Goal: Task Accomplishment & Management: Use online tool/utility

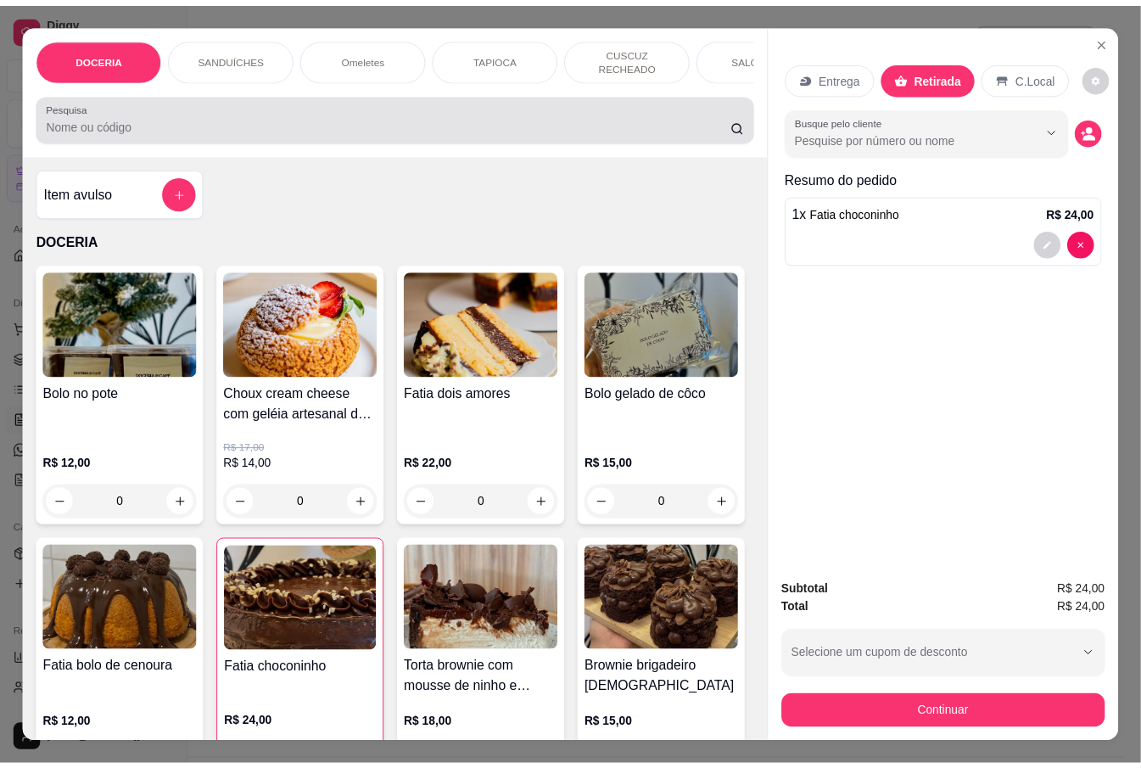
scroll to position [226, 0]
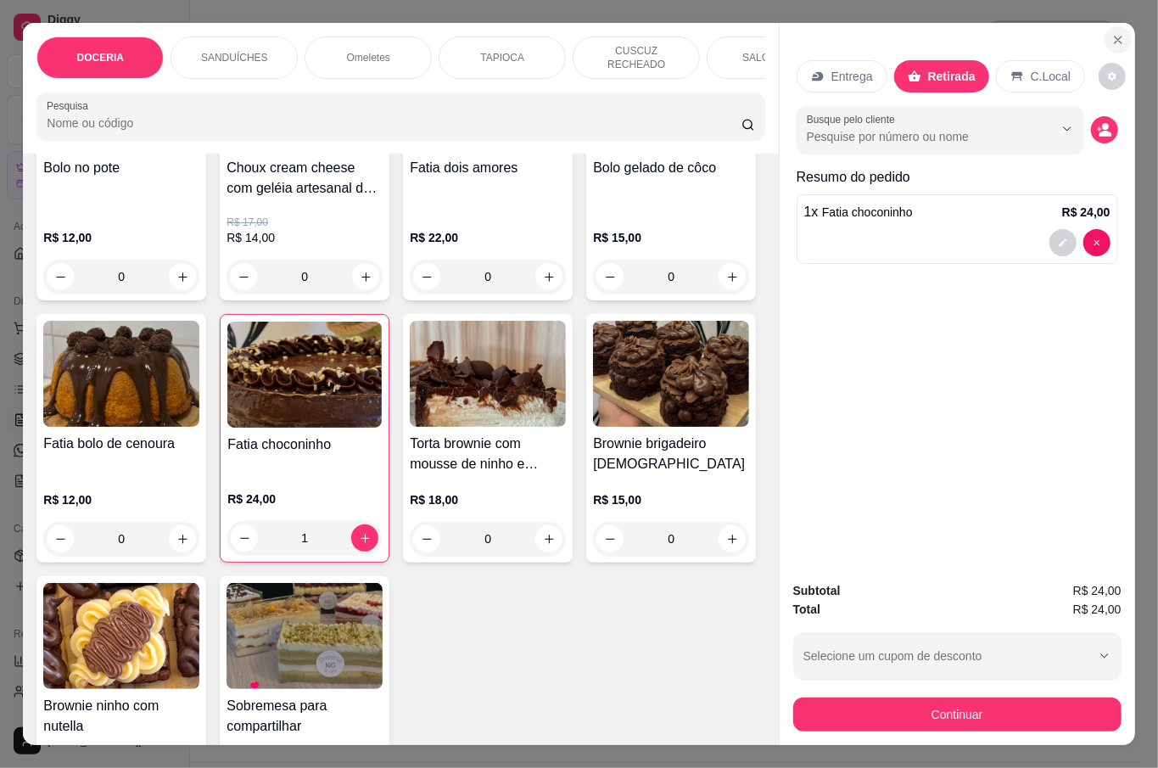
click at [1120, 31] on button "Close" at bounding box center [1118, 39] width 27 height 27
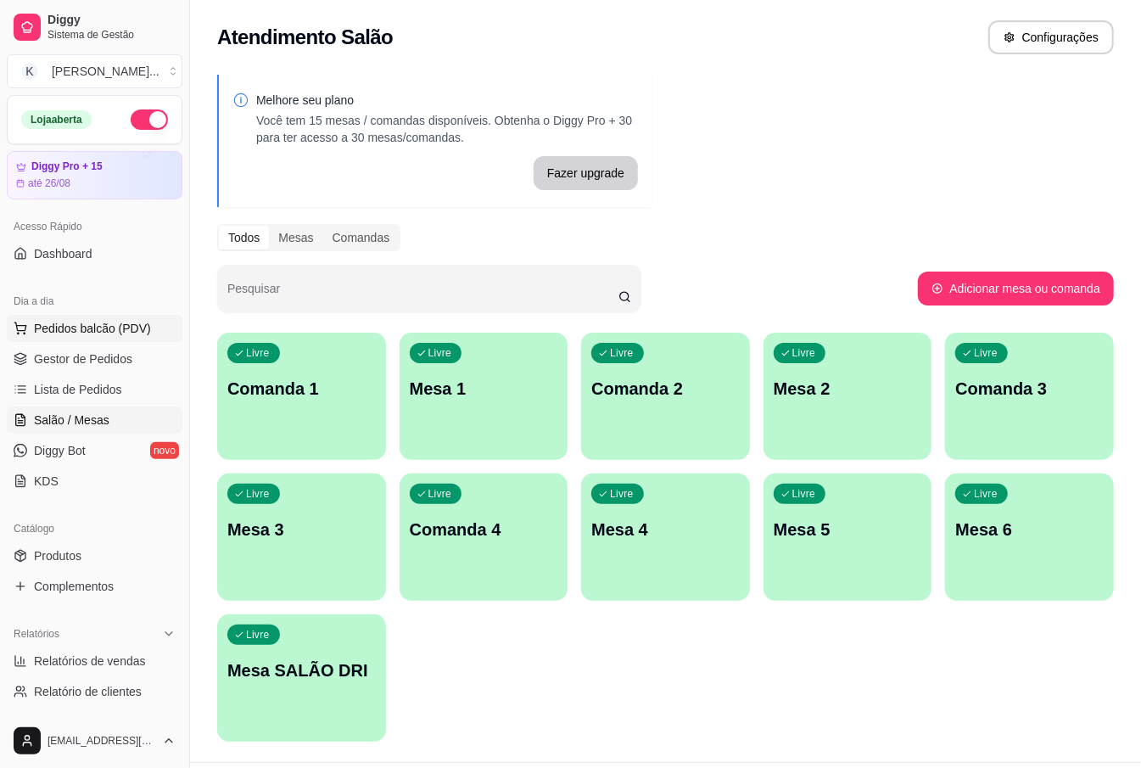
click at [104, 330] on span "Pedidos balcão (PDV)" at bounding box center [92, 328] width 117 height 17
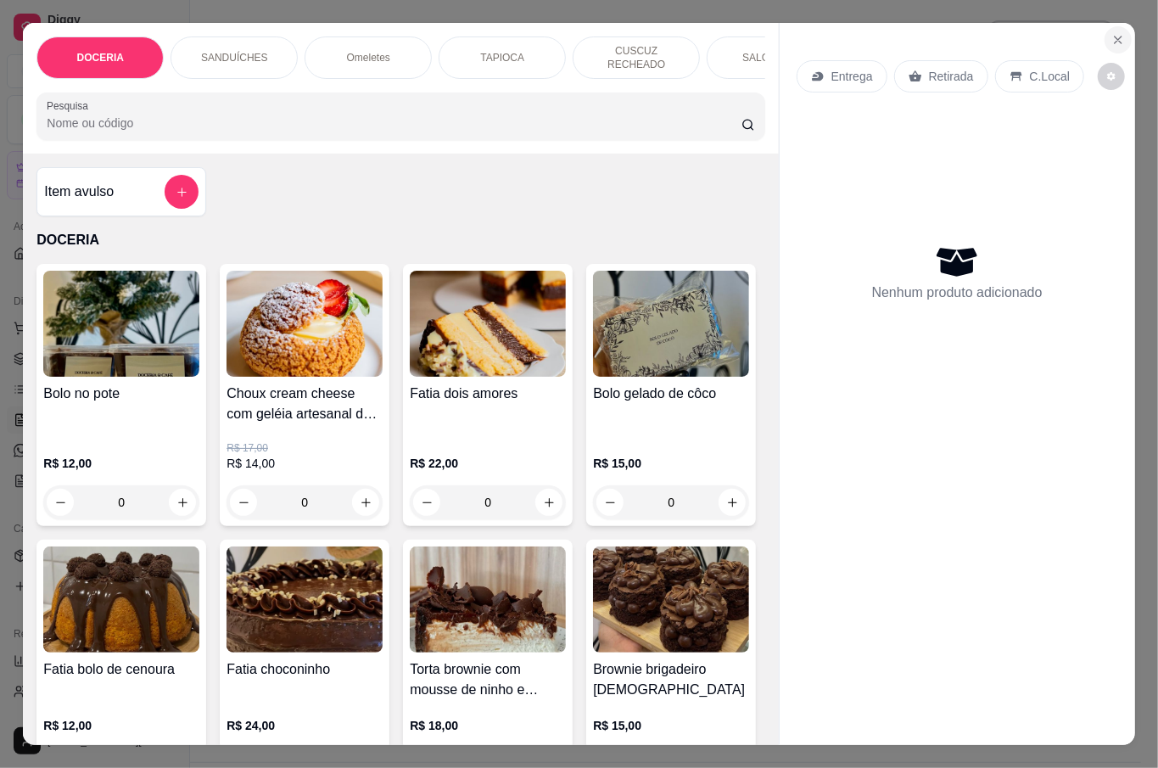
click at [1114, 33] on icon "Close" at bounding box center [1118, 40] width 14 height 14
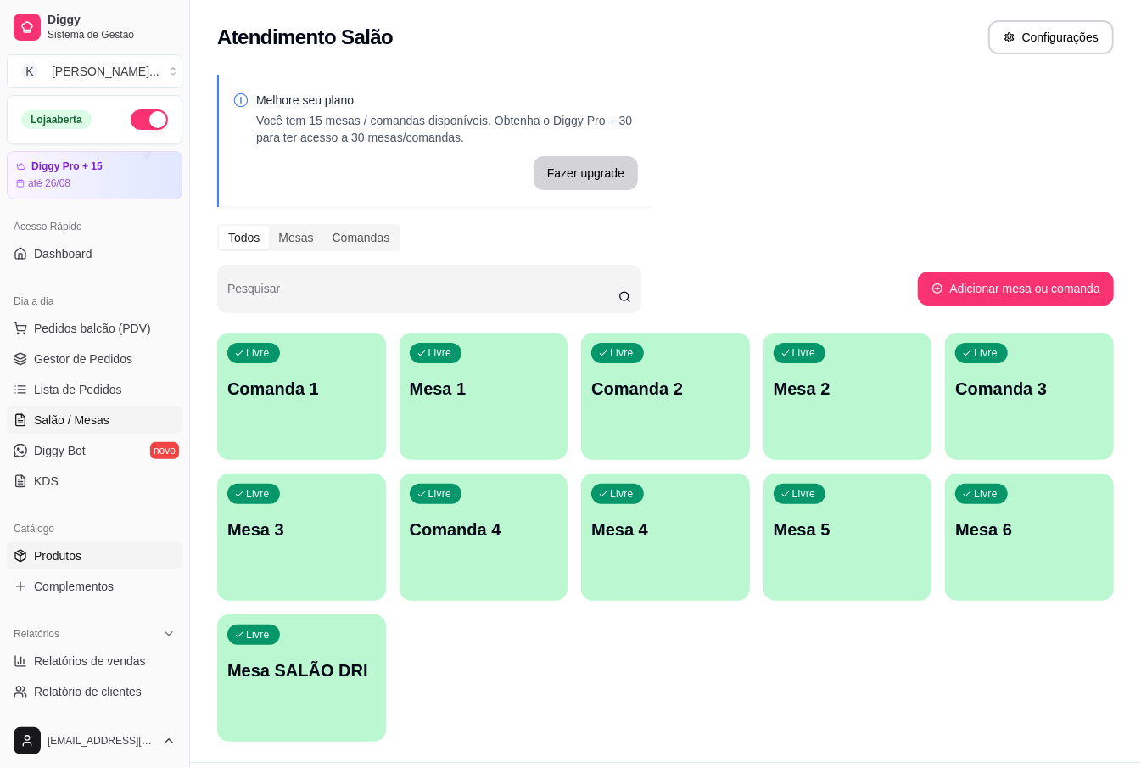
click at [82, 548] on link "Produtos" at bounding box center [95, 555] width 176 height 27
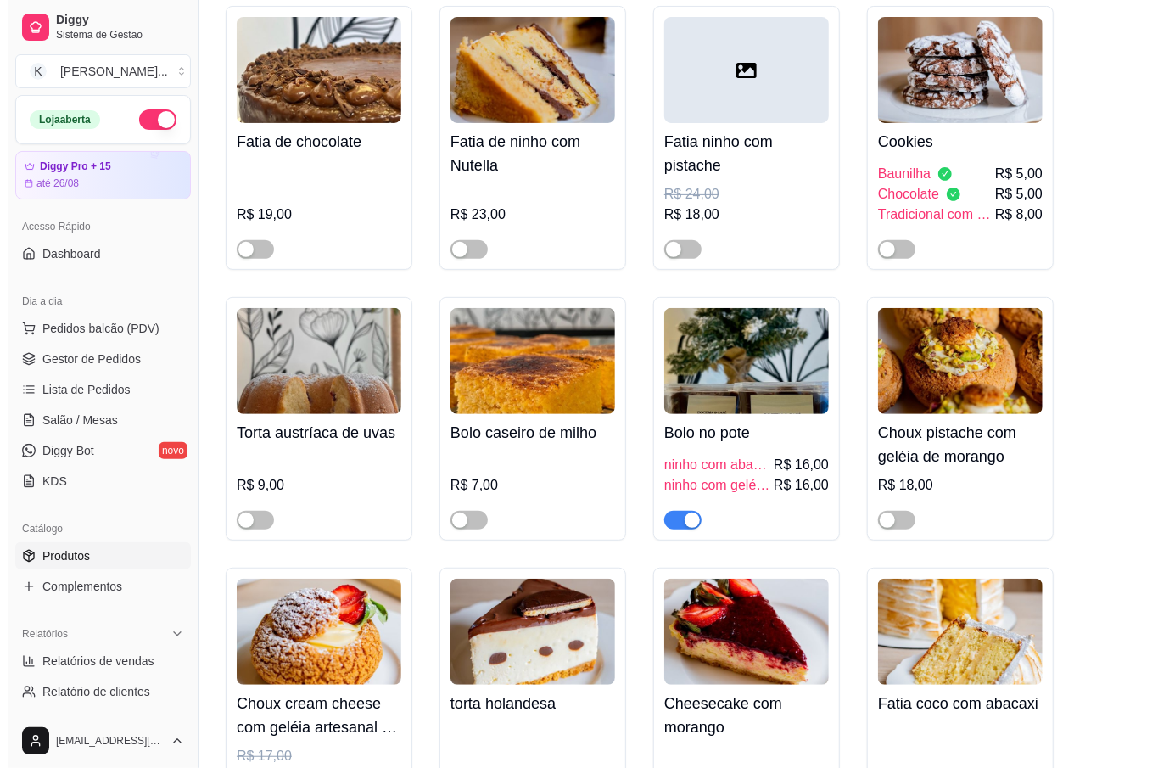
scroll to position [226, 0]
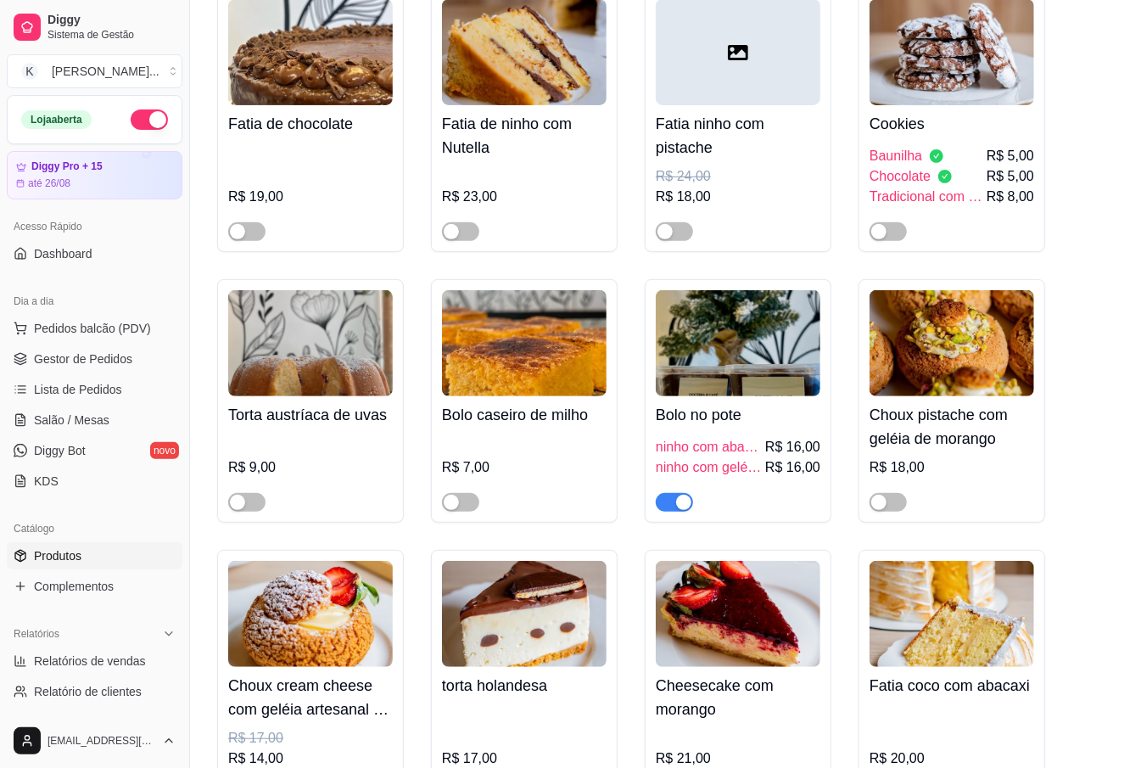
click at [717, 426] on h4 "Bolo no pote" at bounding box center [738, 415] width 165 height 24
click at [675, 500] on span "button" at bounding box center [674, 502] width 37 height 19
click at [689, 478] on span "ninho com geléia de morango" at bounding box center [709, 467] width 106 height 20
click at [690, 503] on span "button" at bounding box center [674, 502] width 37 height 19
click at [663, 456] on span "ninho com abacaxi" at bounding box center [709, 447] width 106 height 20
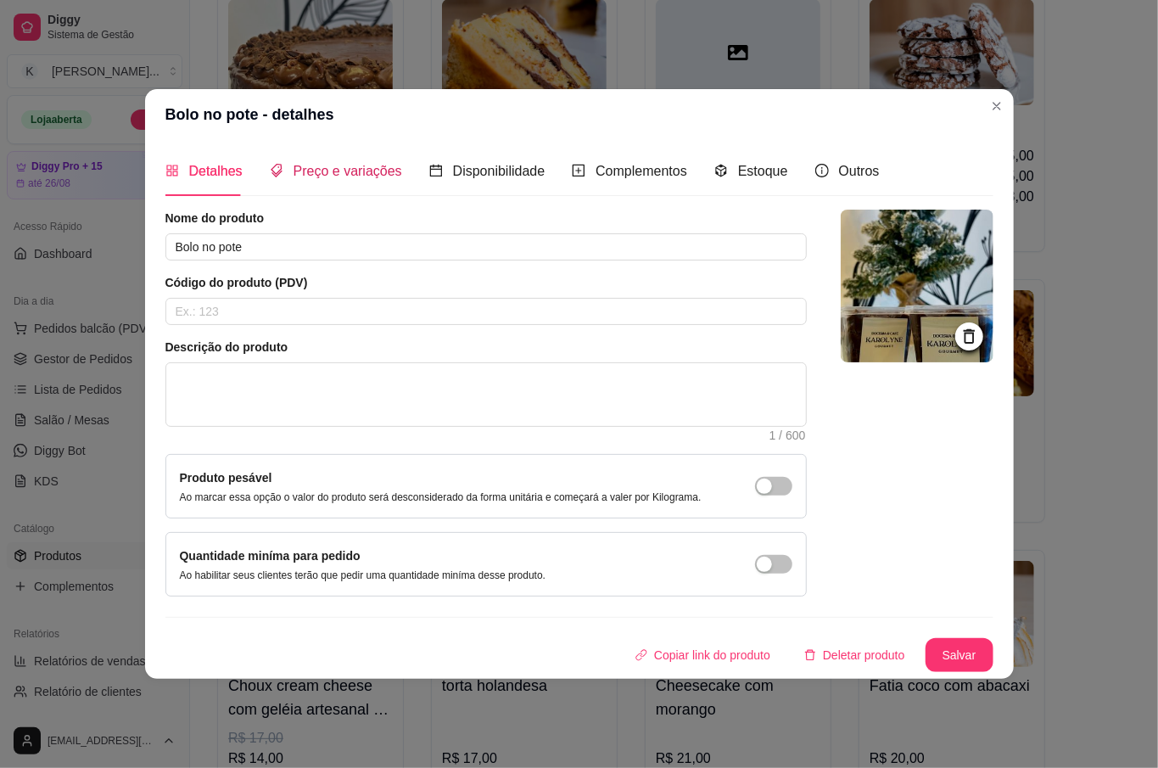
click at [354, 168] on span "Preço e variações" at bounding box center [348, 171] width 109 height 14
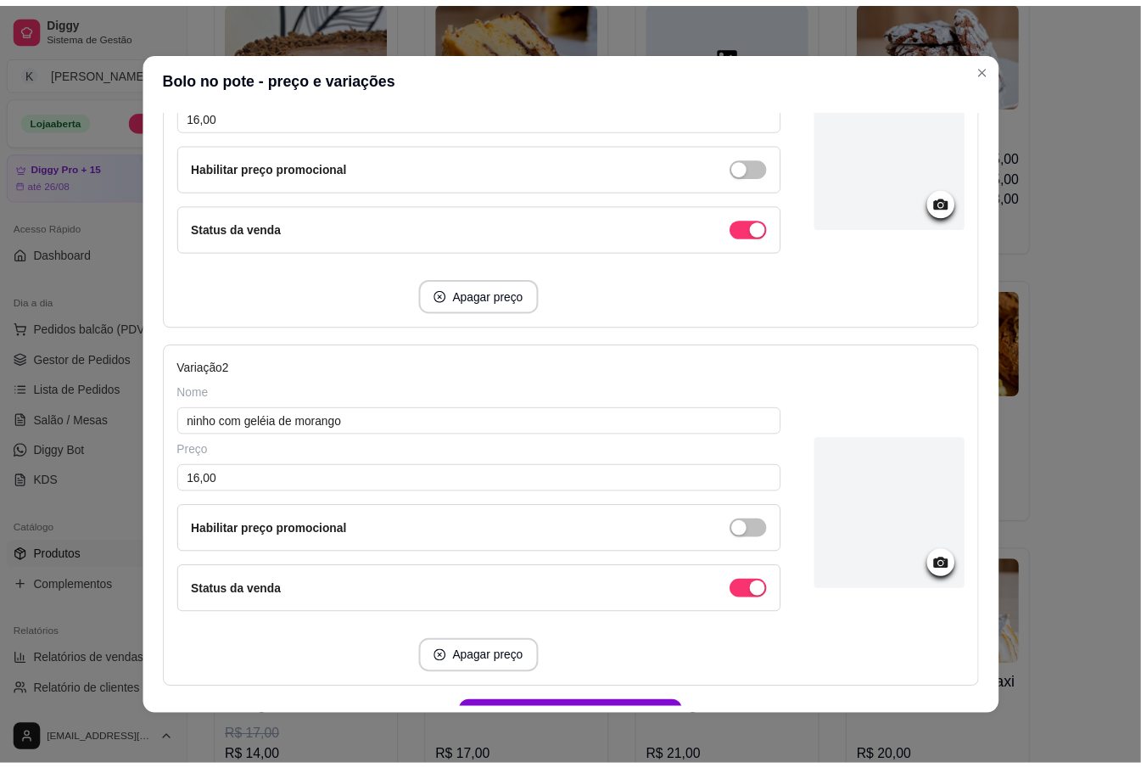
scroll to position [339, 0]
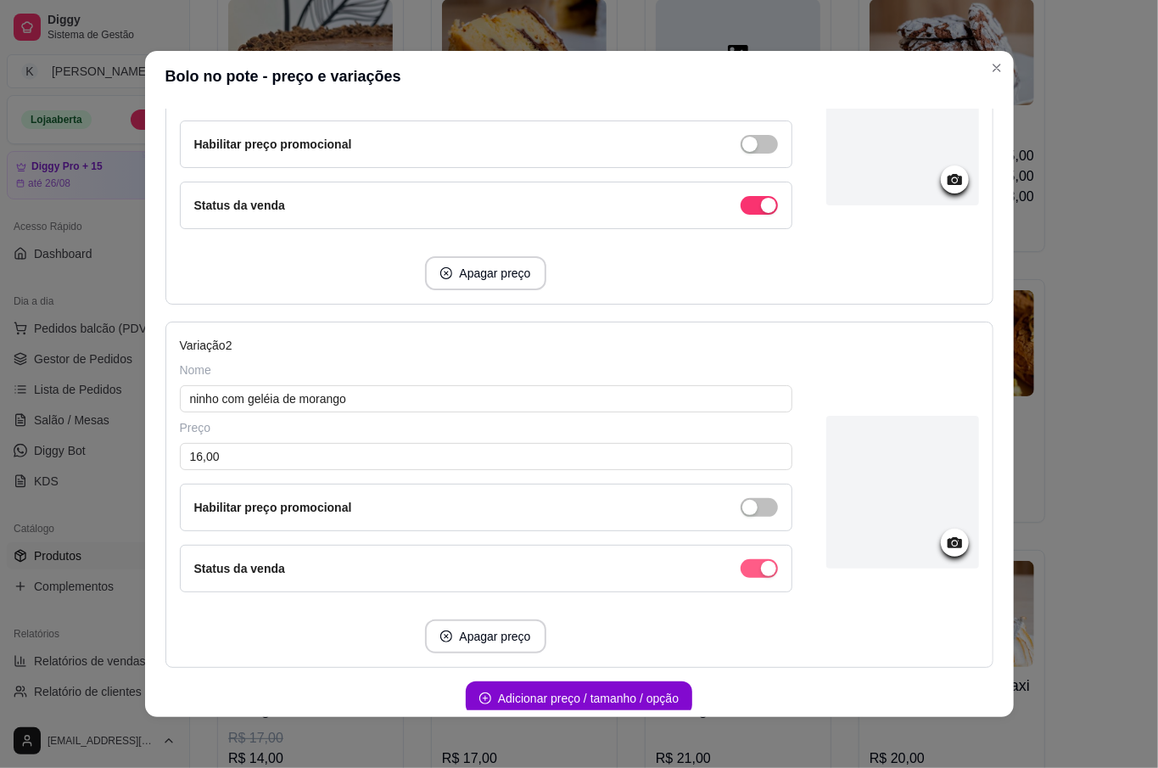
click at [741, 215] on span "button" at bounding box center [759, 205] width 37 height 19
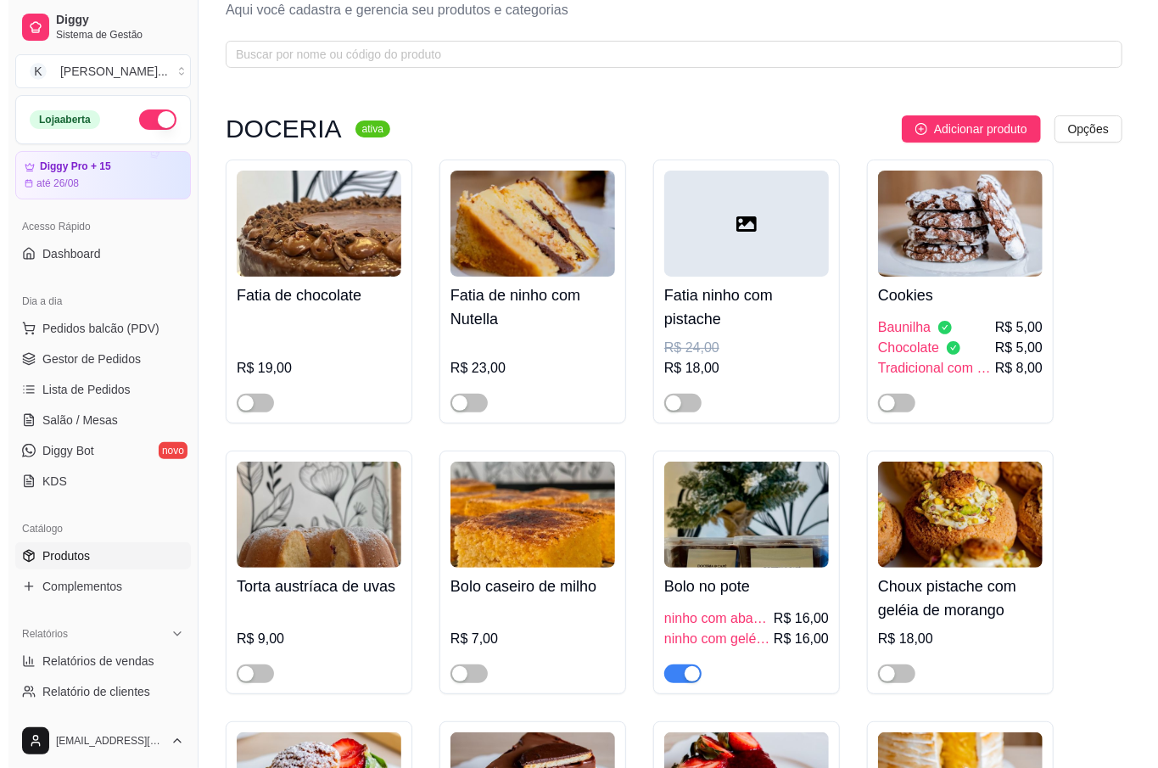
scroll to position [0, 0]
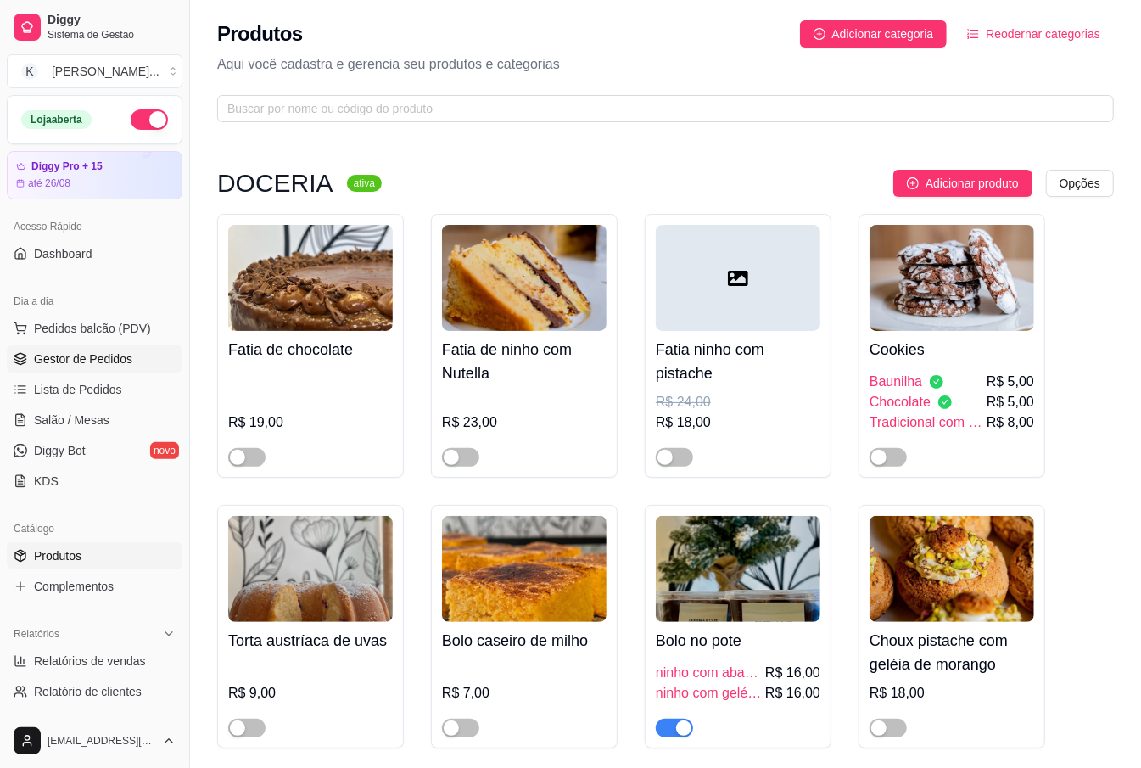
click at [76, 363] on span "Gestor de Pedidos" at bounding box center [83, 358] width 98 height 17
click at [86, 417] on span "Salão / Mesas" at bounding box center [72, 419] width 76 height 17
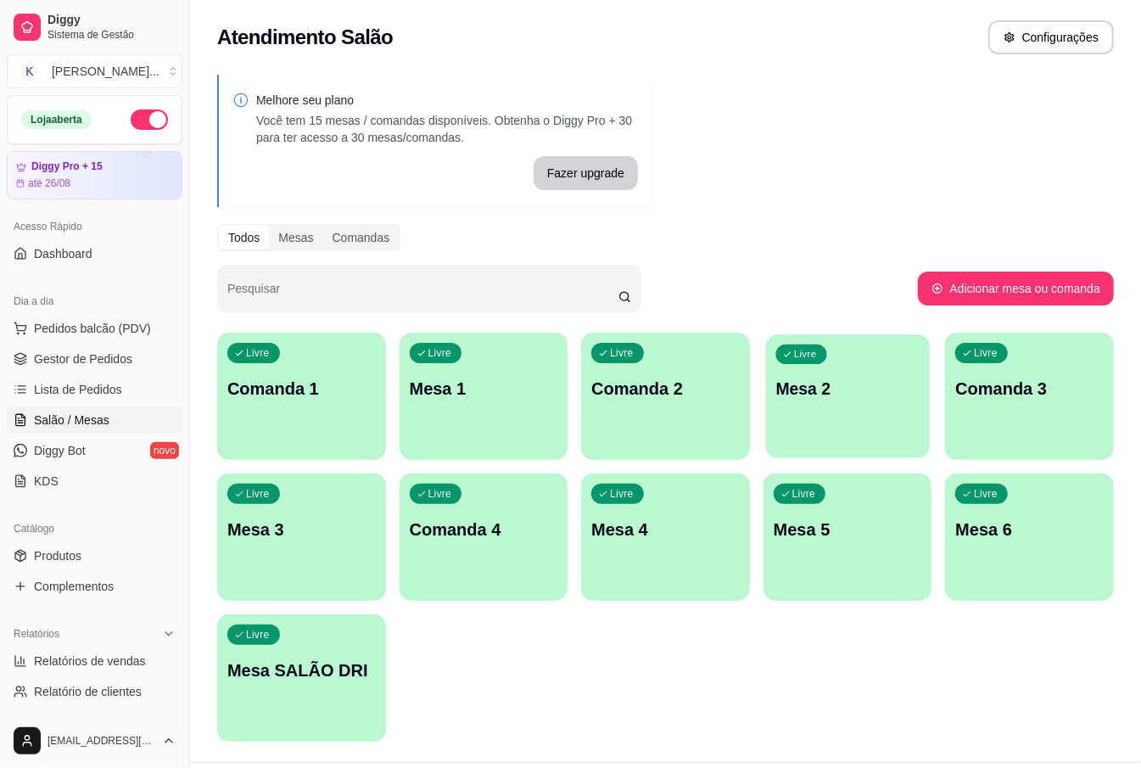
click at [879, 415] on div "Livre Mesa 2" at bounding box center [848, 386] width 164 height 104
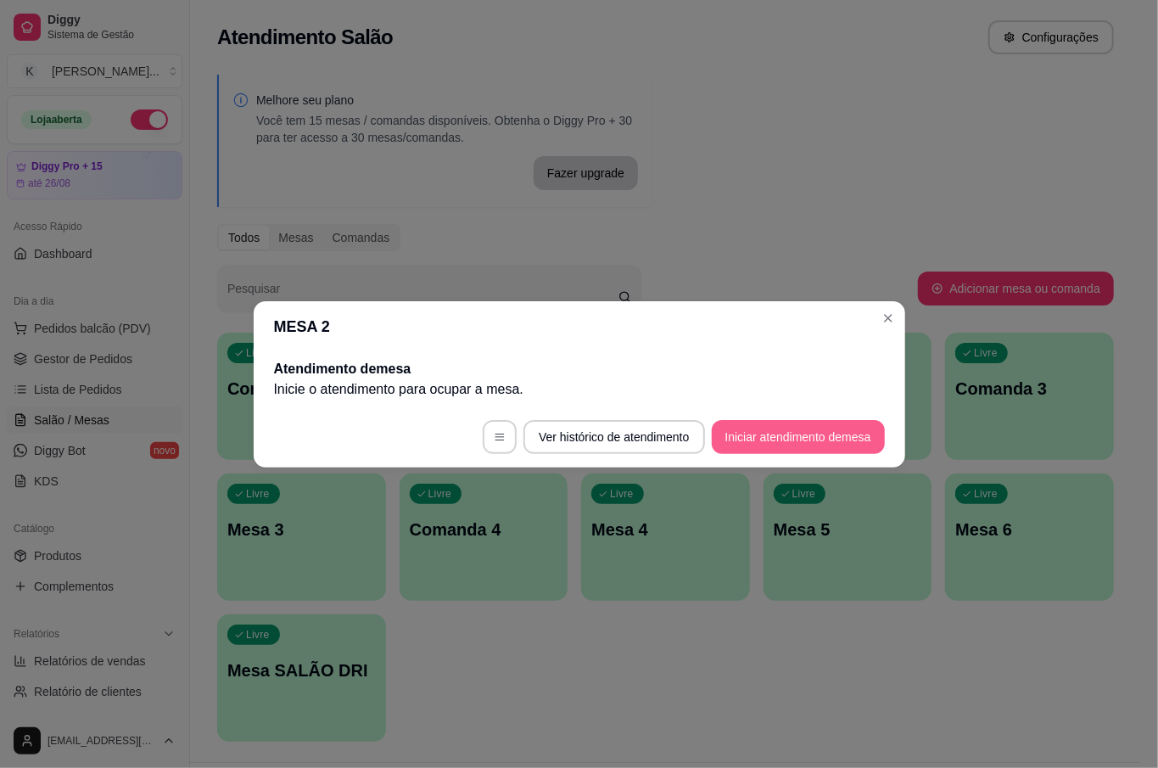
click at [713, 434] on button "Iniciar atendimento de mesa" at bounding box center [798, 437] width 173 height 34
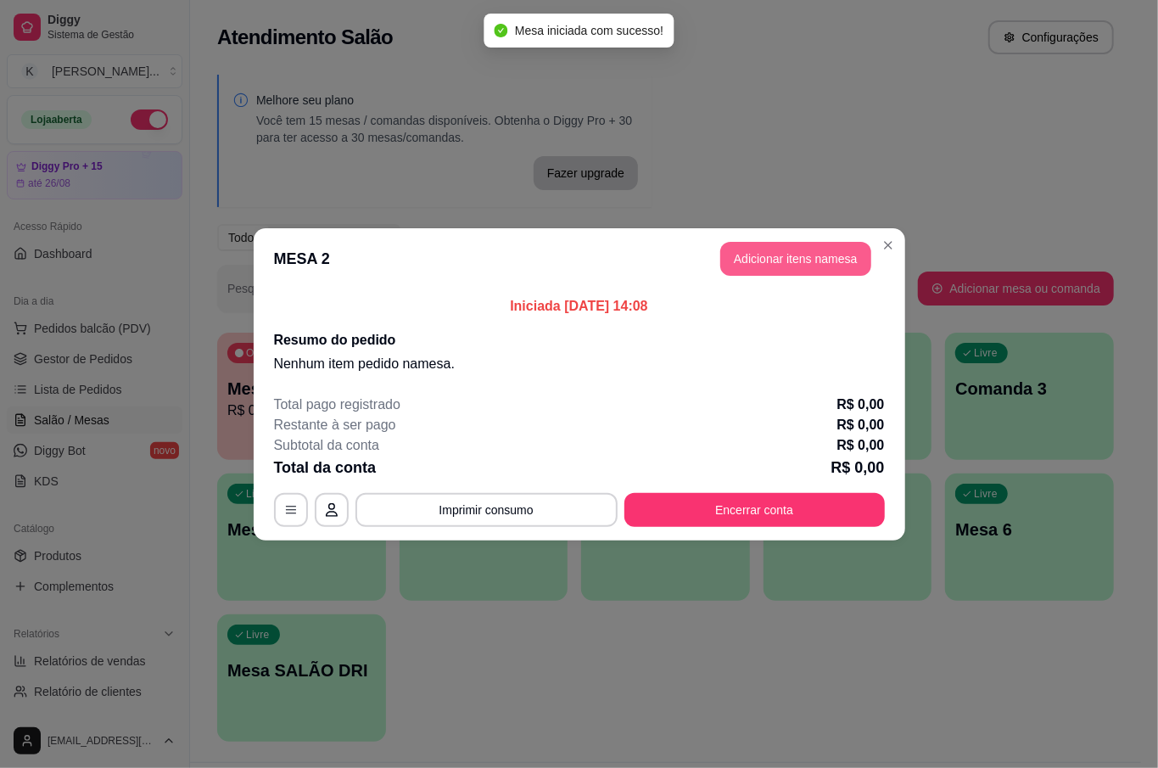
click at [792, 262] on button "Adicionar itens na mesa" at bounding box center [795, 259] width 151 height 34
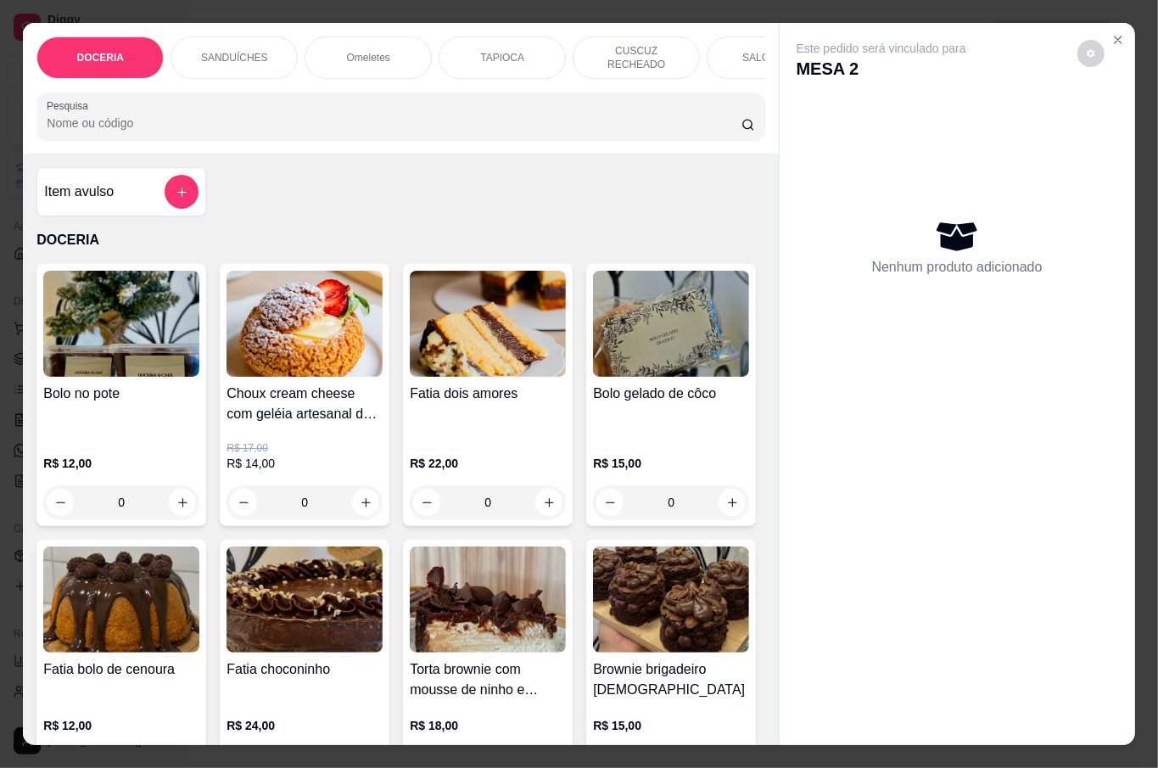
scroll to position [113, 0]
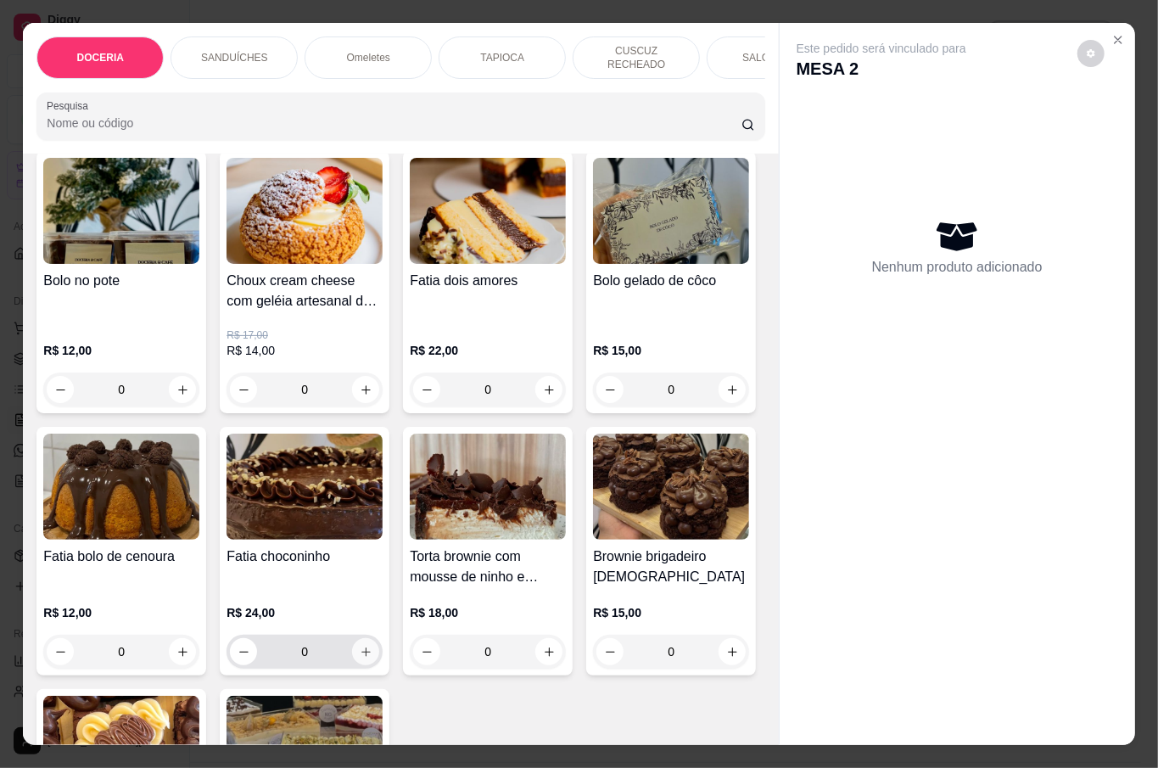
click at [372, 646] on icon "increase-product-quantity" at bounding box center [366, 652] width 13 height 13
type input "1"
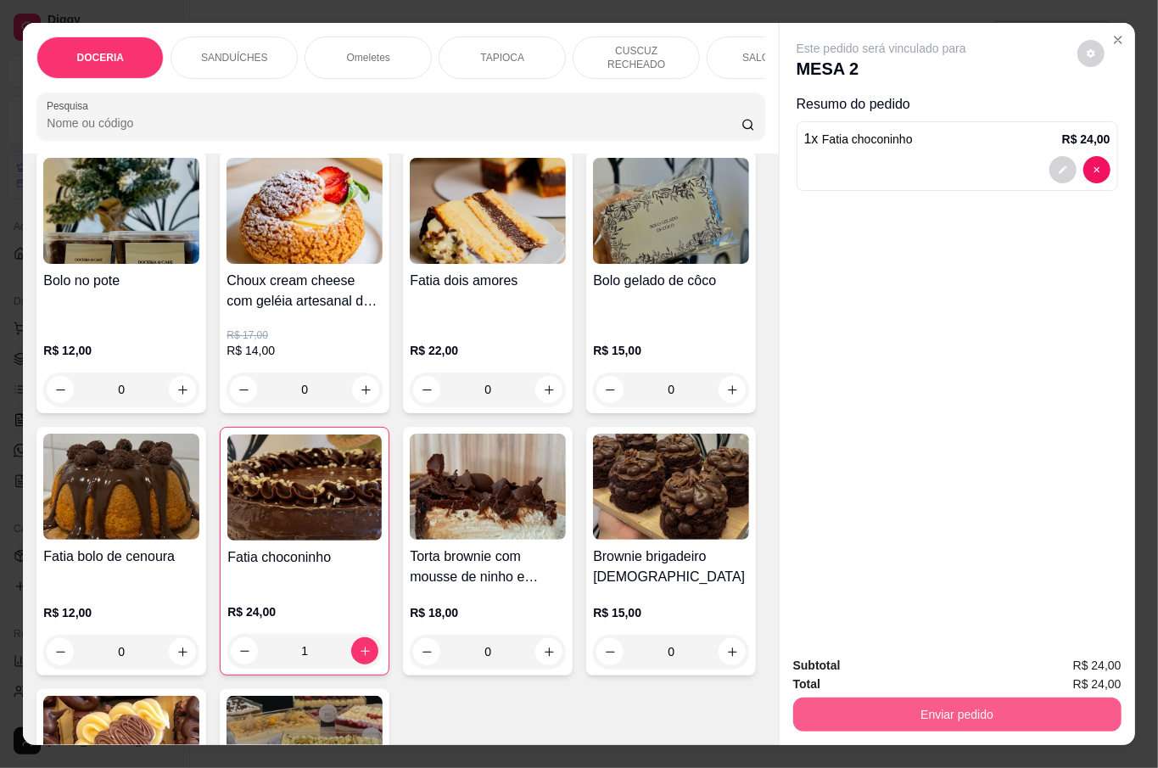
click at [979, 710] on button "Enviar pedido" at bounding box center [957, 714] width 328 height 34
click at [945, 659] on button "Não registrar e enviar pedido" at bounding box center [899, 664] width 176 height 32
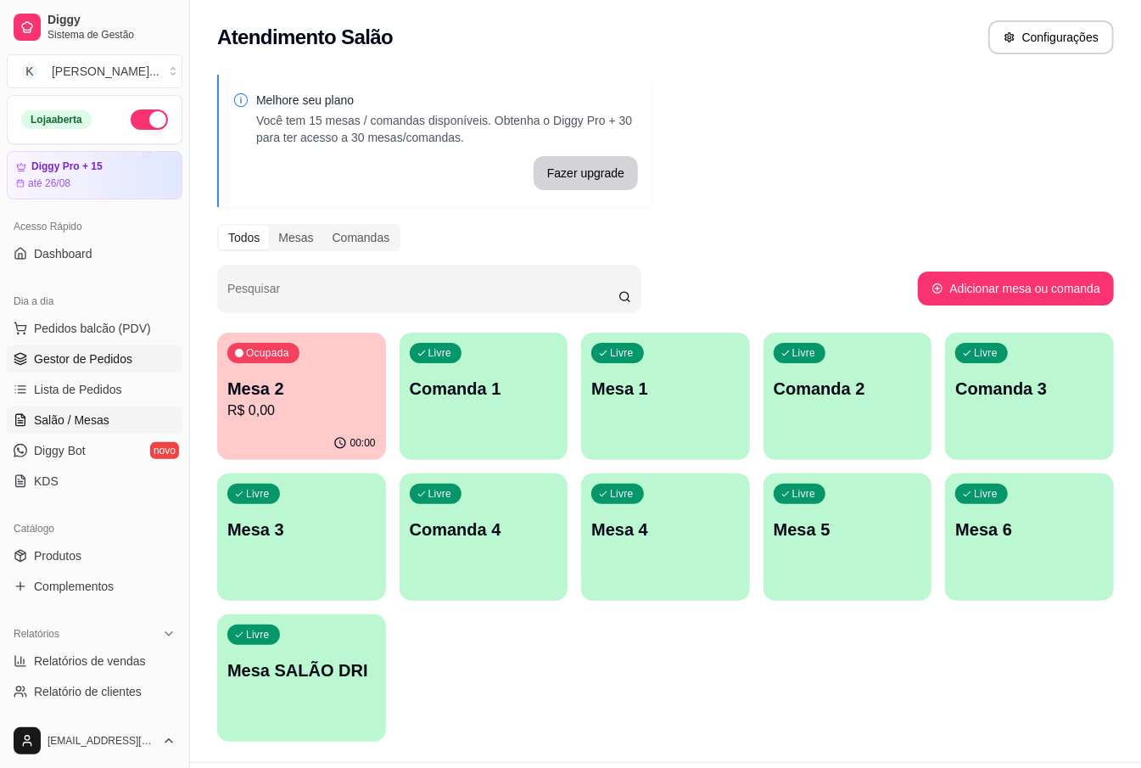
click at [105, 353] on span "Gestor de Pedidos" at bounding box center [83, 358] width 98 height 17
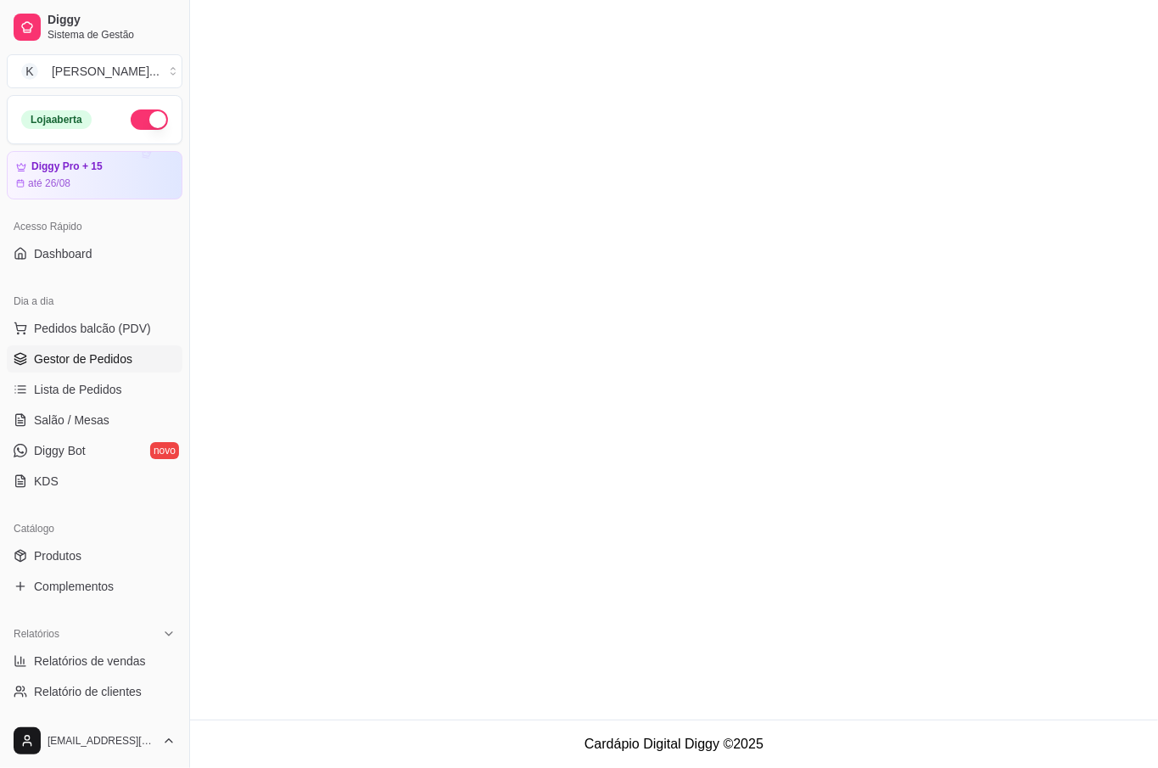
click at [102, 313] on div "Dia a dia" at bounding box center [95, 301] width 176 height 27
click at [107, 341] on button "Pedidos balcão (PDV)" at bounding box center [95, 328] width 176 height 27
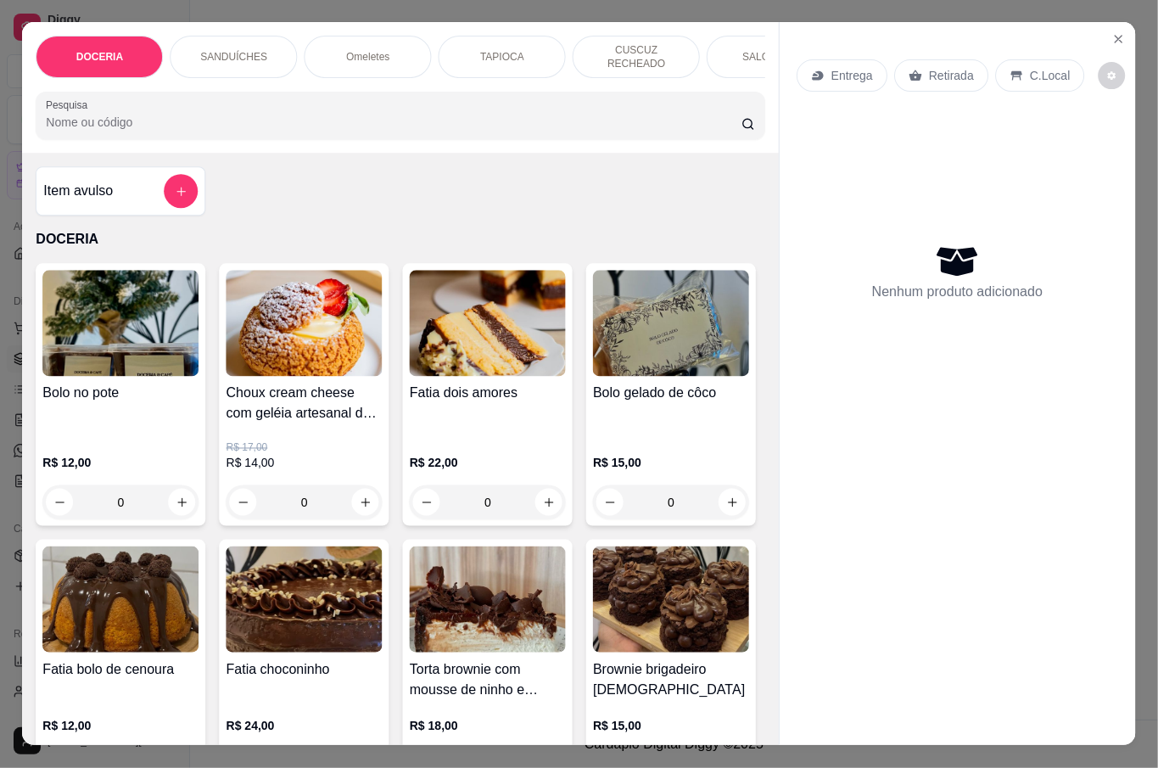
click at [107, 339] on img at bounding box center [121, 324] width 156 height 106
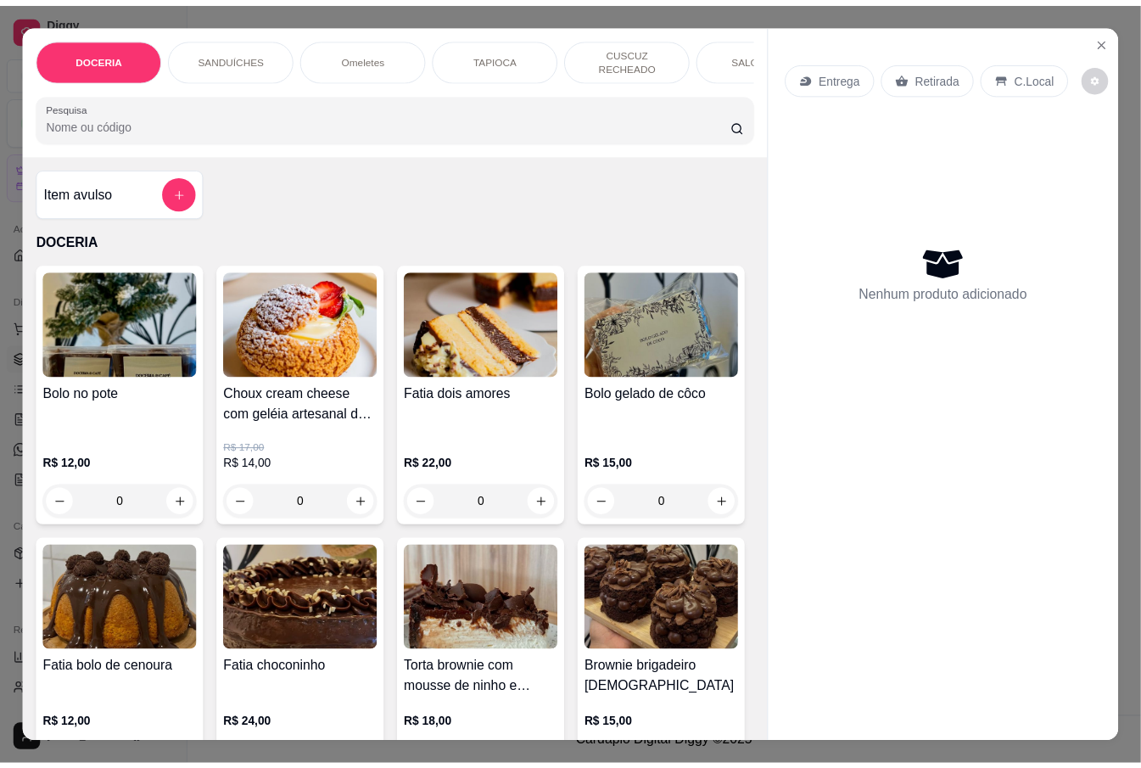
scroll to position [39, 0]
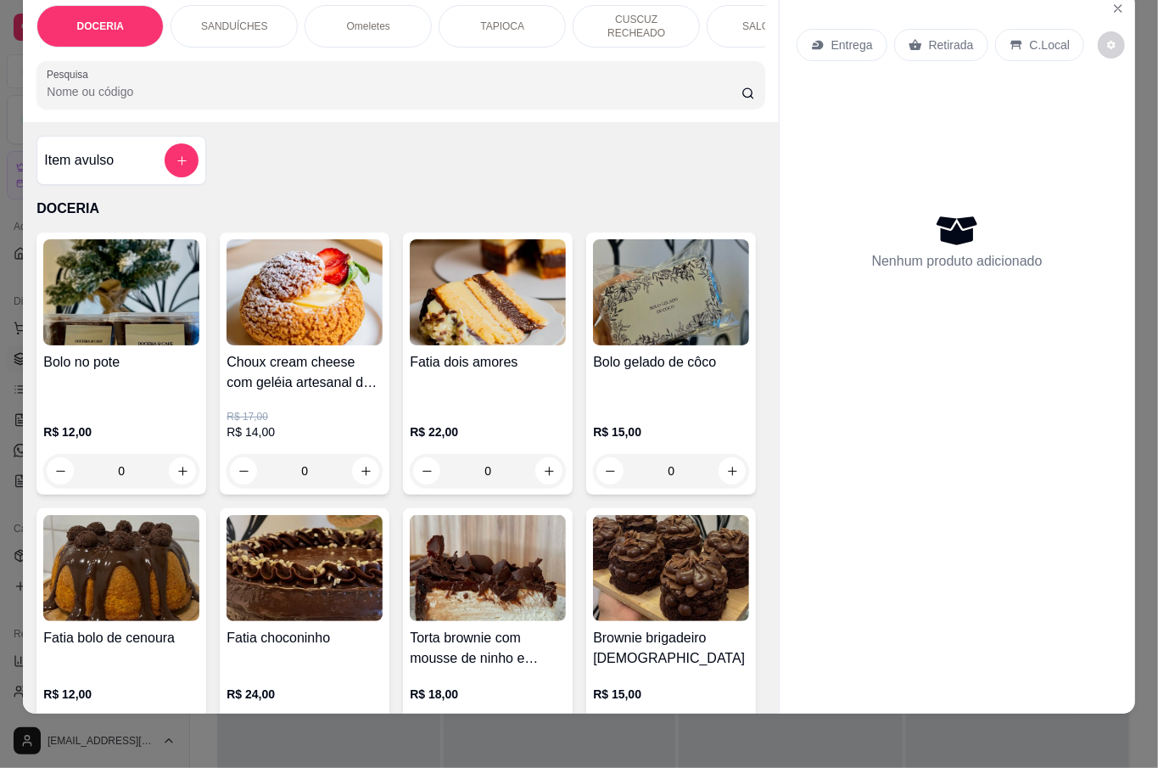
click at [158, 454] on div "0" at bounding box center [121, 471] width 156 height 34
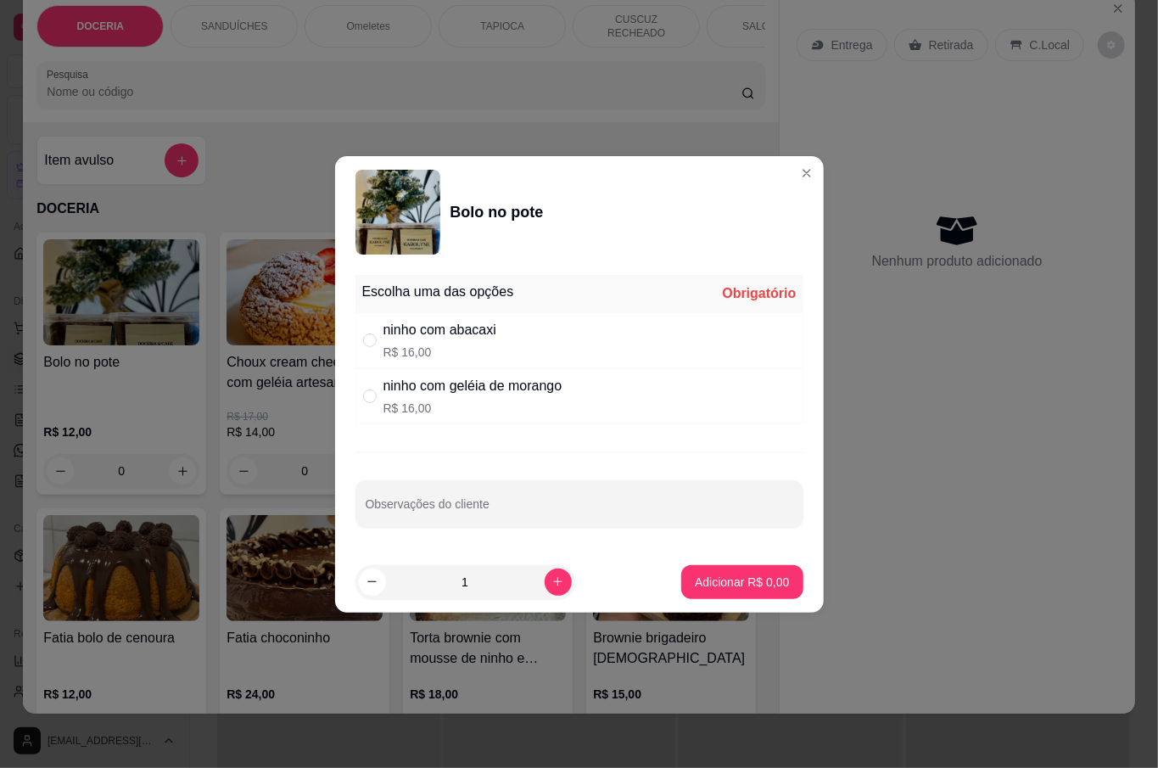
click at [402, 344] on p "R$ 16,00" at bounding box center [439, 352] width 113 height 17
radio input "true"
click at [713, 574] on p "Adicionar R$ 16,00" at bounding box center [738, 582] width 101 height 17
type input "1"
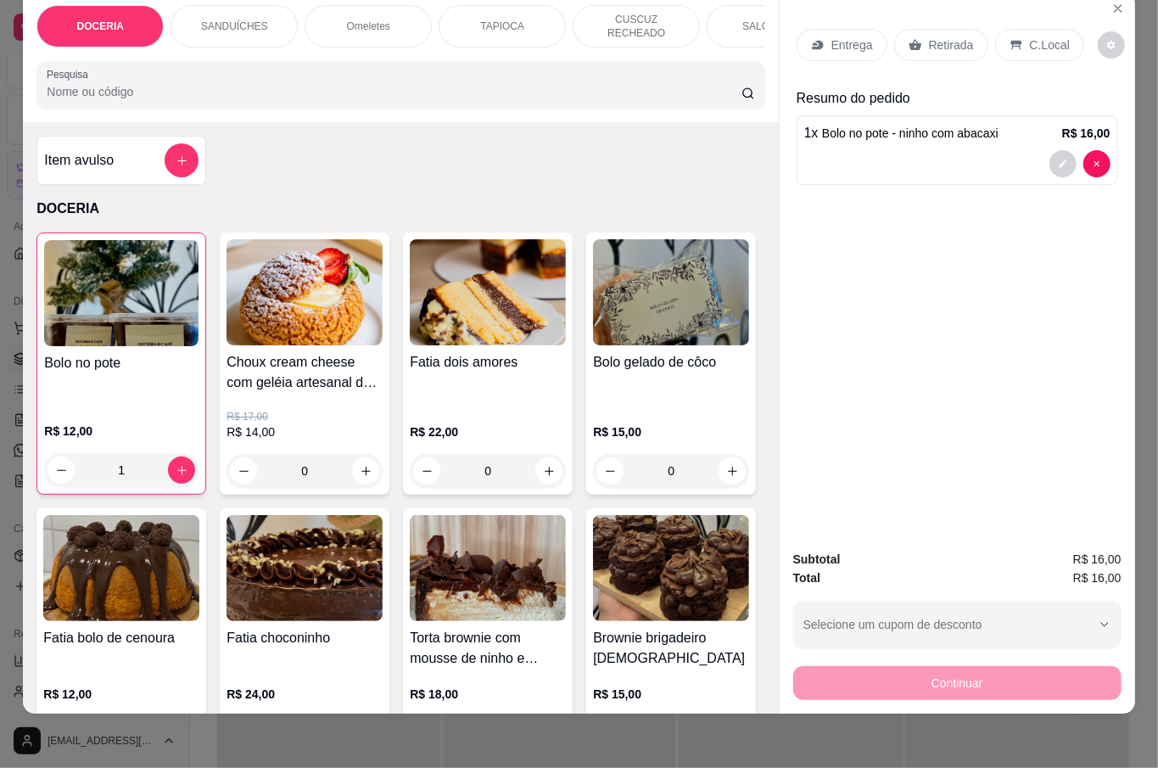
click at [929, 36] on p "Retirada" at bounding box center [951, 44] width 45 height 17
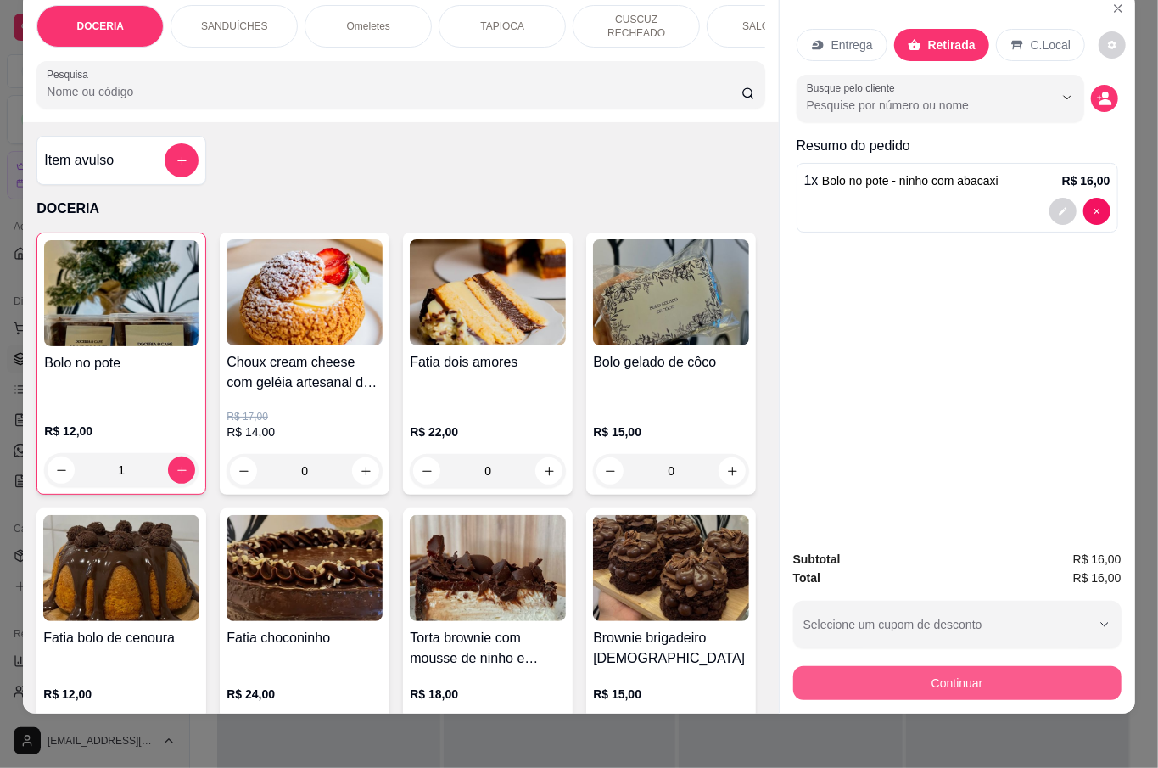
click at [955, 677] on button "Continuar" at bounding box center [957, 683] width 328 height 34
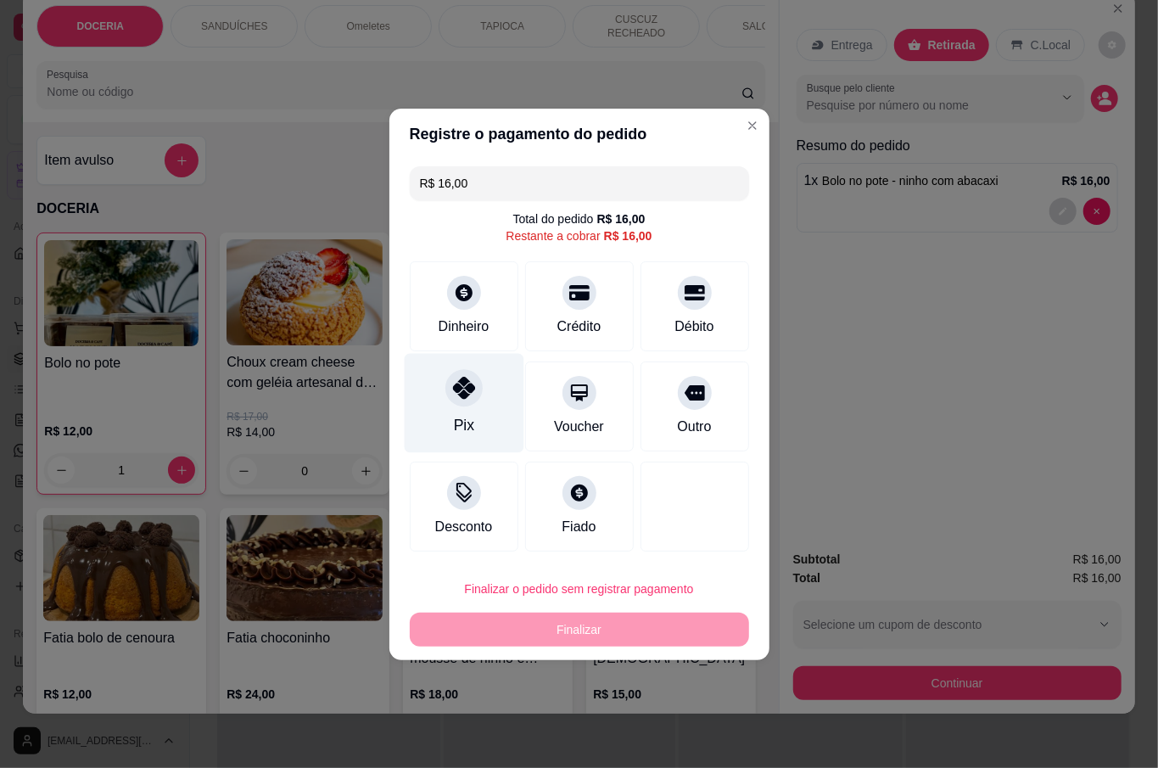
click at [455, 392] on icon at bounding box center [463, 388] width 22 height 22
type input "R$ 0,00"
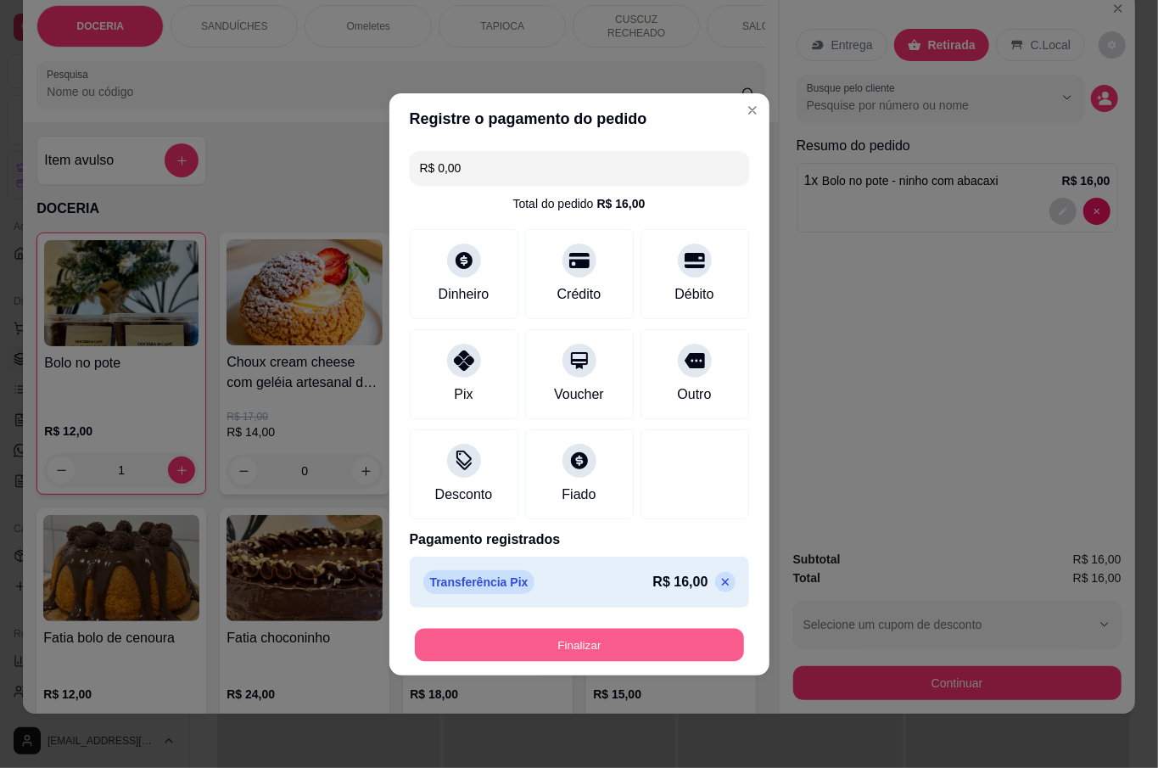
click at [546, 643] on button "Finalizar" at bounding box center [579, 644] width 329 height 33
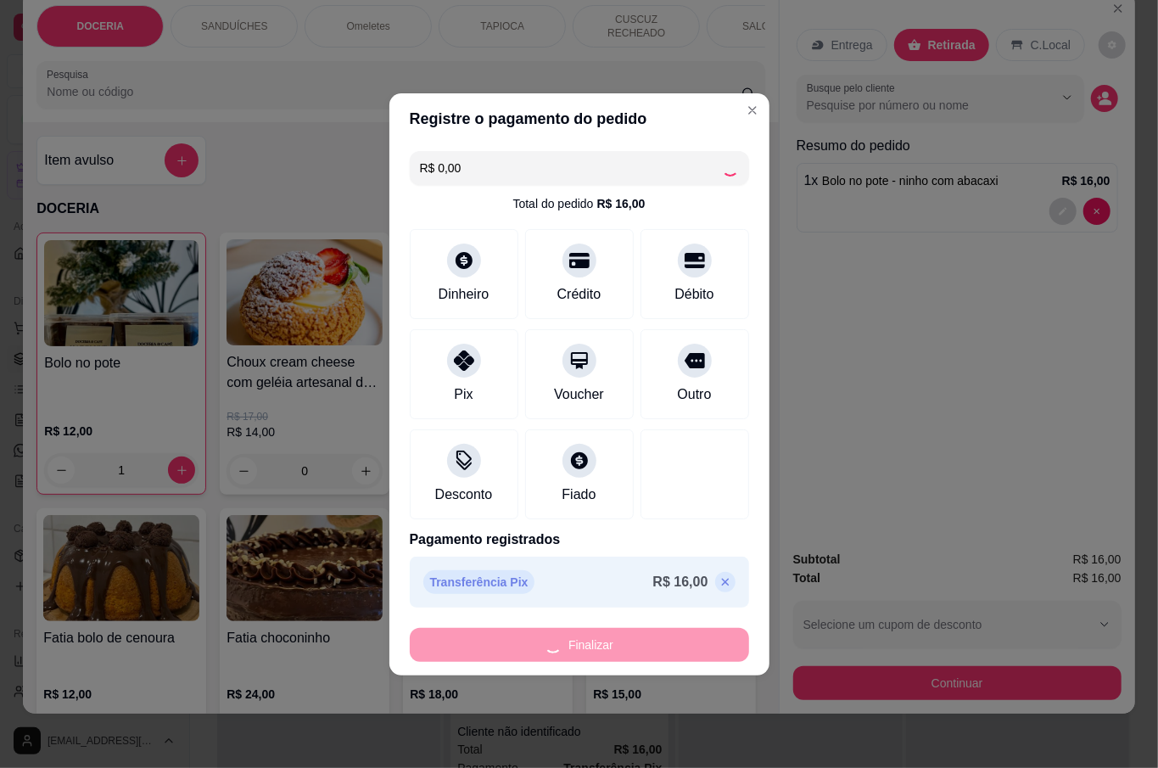
type input "0"
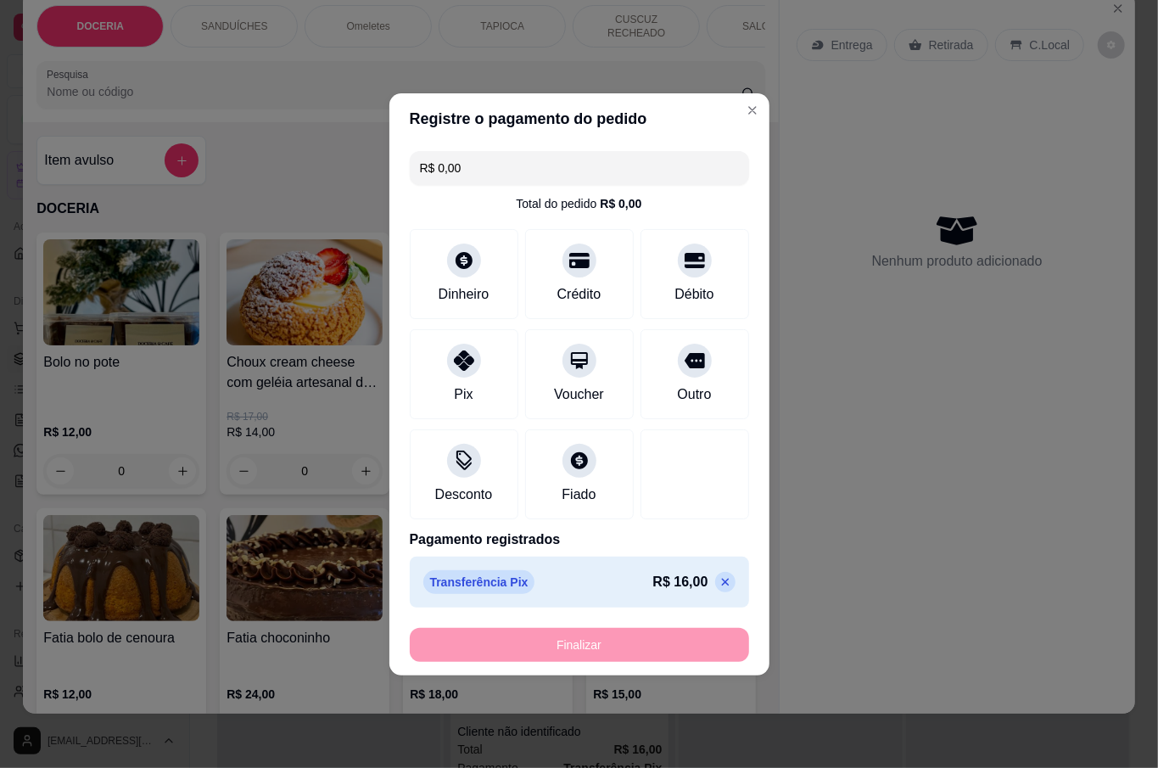
type input "-R$ 16,00"
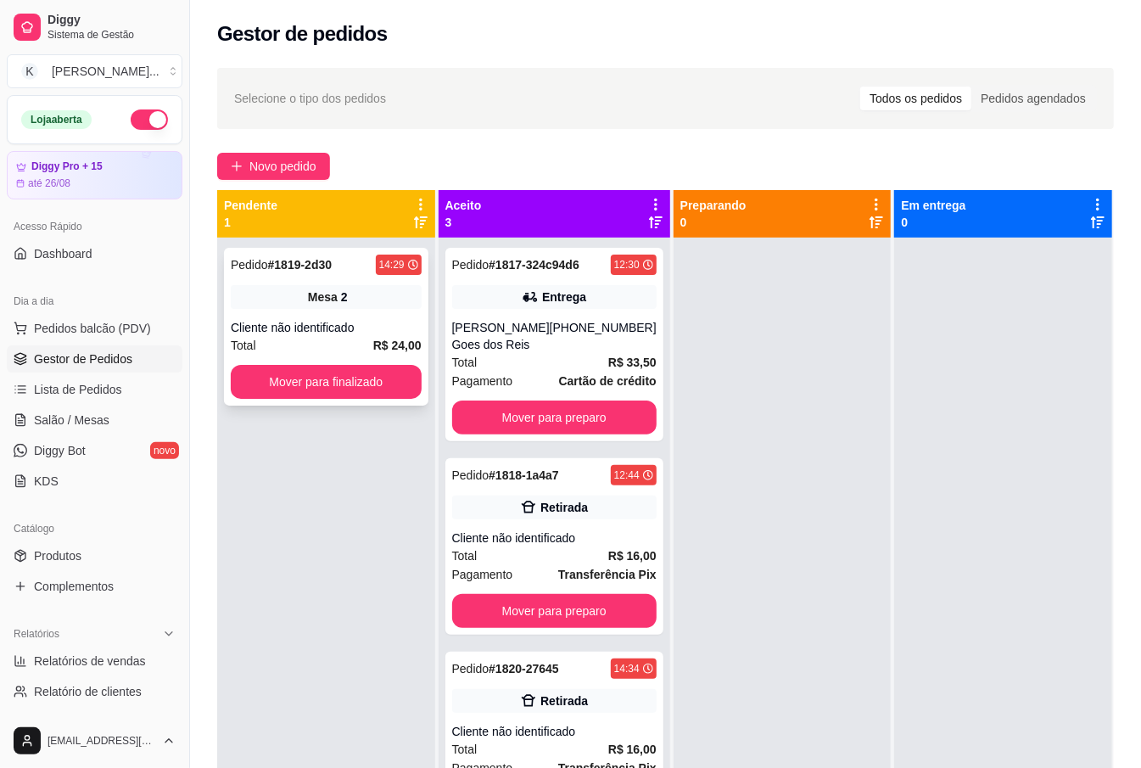
click at [329, 385] on button "Mover para finalizado" at bounding box center [326, 382] width 191 height 34
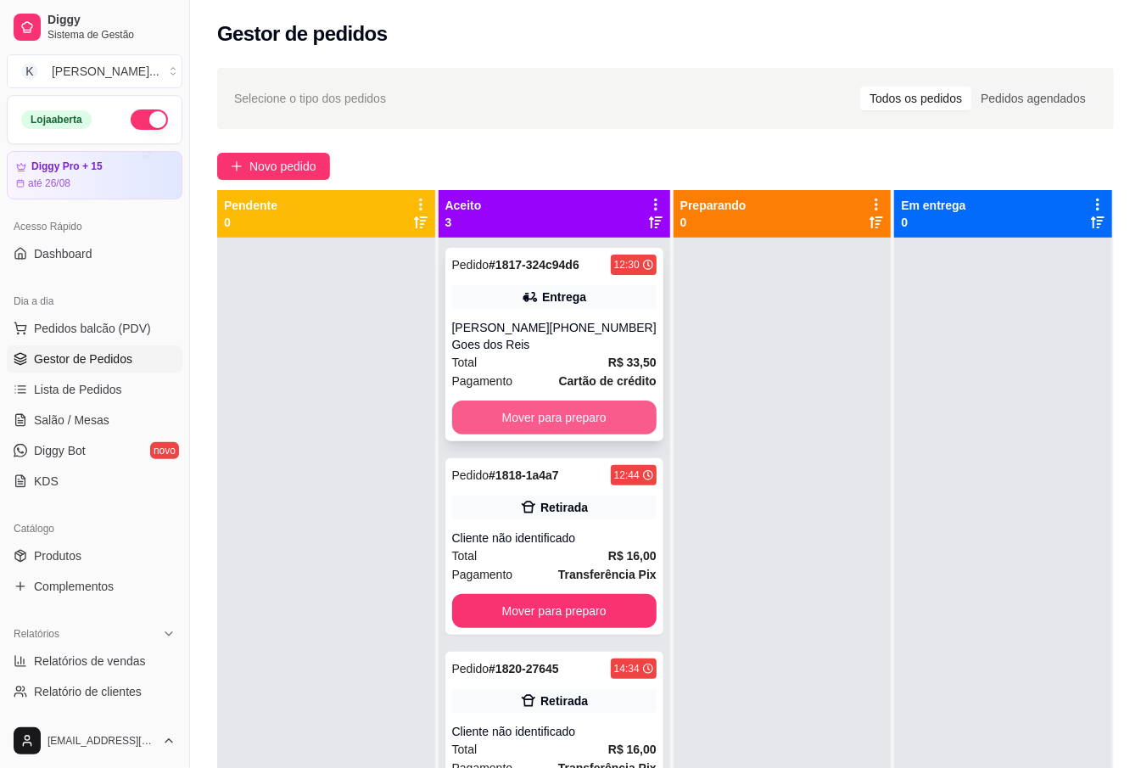
click at [538, 425] on button "Mover para preparo" at bounding box center [554, 417] width 204 height 34
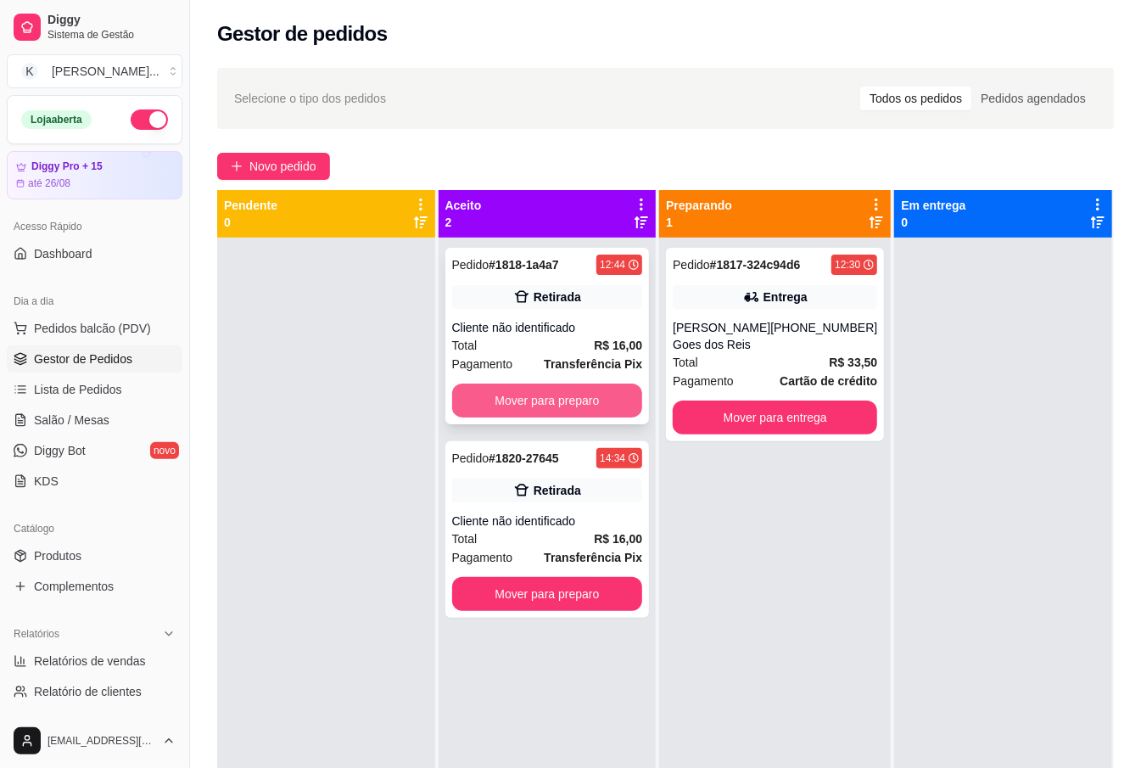
click at [574, 397] on button "Mover para preparo" at bounding box center [547, 400] width 191 height 34
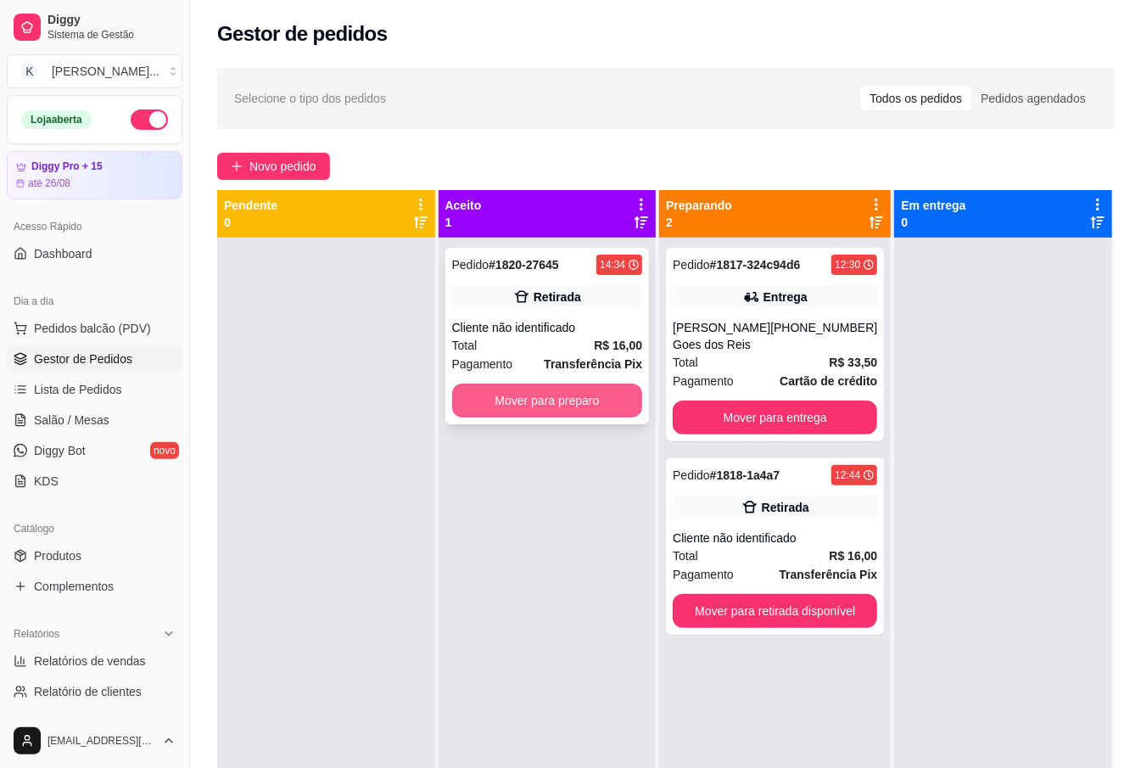
click at [616, 407] on button "Mover para preparo" at bounding box center [547, 400] width 191 height 34
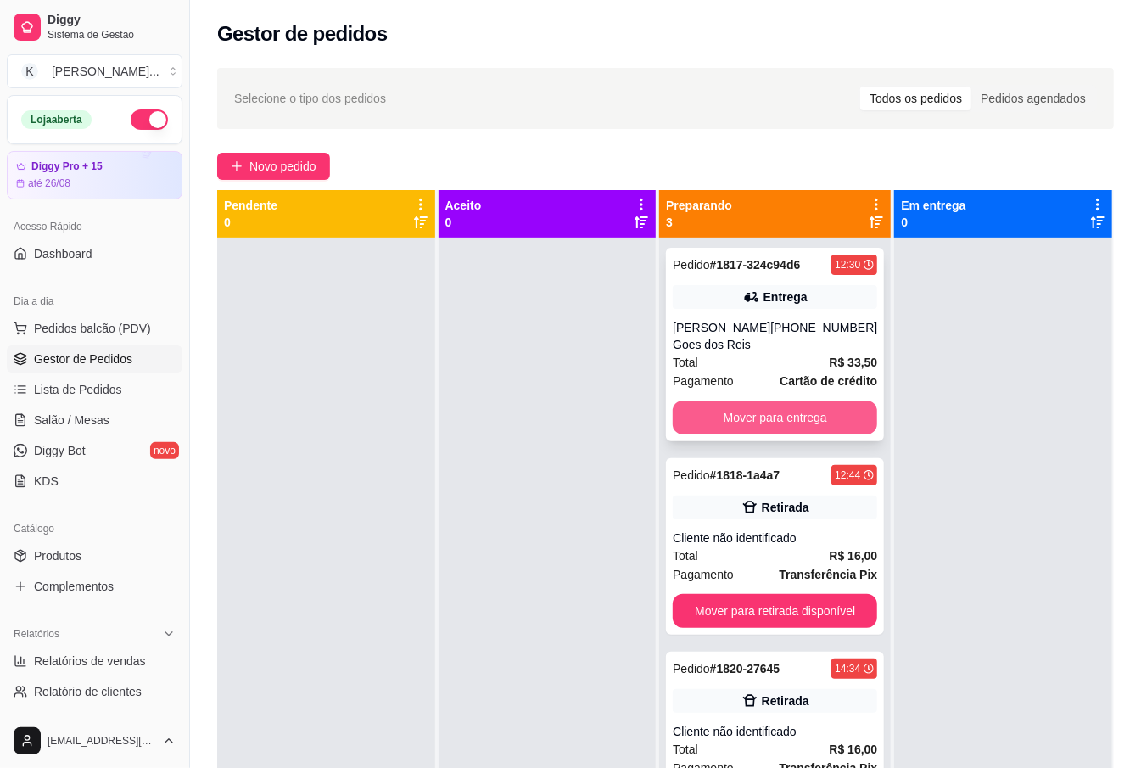
click at [812, 432] on button "Mover para entrega" at bounding box center [775, 417] width 204 height 34
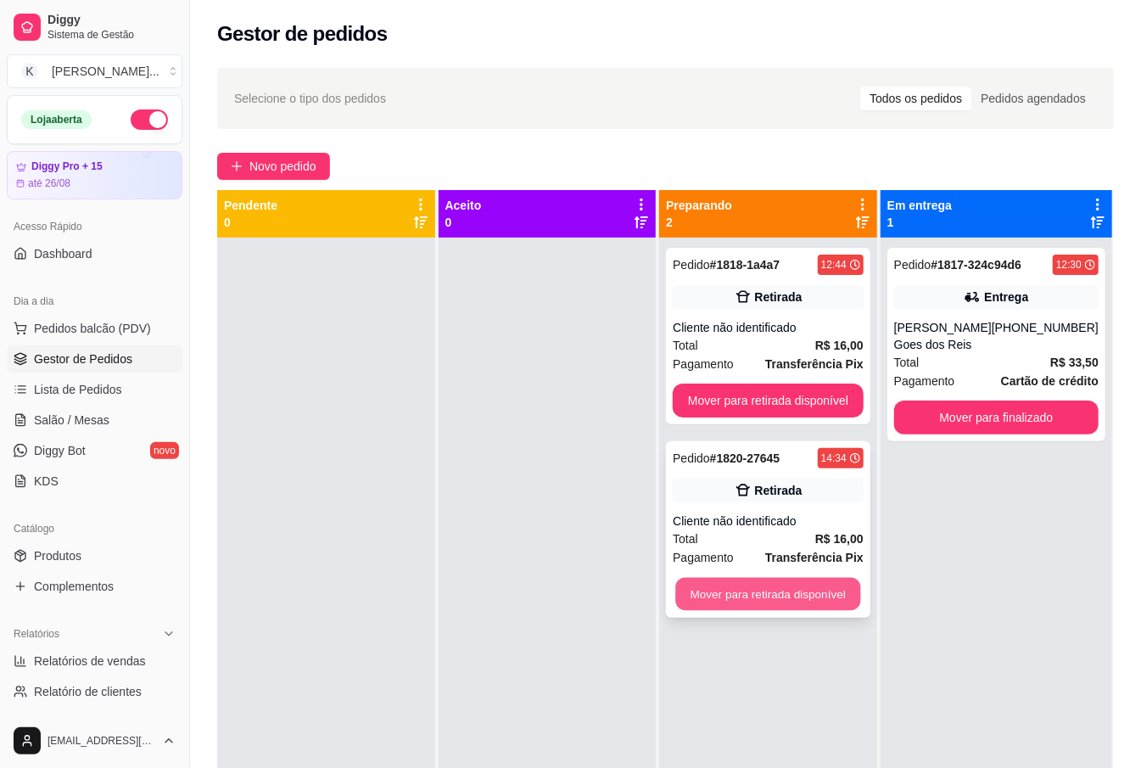
click at [811, 582] on button "Mover para retirada disponível" at bounding box center [768, 594] width 185 height 33
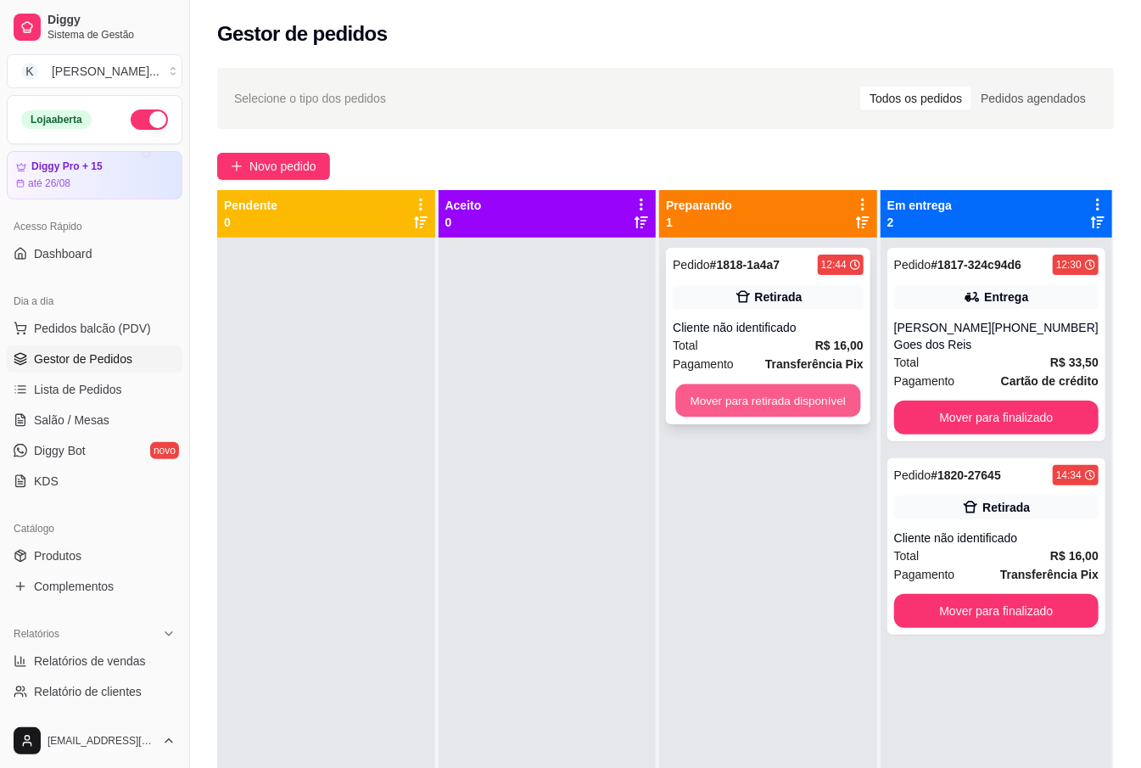
click at [796, 404] on button "Mover para retirada disponível" at bounding box center [768, 400] width 185 height 33
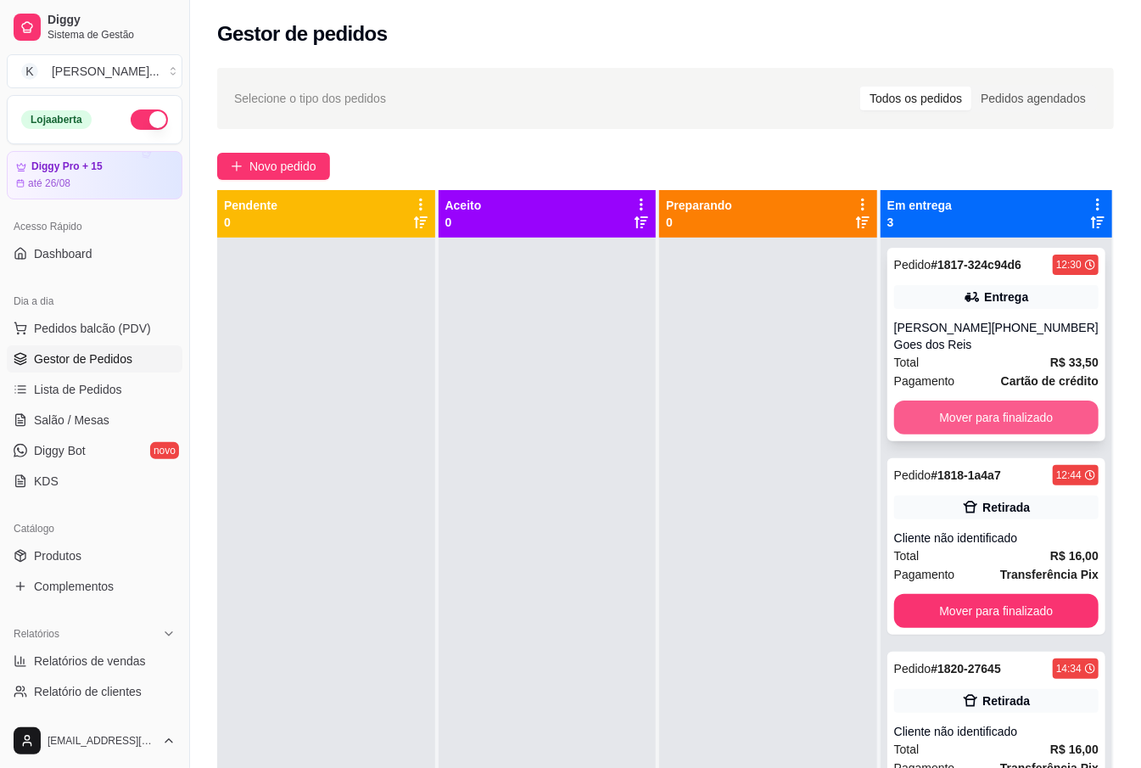
click at [966, 418] on button "Mover para finalizado" at bounding box center [996, 417] width 204 height 34
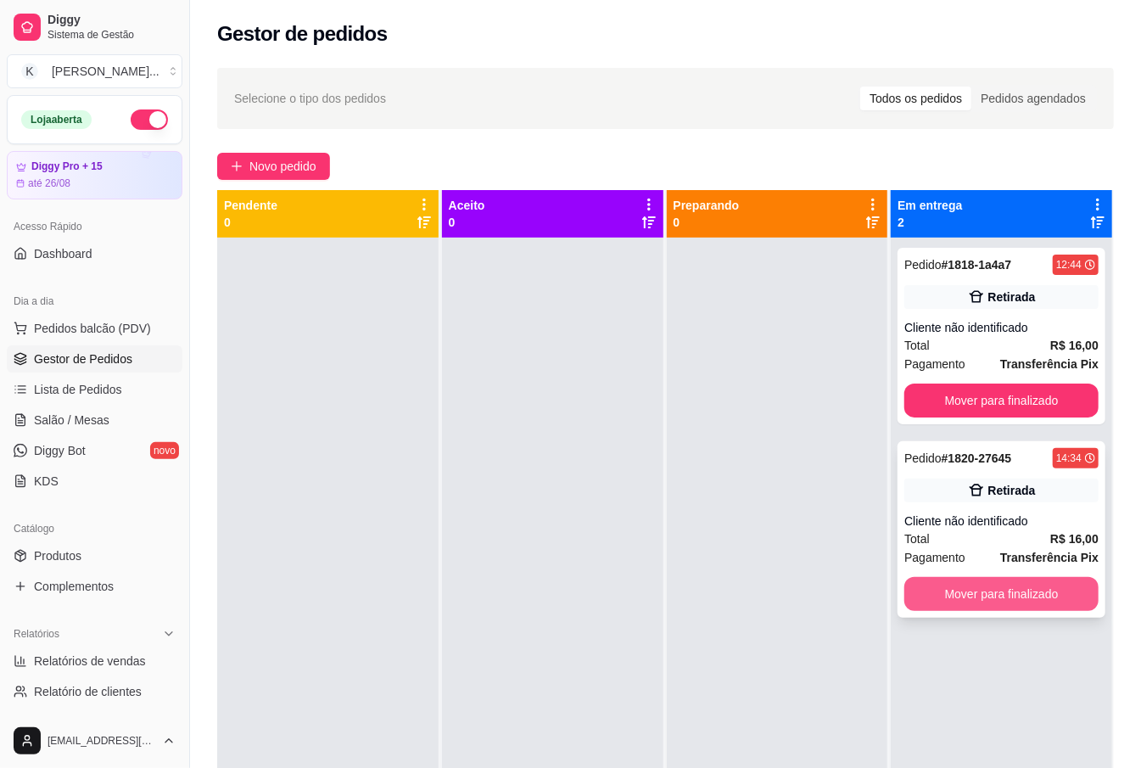
click at [977, 604] on button "Mover para finalizado" at bounding box center [1001, 594] width 194 height 34
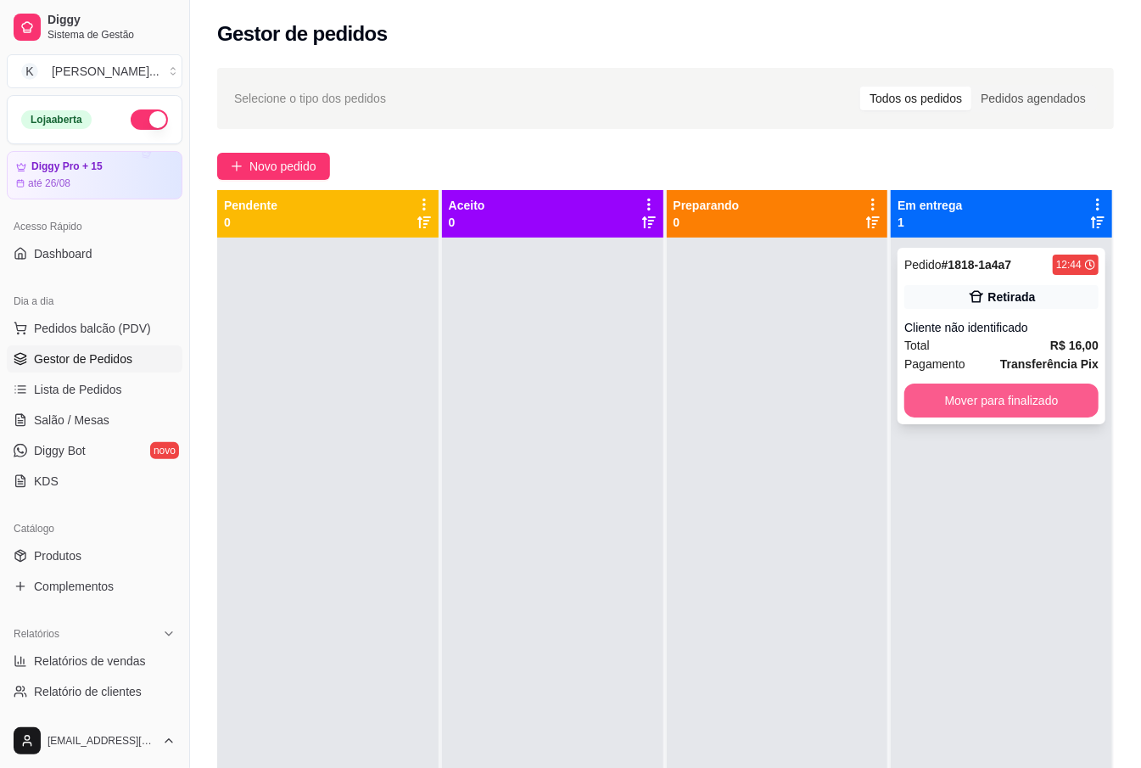
click at [974, 407] on button "Mover para finalizado" at bounding box center [1001, 400] width 194 height 34
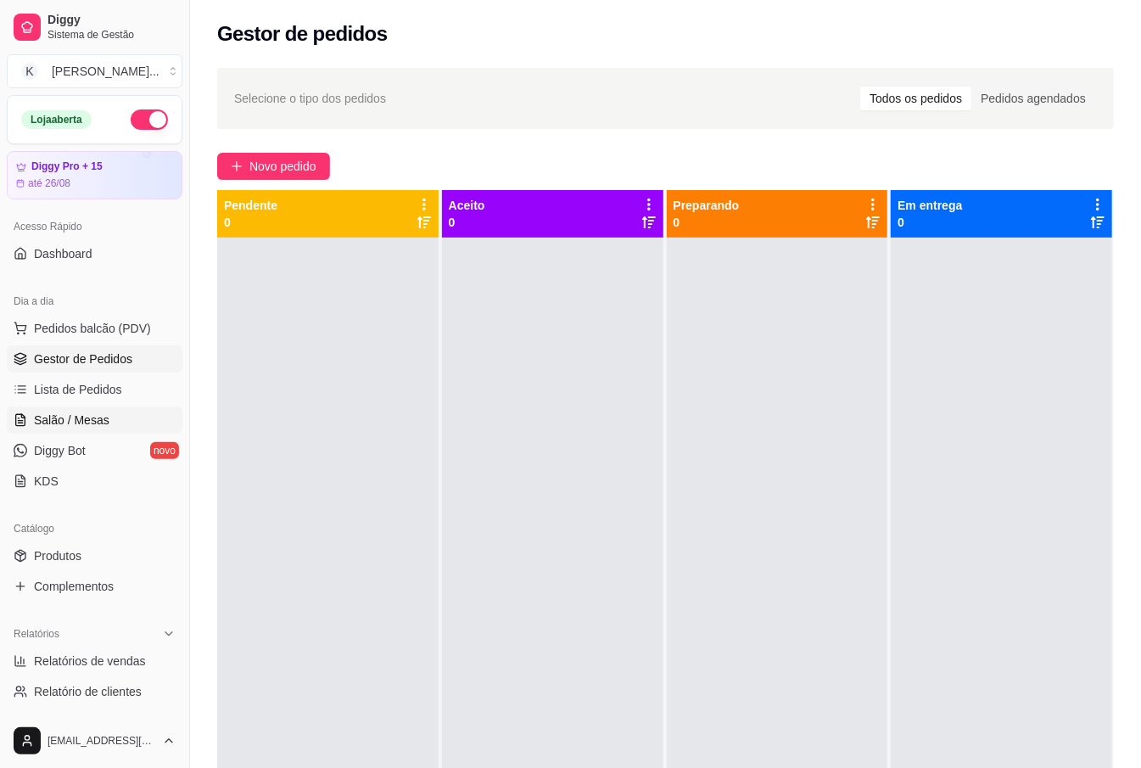
click at [92, 423] on span "Salão / Mesas" at bounding box center [72, 419] width 76 height 17
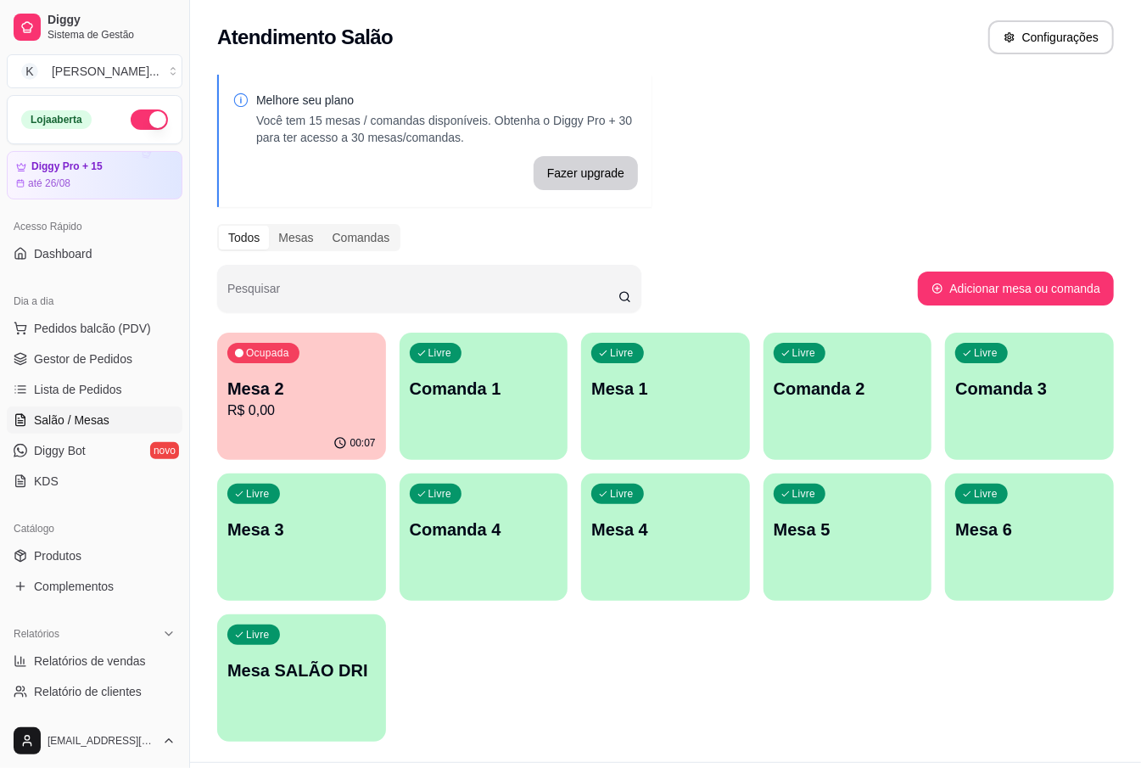
click at [251, 388] on p "Mesa 2" at bounding box center [301, 389] width 148 height 24
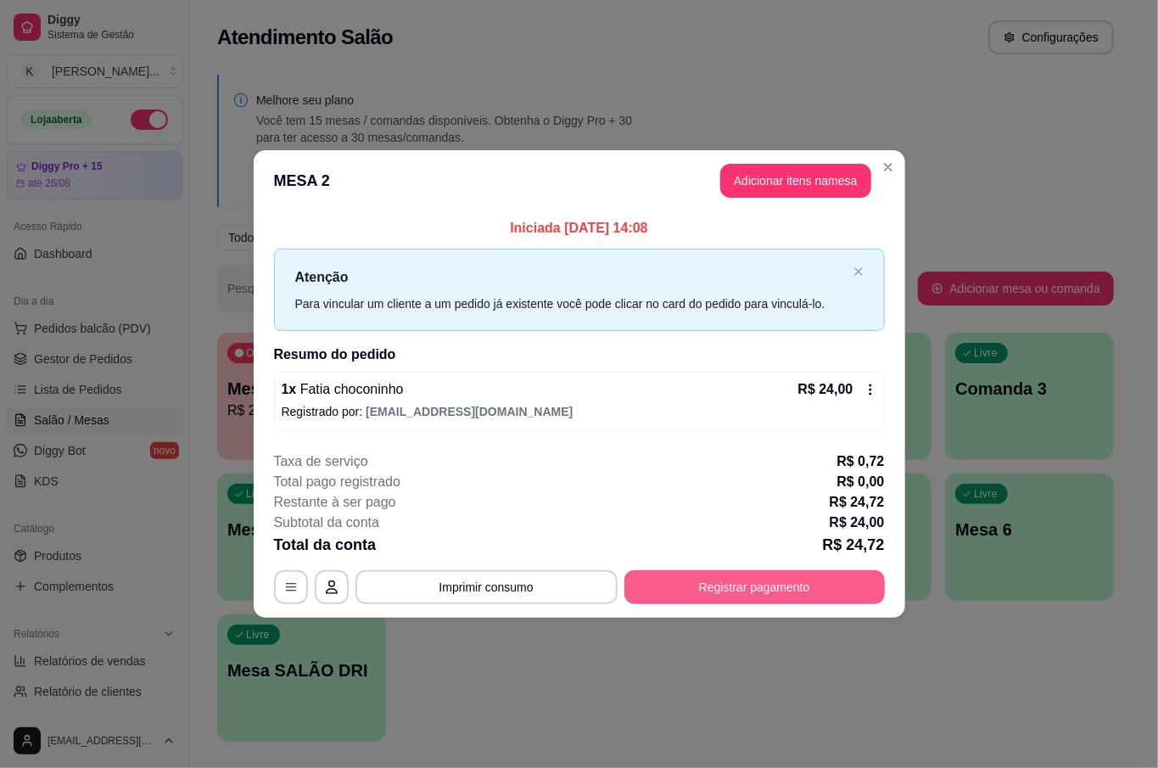
click at [769, 578] on button "Registrar pagamento" at bounding box center [754, 587] width 260 height 34
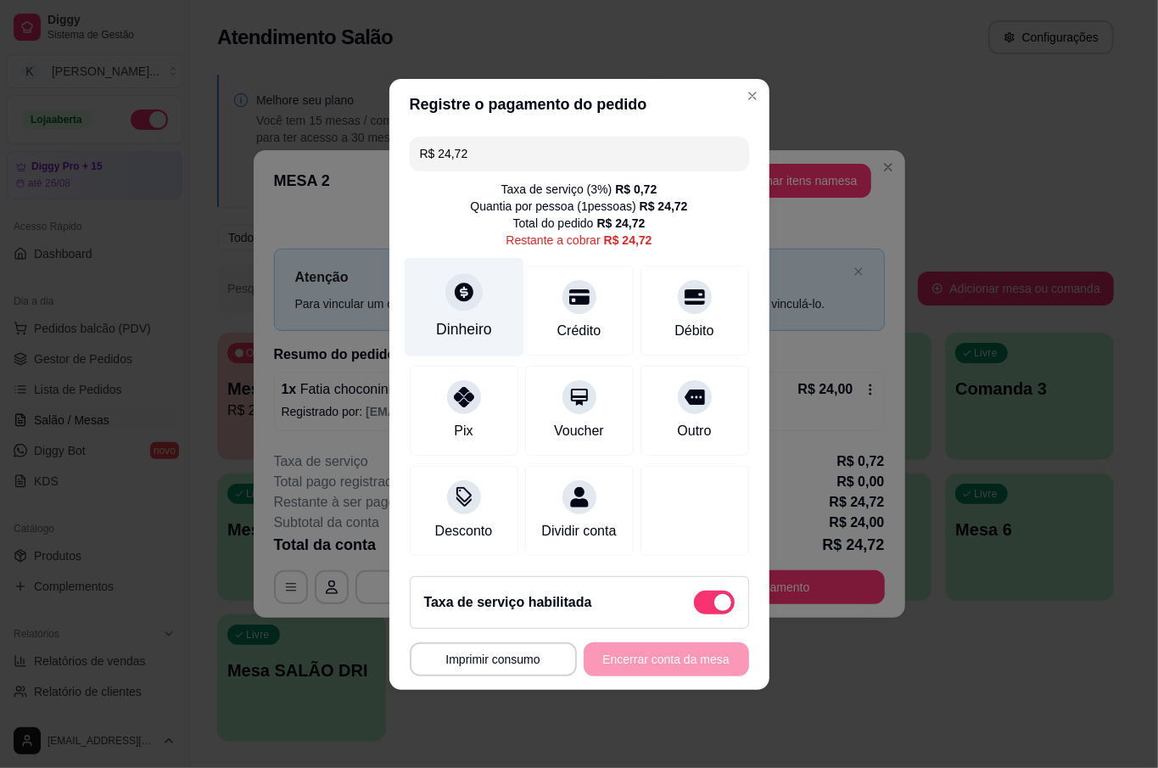
click at [493, 292] on div "Dinheiro" at bounding box center [464, 306] width 120 height 99
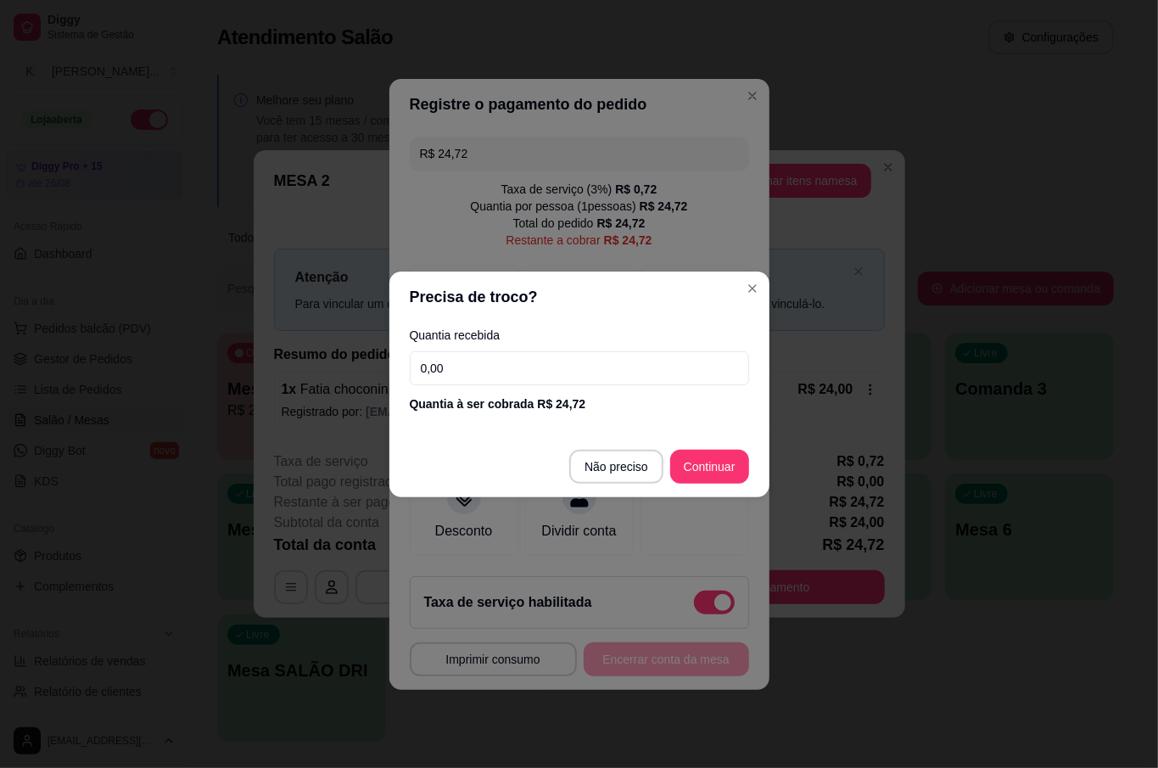
click at [480, 360] on input "0,00" at bounding box center [579, 368] width 339 height 34
type input "24,00"
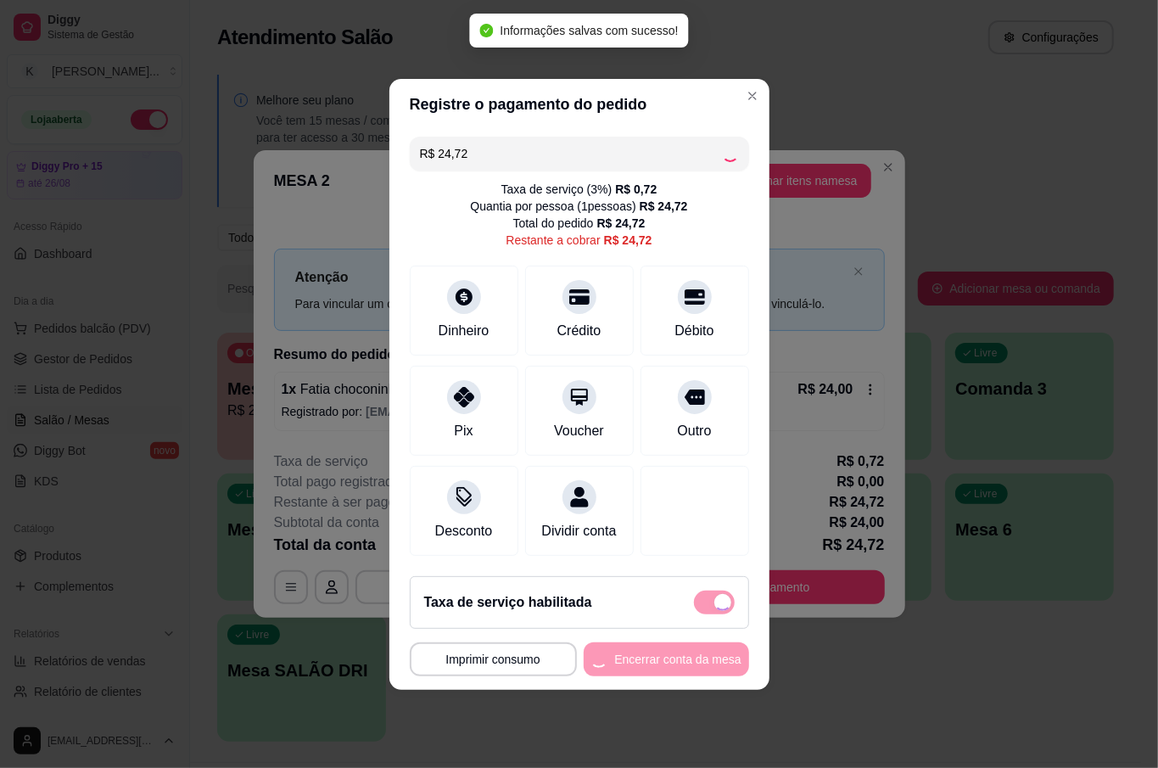
type input "R$ 0,00"
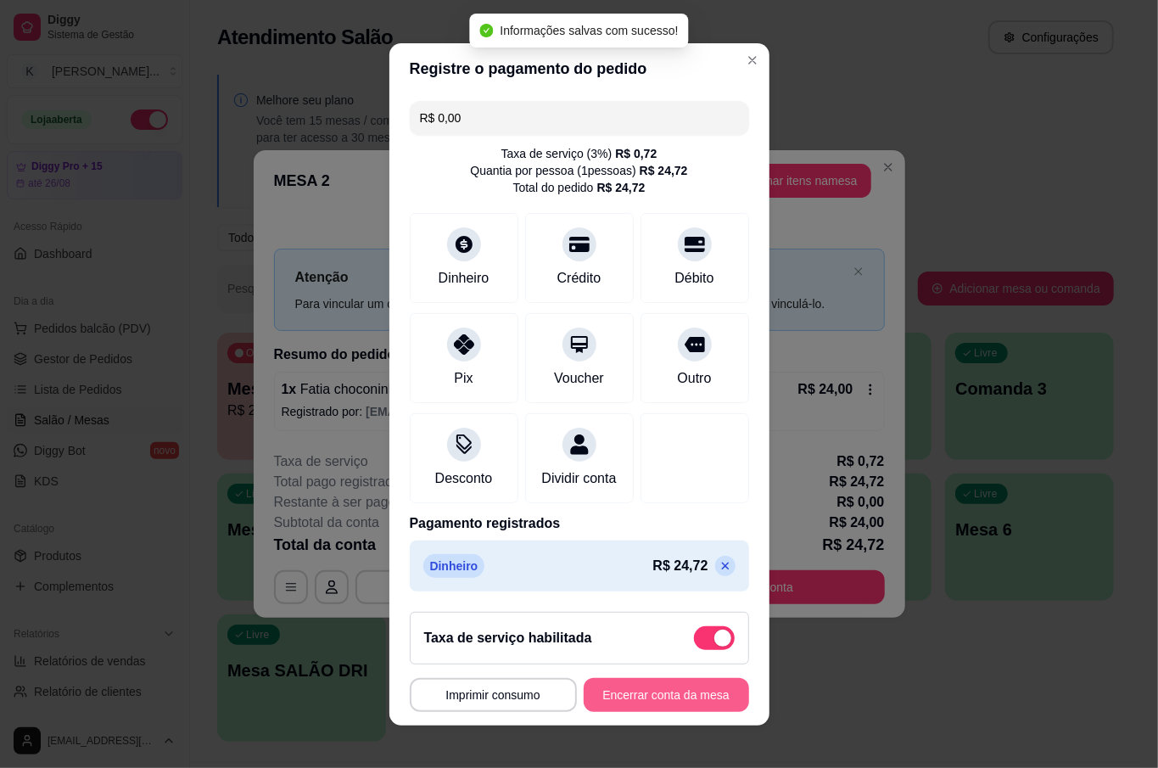
click at [669, 710] on button "Encerrar conta da mesa" at bounding box center [666, 695] width 165 height 34
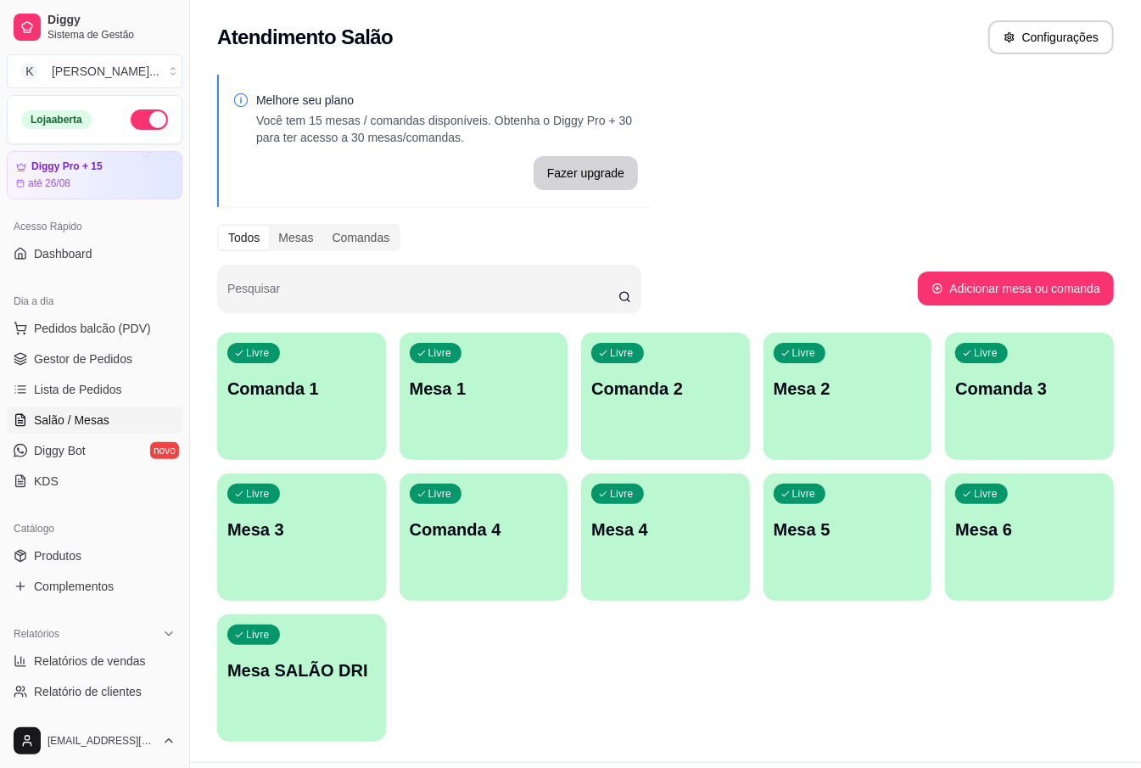
click at [859, 333] on div "Livre Comanda 1 Livre Mesa 1 Livre Comanda 2 Livre Mesa 2 Livre Comanda 3 Livre…" at bounding box center [665, 537] width 897 height 409
click at [86, 554] on link "Produtos" at bounding box center [95, 555] width 176 height 27
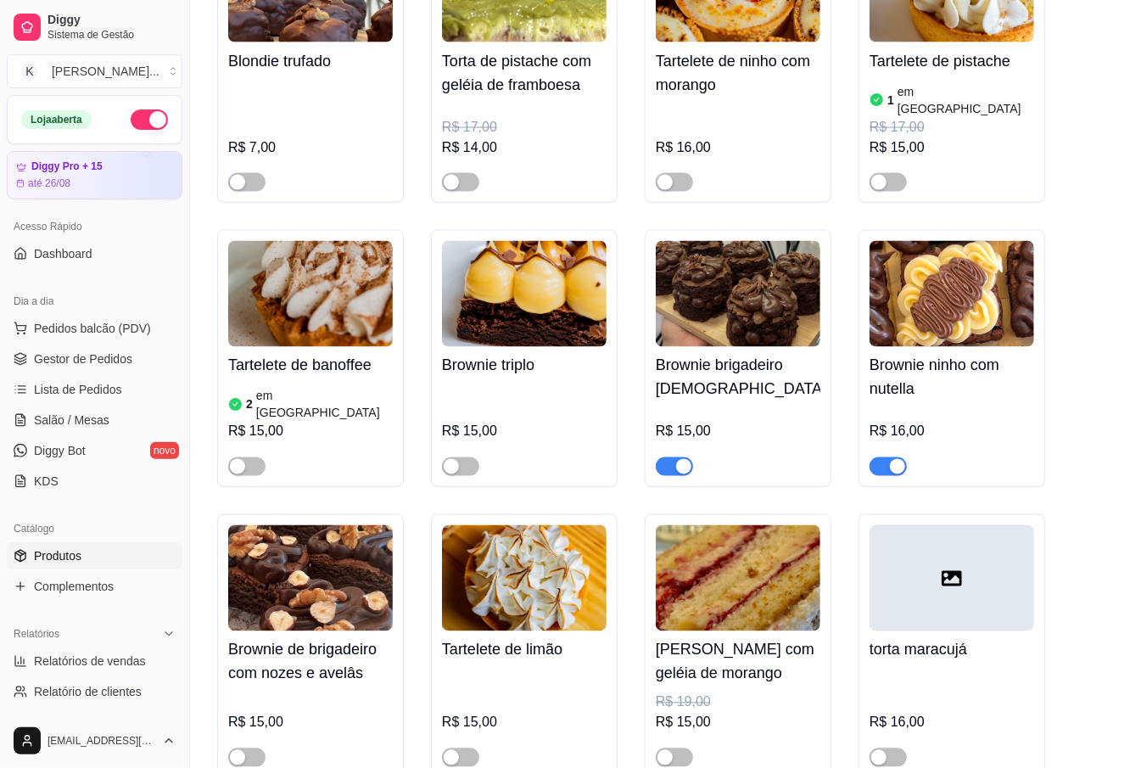
scroll to position [4864, 0]
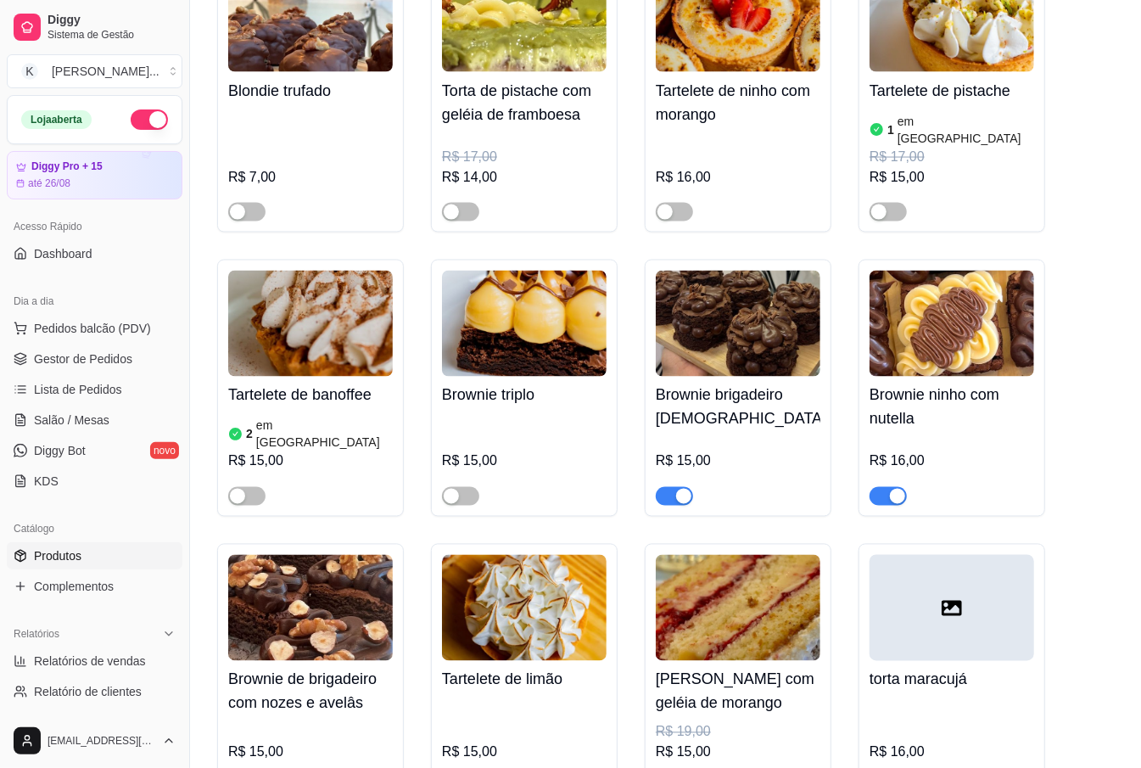
click at [890, 489] on div "button" at bounding box center [897, 496] width 15 height 15
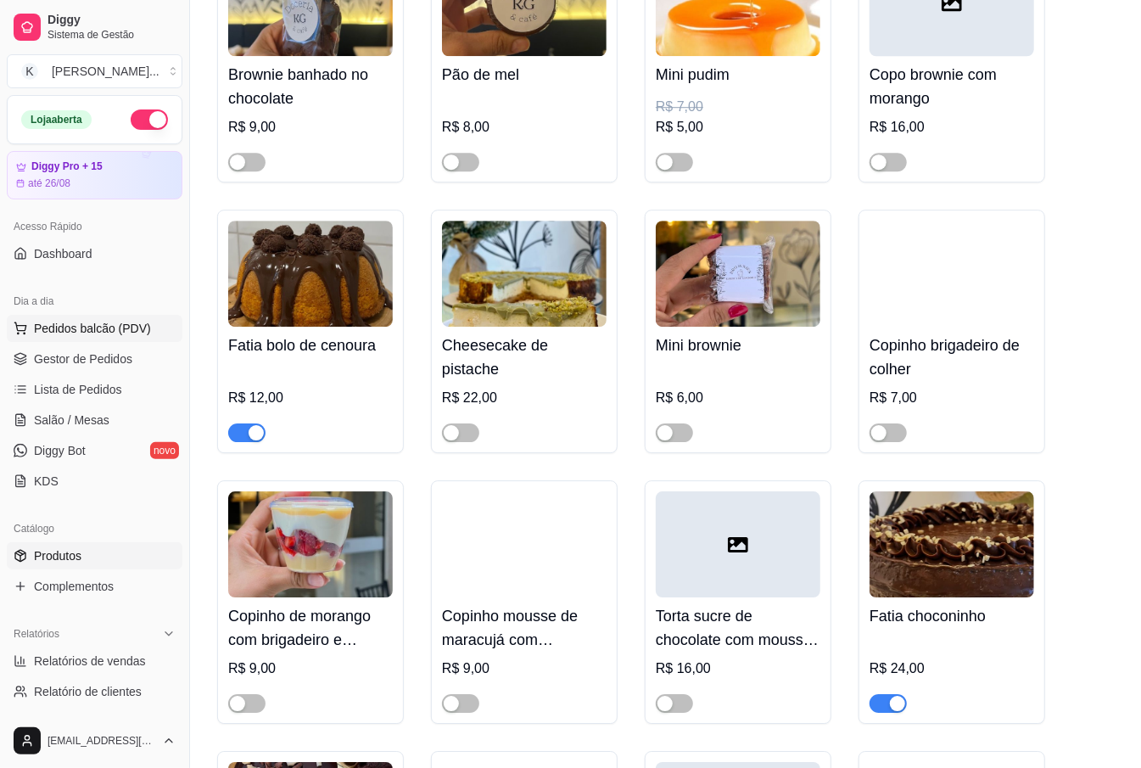
scroll to position [2601, 0]
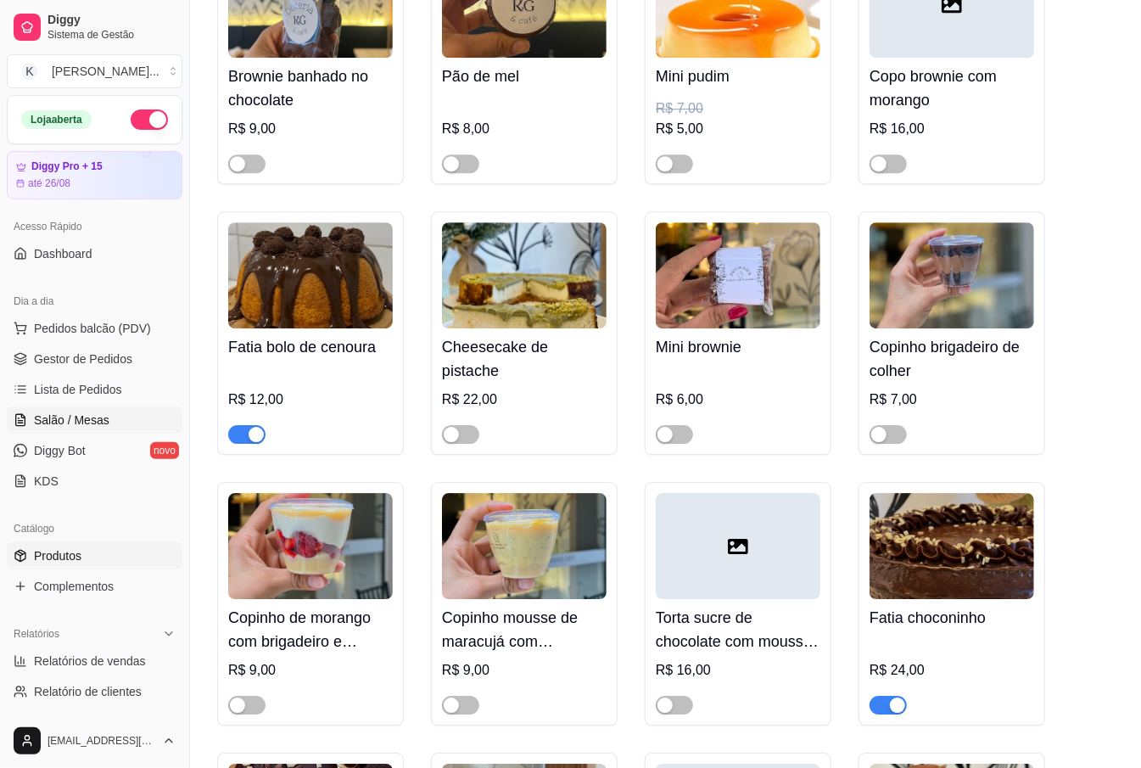
click at [95, 421] on span "Salão / Mesas" at bounding box center [72, 419] width 76 height 17
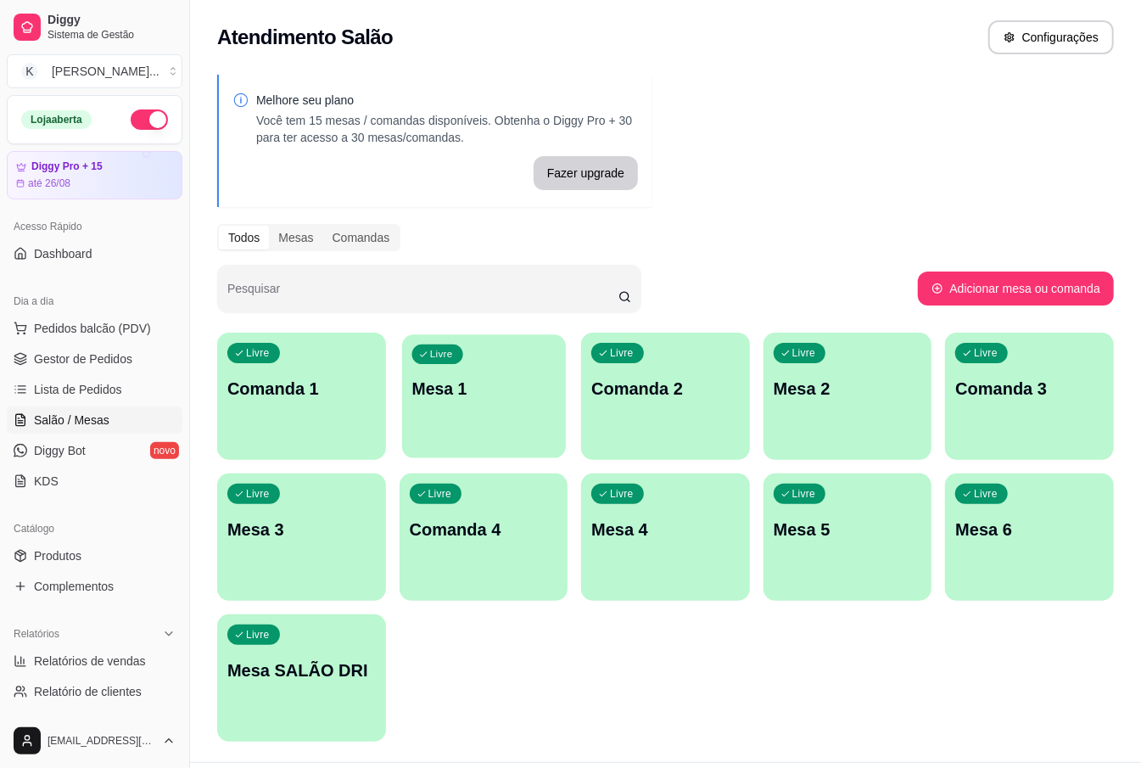
click at [472, 373] on div "Livre Mesa 1" at bounding box center [484, 386] width 164 height 104
click at [798, 528] on p "Mesa 5" at bounding box center [848, 530] width 148 height 24
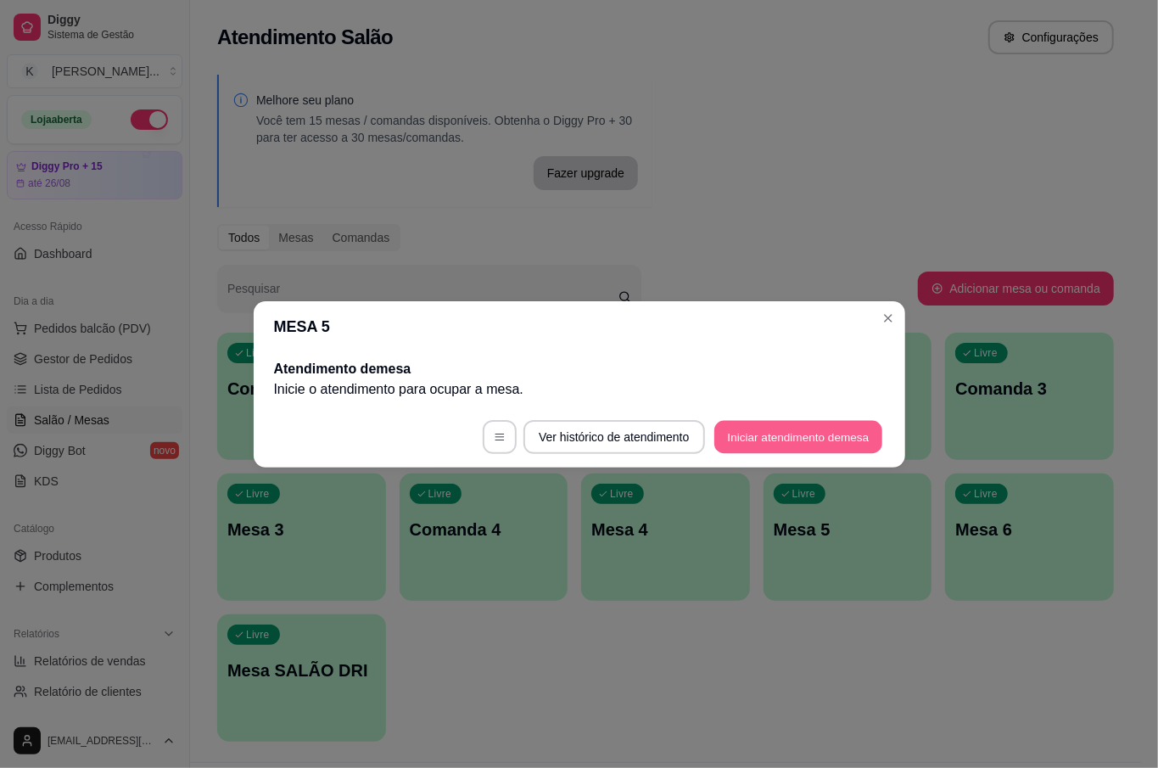
click at [765, 433] on button "Iniciar atendimento de mesa" at bounding box center [798, 436] width 168 height 33
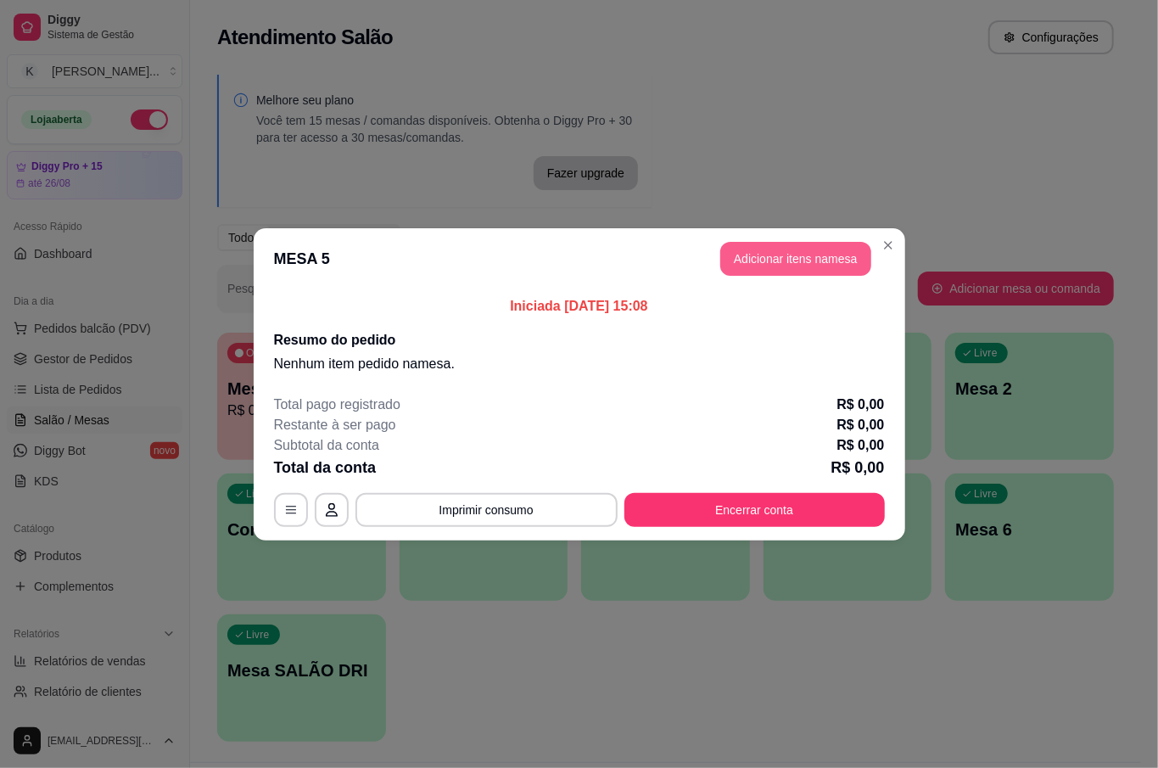
click at [816, 259] on button "Adicionar itens na mesa" at bounding box center [795, 259] width 151 height 34
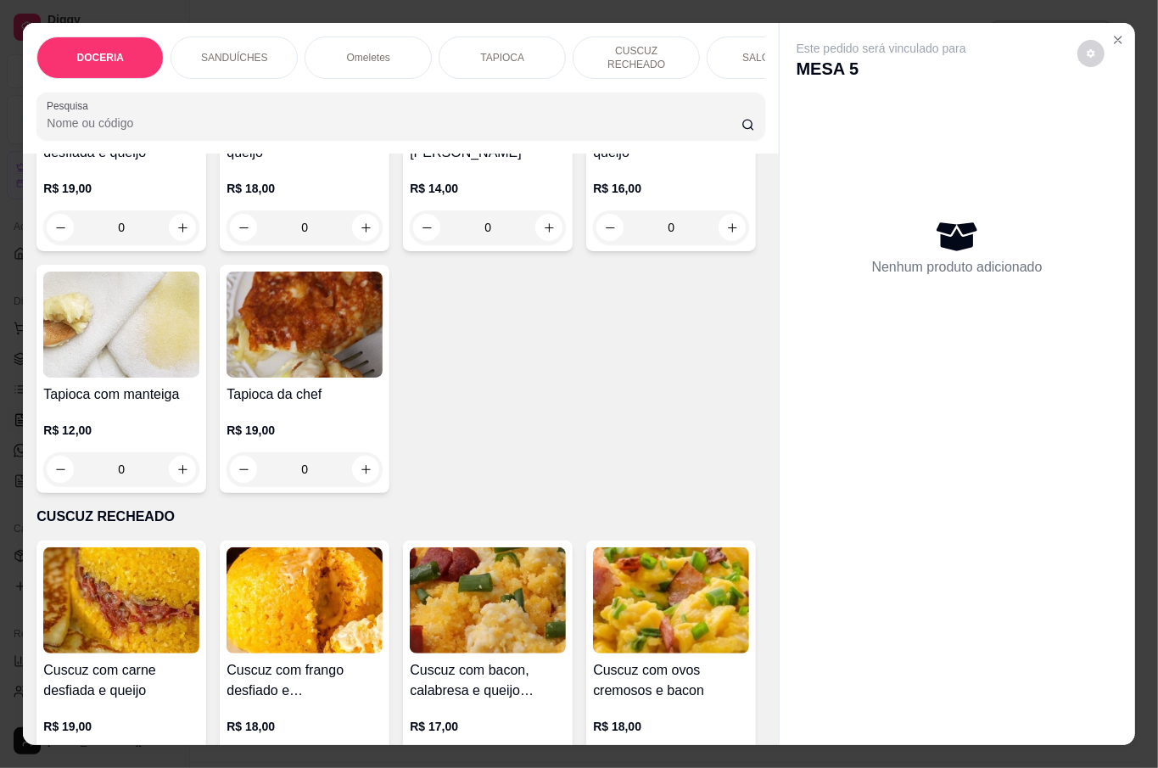
scroll to position [1358, 0]
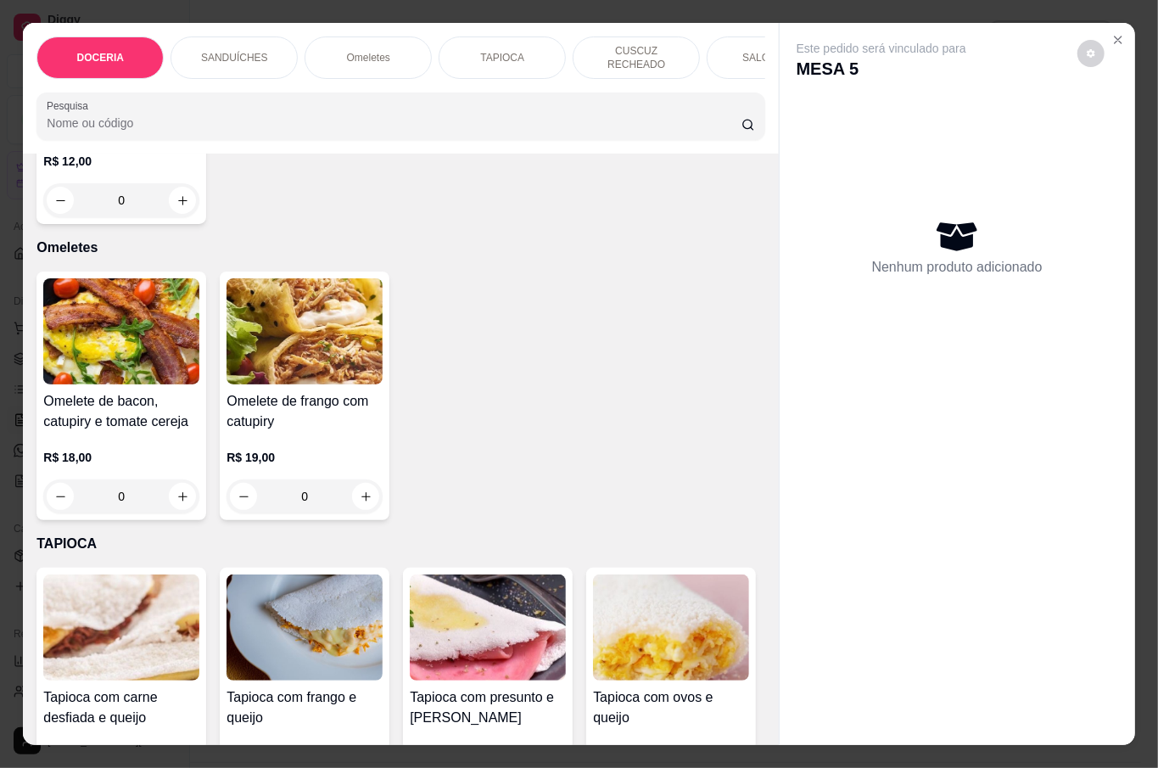
click at [357, 479] on div "0" at bounding box center [305, 496] width 156 height 34
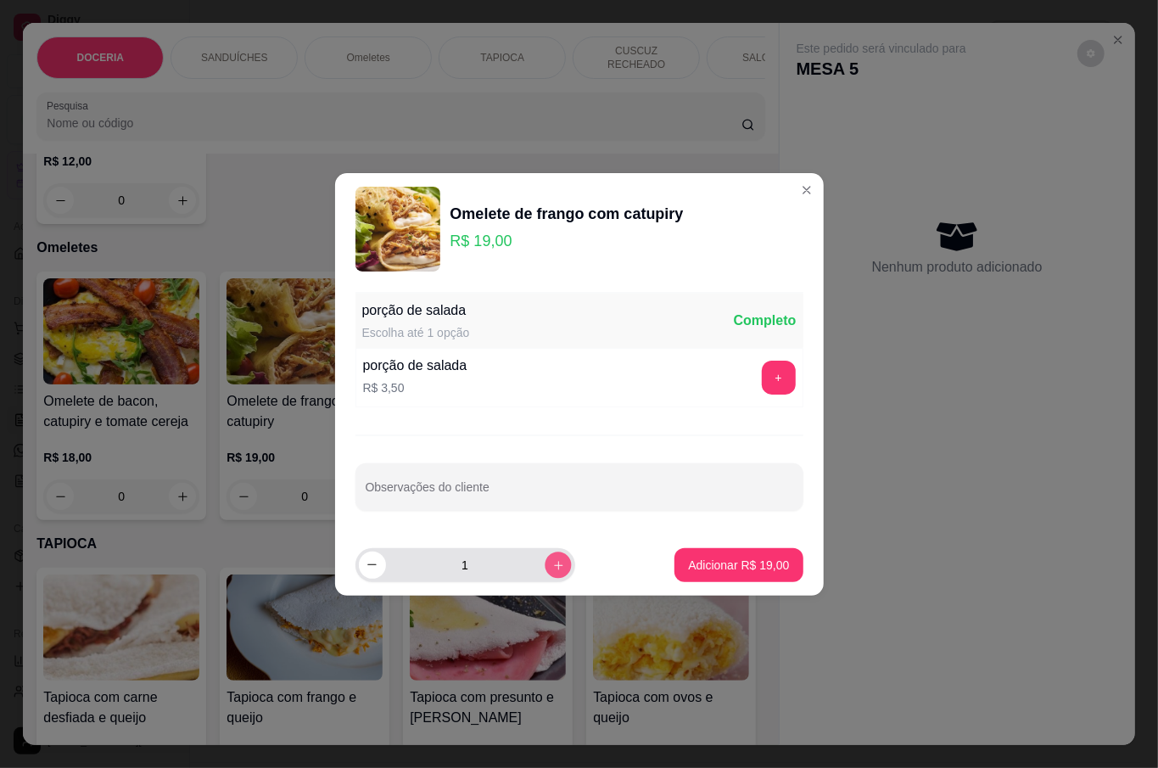
click at [551, 561] on icon "increase-product-quantity" at bounding box center [557, 564] width 13 height 13
type input "2"
click at [691, 563] on p "Adicionar R$ 38,00" at bounding box center [738, 565] width 101 height 17
type input "2"
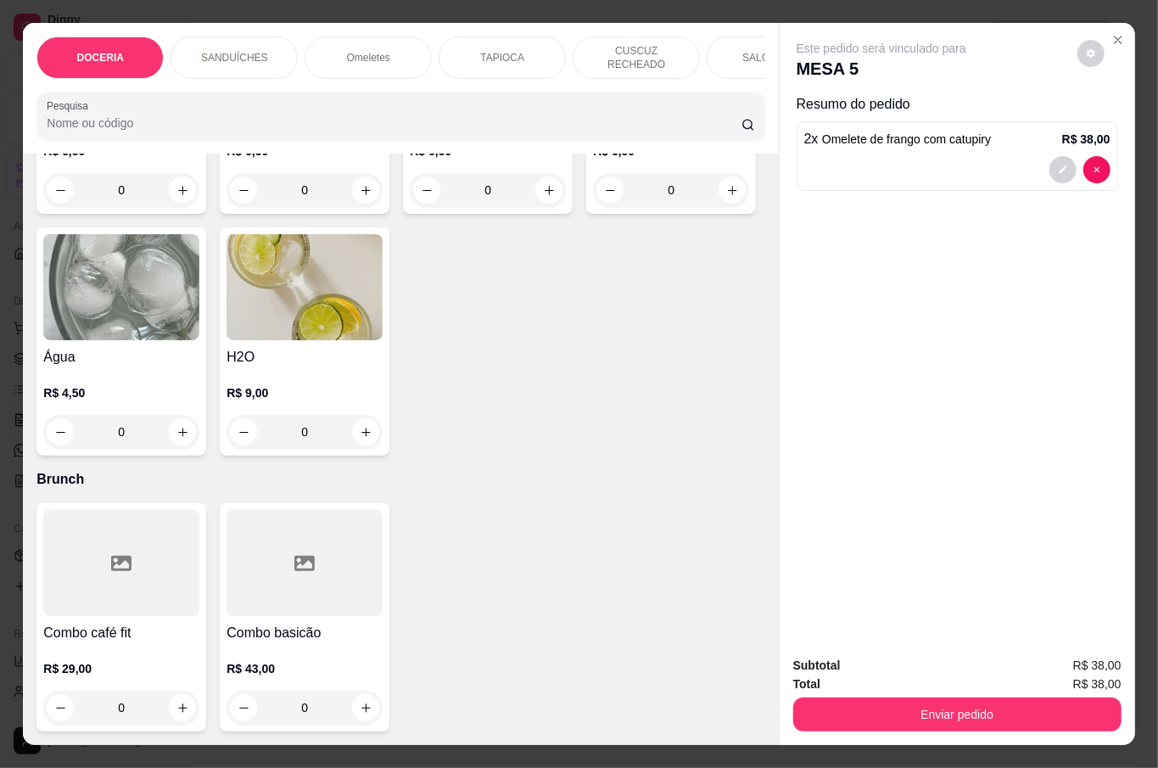
scroll to position [4525, 0]
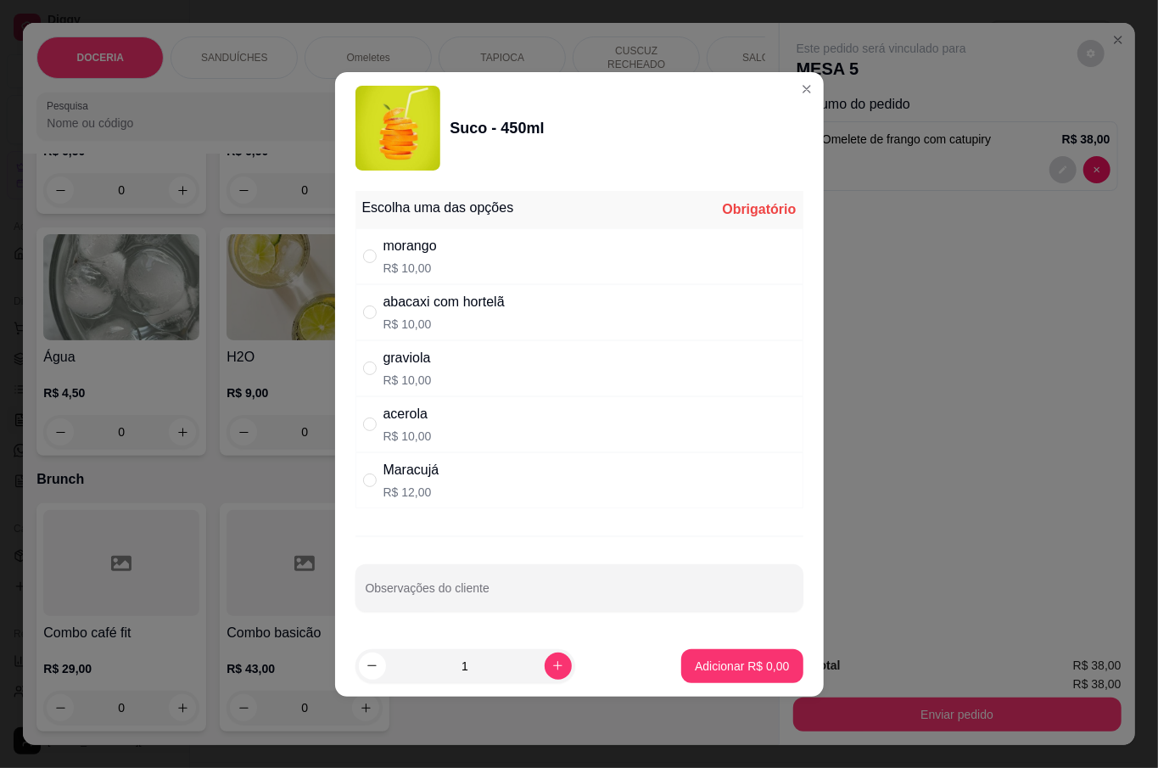
click at [421, 493] on p "R$ 12,00" at bounding box center [411, 492] width 56 height 17
radio input "true"
click at [551, 677] on button "increase-product-quantity" at bounding box center [558, 665] width 27 height 27
type input "2"
click at [693, 667] on p "Adicionar R$ 24,00" at bounding box center [738, 666] width 101 height 17
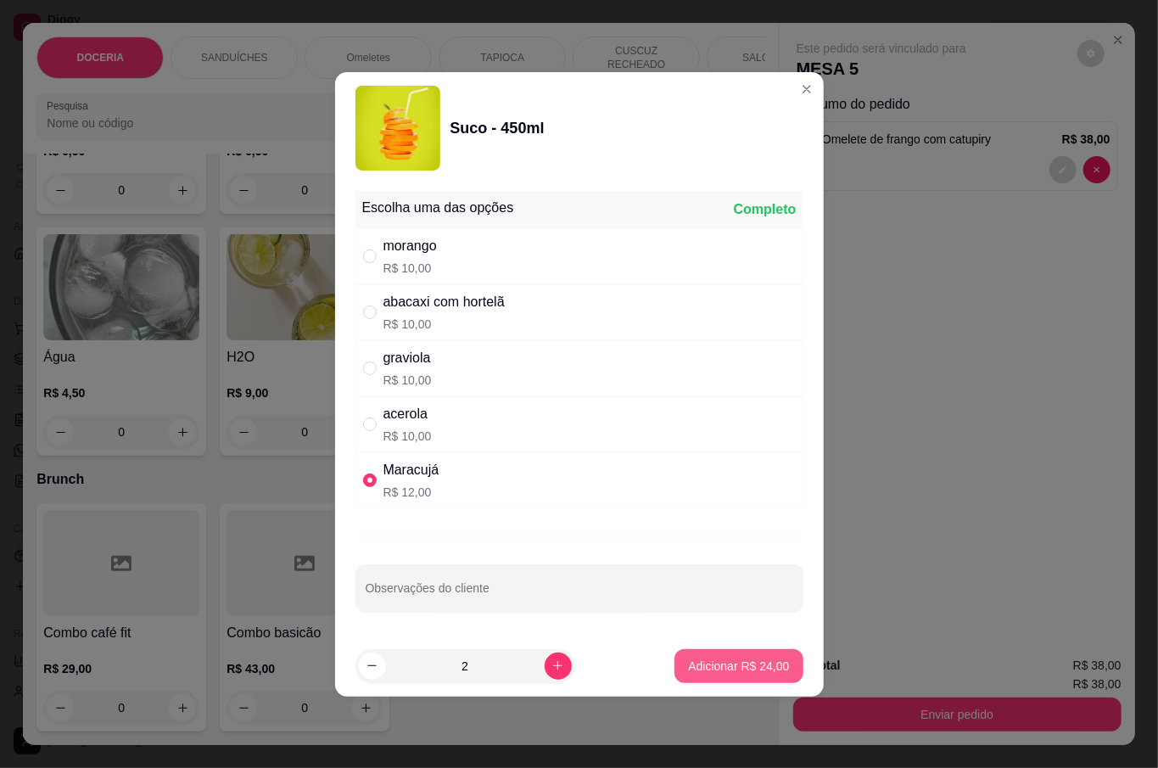
type input "2"
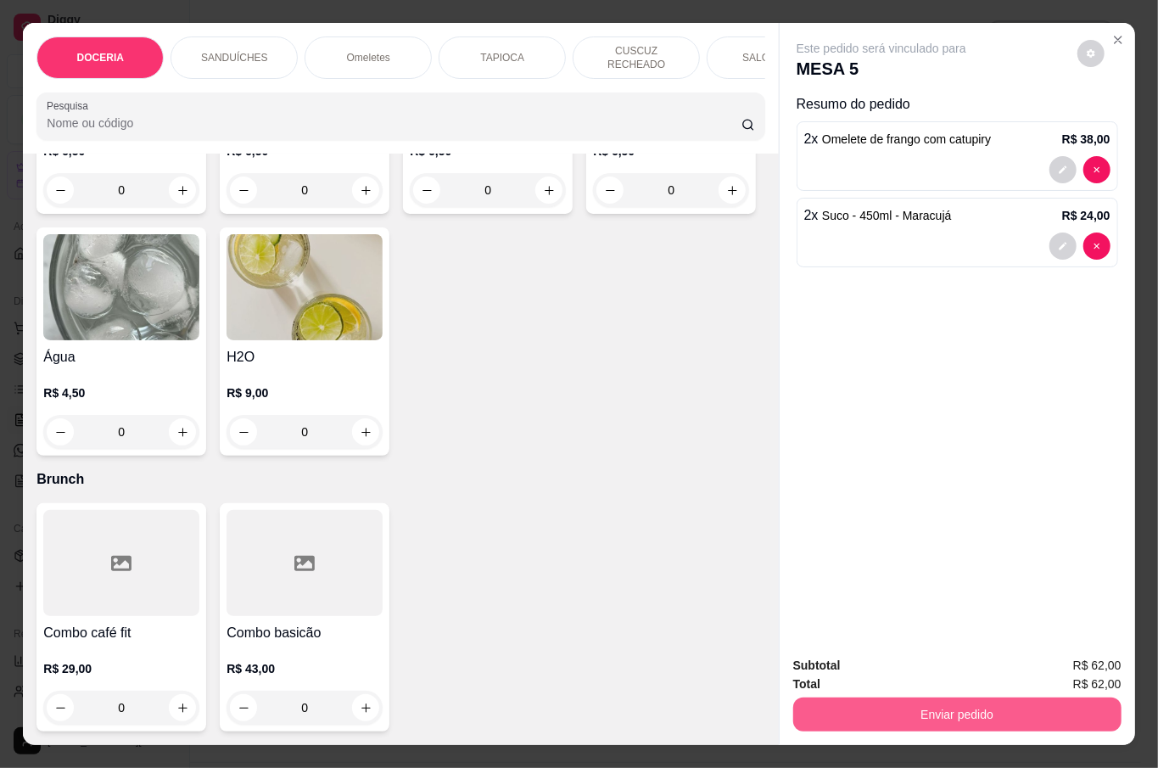
click at [913, 706] on button "Enviar pedido" at bounding box center [957, 714] width 328 height 34
click at [890, 656] on button "Não registrar e enviar pedido" at bounding box center [899, 663] width 171 height 31
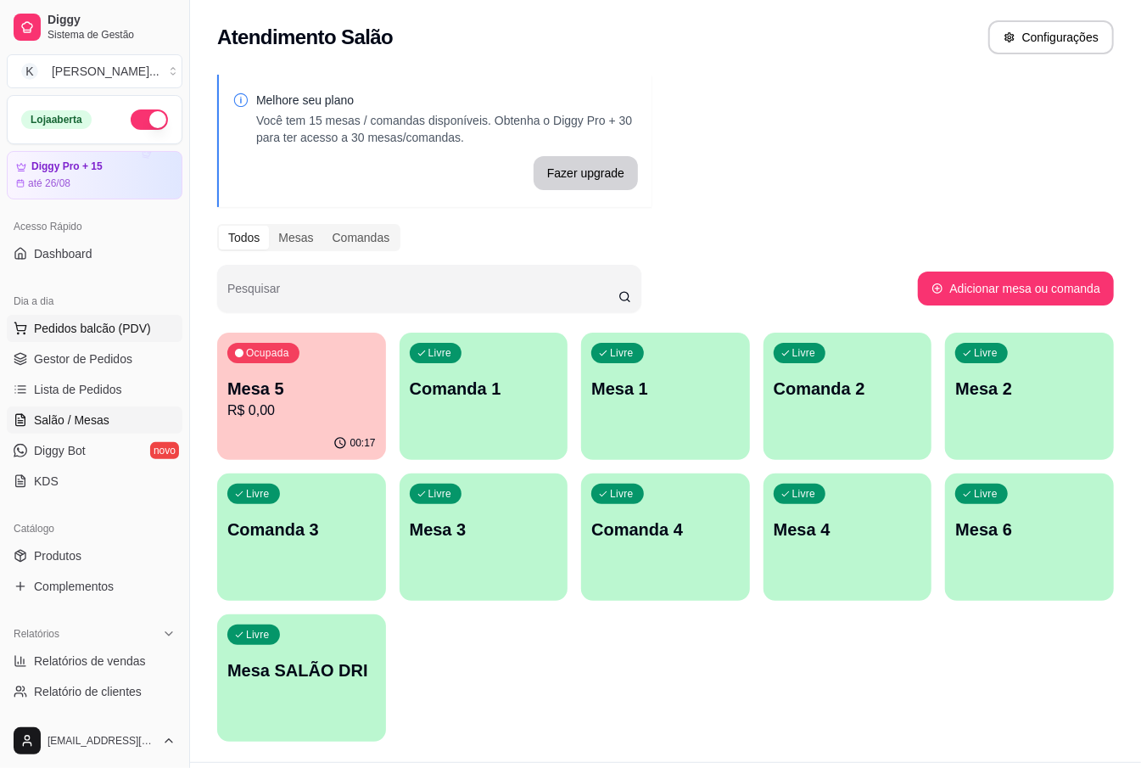
click at [73, 320] on span "Pedidos balcão (PDV)" at bounding box center [92, 328] width 117 height 17
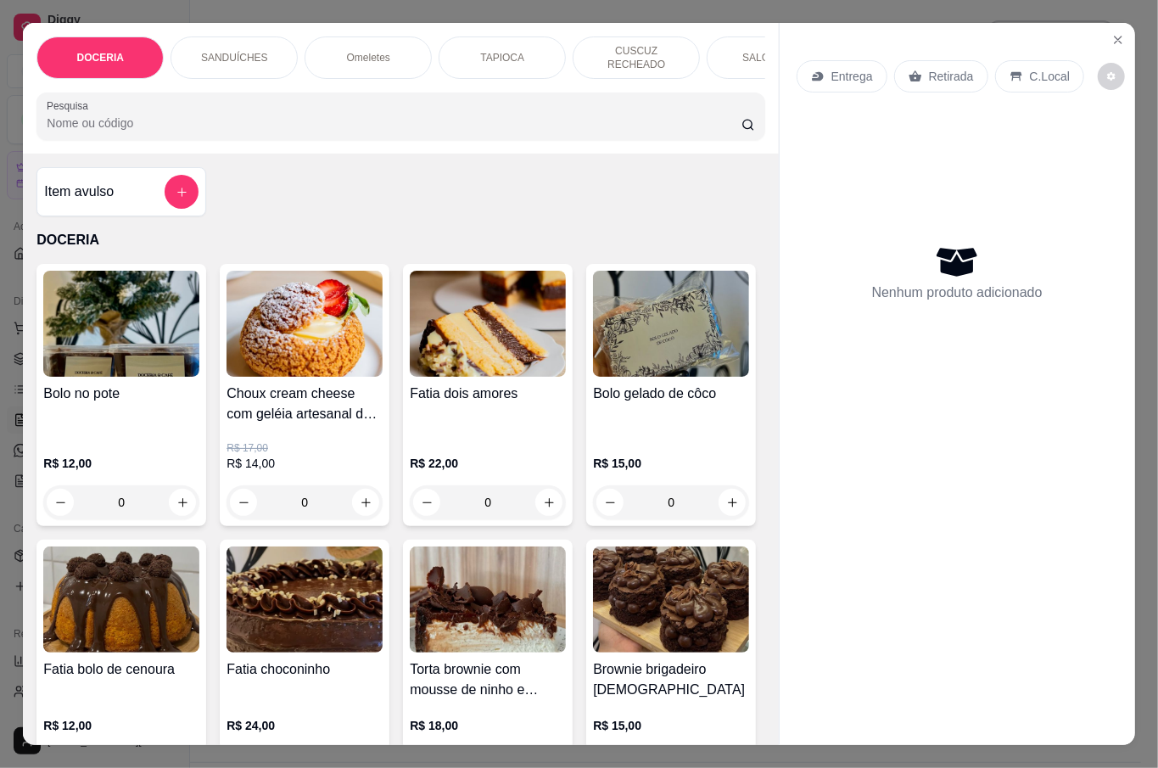
click at [475, 439] on div "R$ 22,00 0" at bounding box center [488, 478] width 156 height 81
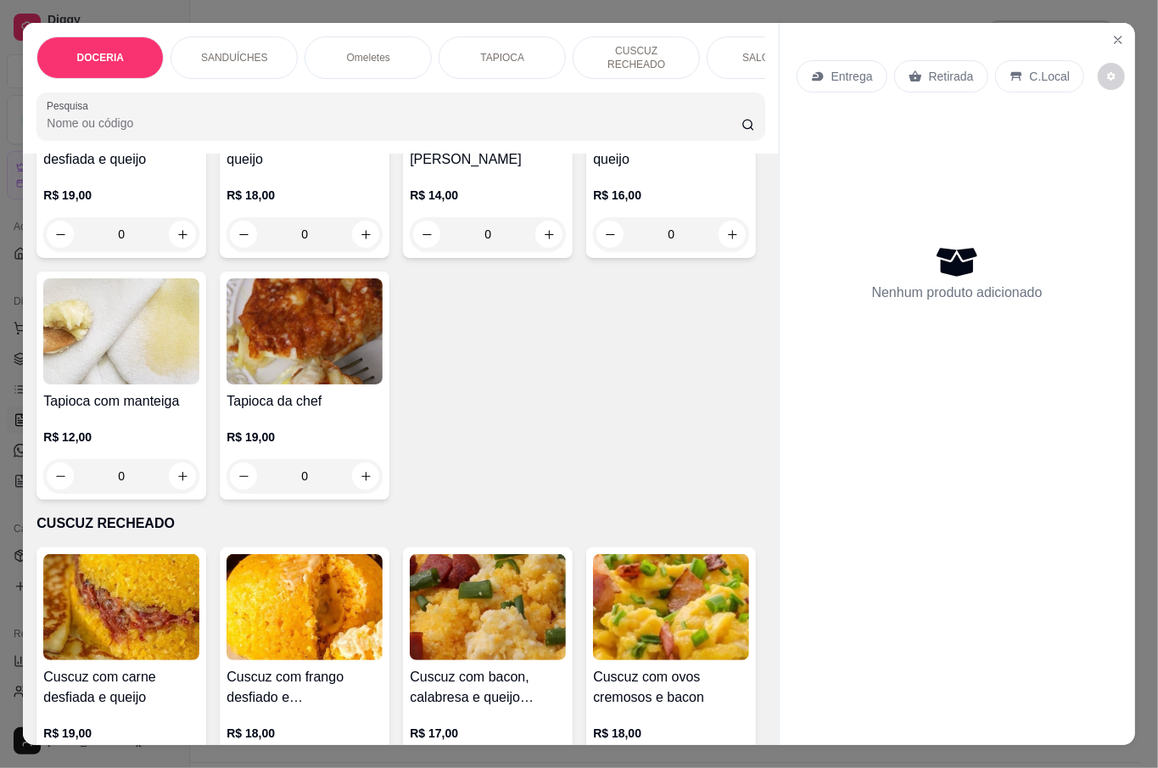
scroll to position [1923, 0]
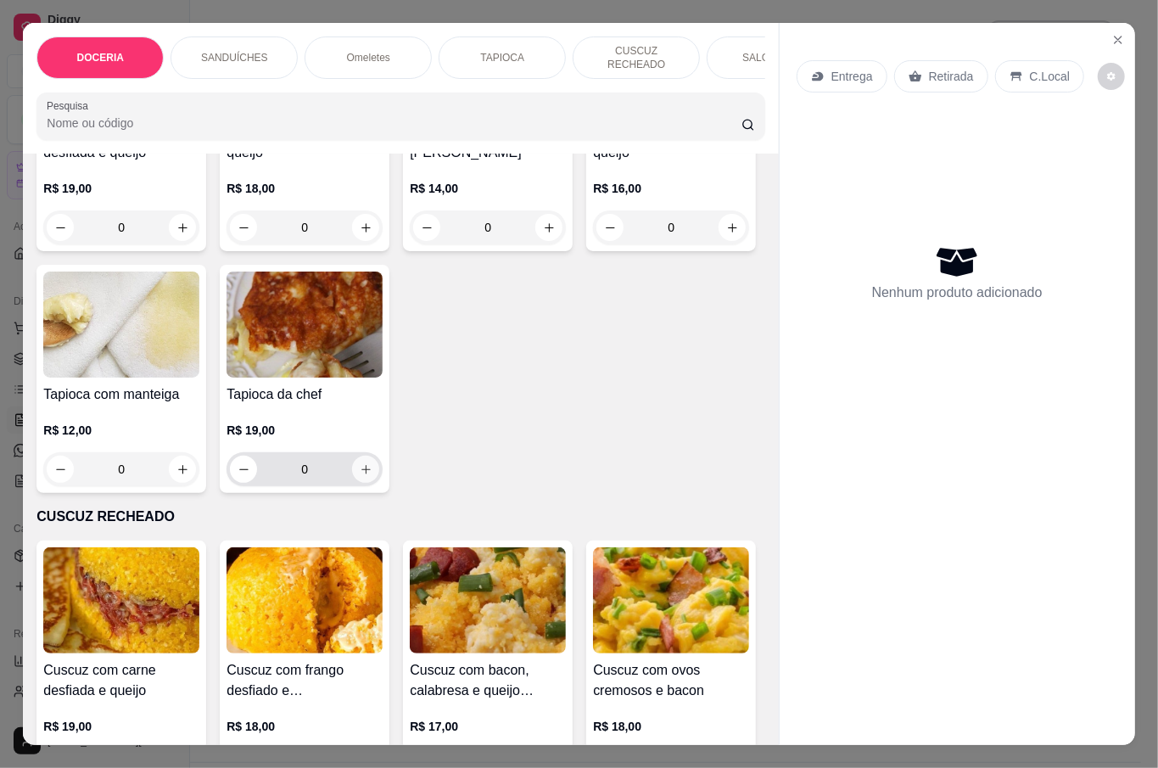
click at [372, 463] on icon "increase-product-quantity" at bounding box center [366, 469] width 13 height 13
type input "1"
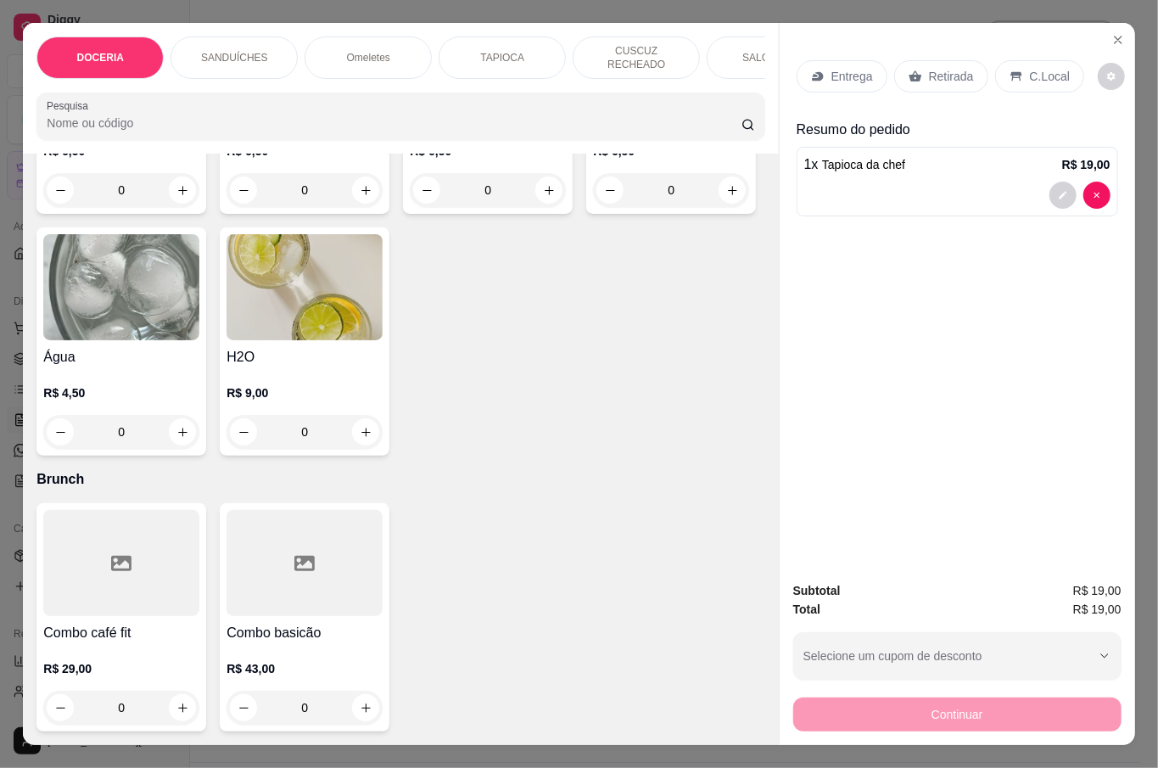
scroll to position [4380, 0]
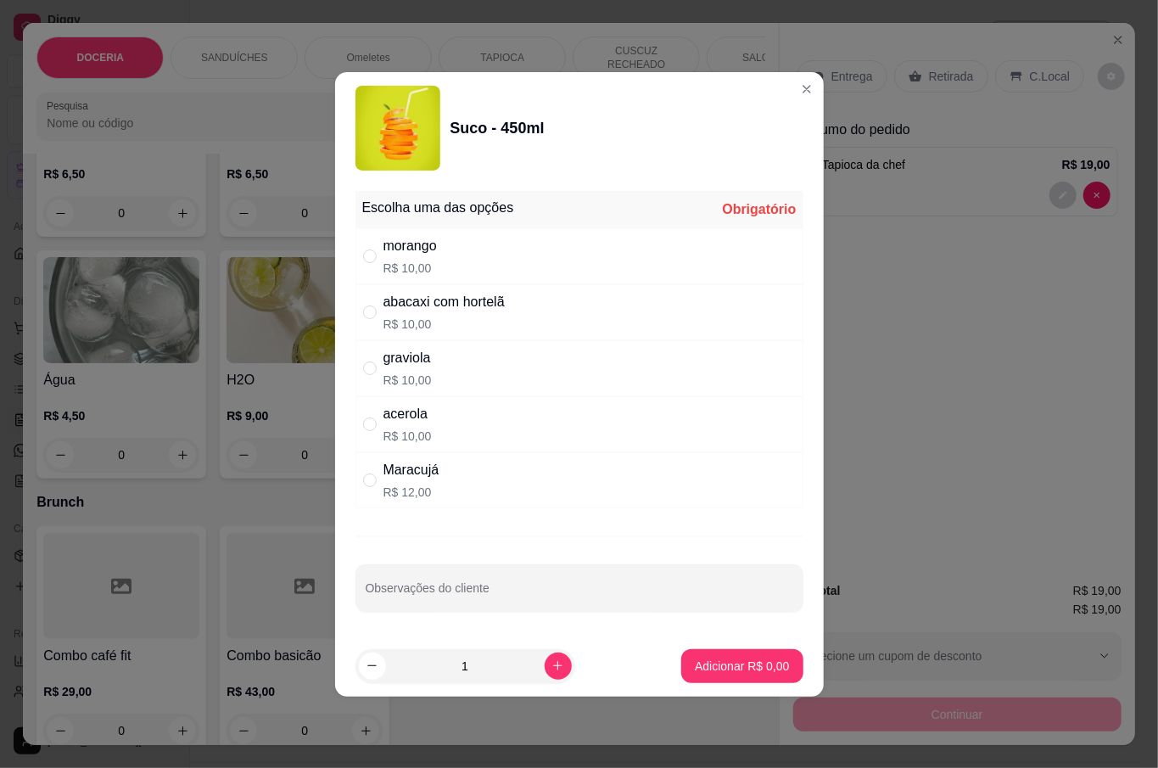
click at [401, 255] on div "morango R$ 10,00" at bounding box center [409, 256] width 53 height 41
radio input "true"
click at [734, 663] on p "Adicionar R$ 10,00" at bounding box center [739, 666] width 98 height 16
type input "1"
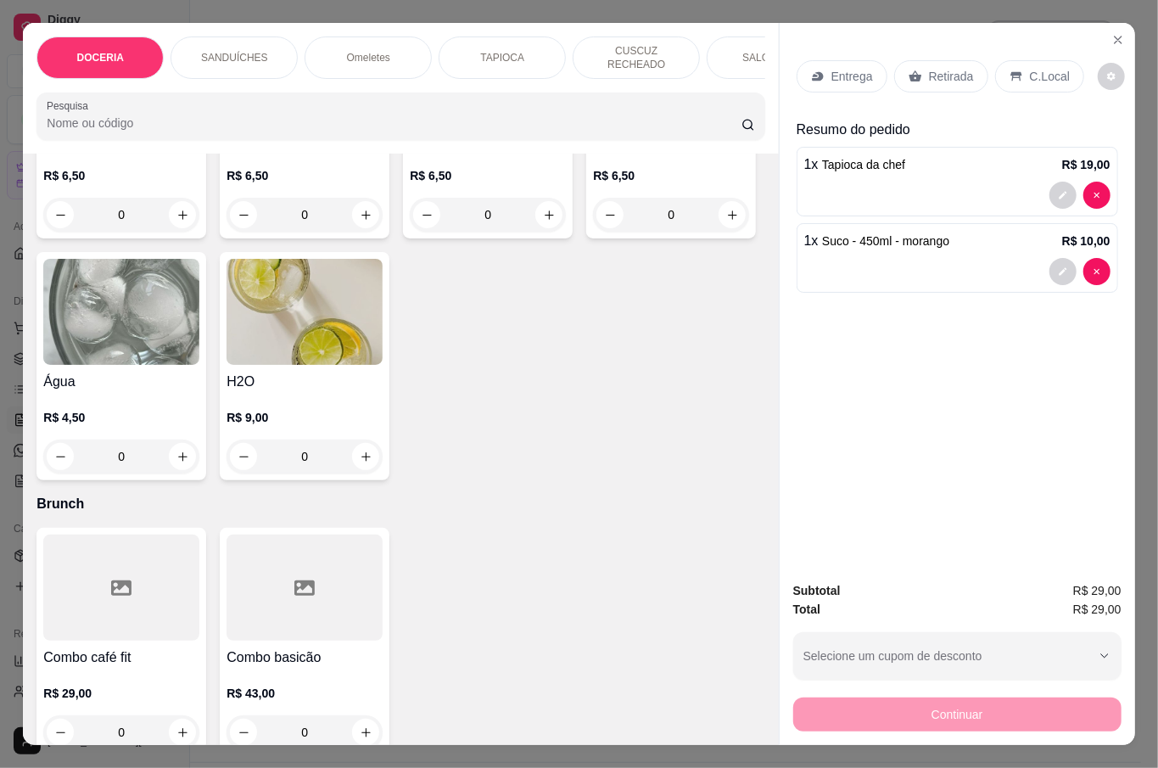
click at [931, 70] on p "Retirada" at bounding box center [951, 76] width 45 height 17
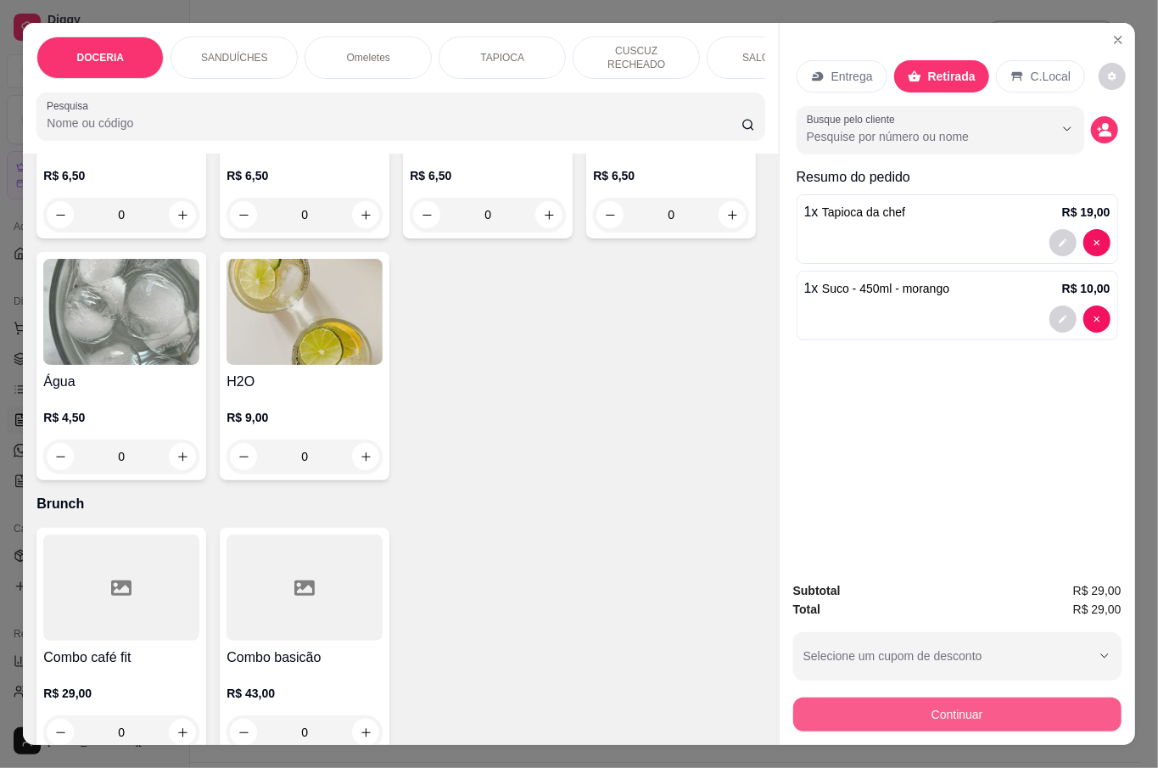
click at [1018, 710] on button "Continuar" at bounding box center [957, 714] width 328 height 34
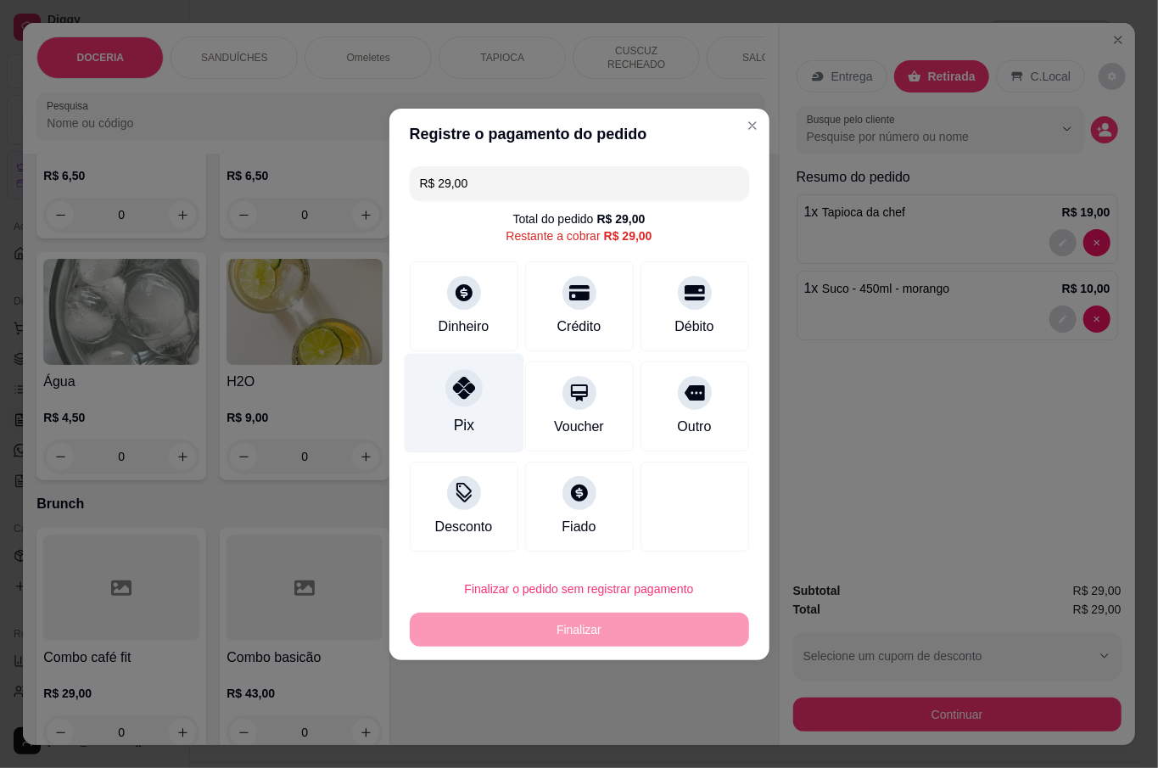
click at [463, 399] on div at bounding box center [463, 387] width 37 height 37
type input "R$ 0,00"
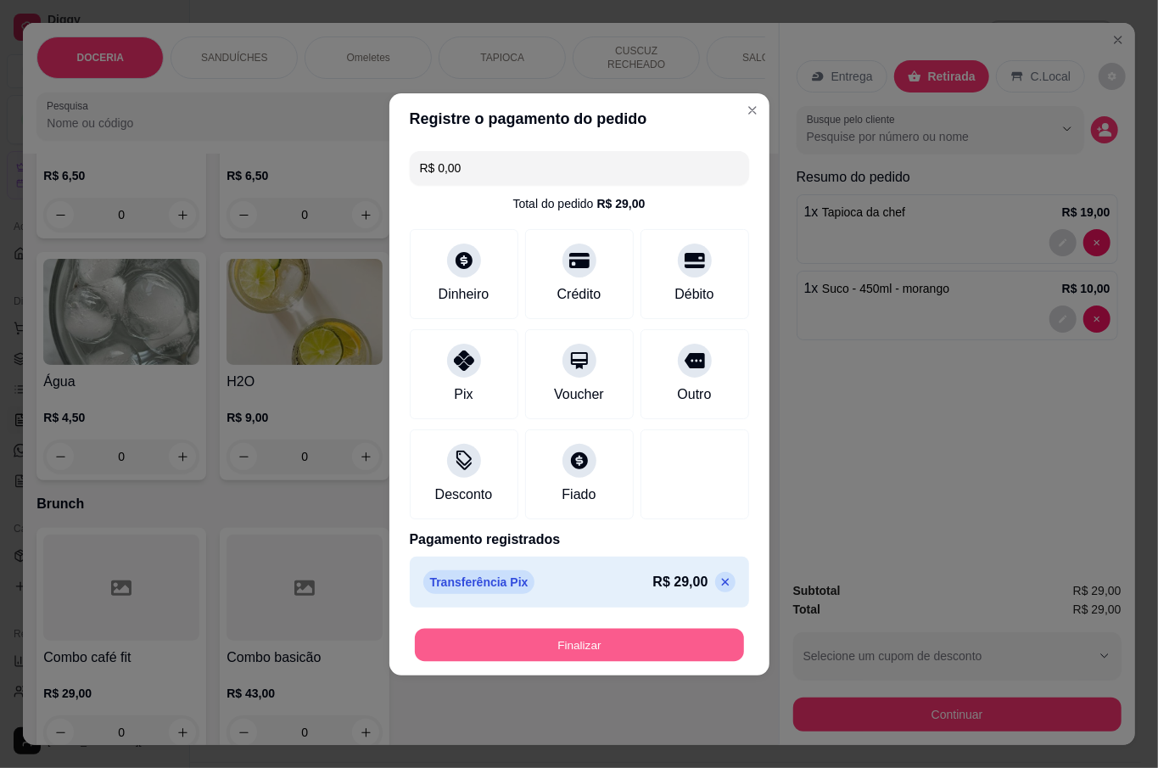
click at [638, 646] on button "Finalizar" at bounding box center [579, 644] width 329 height 33
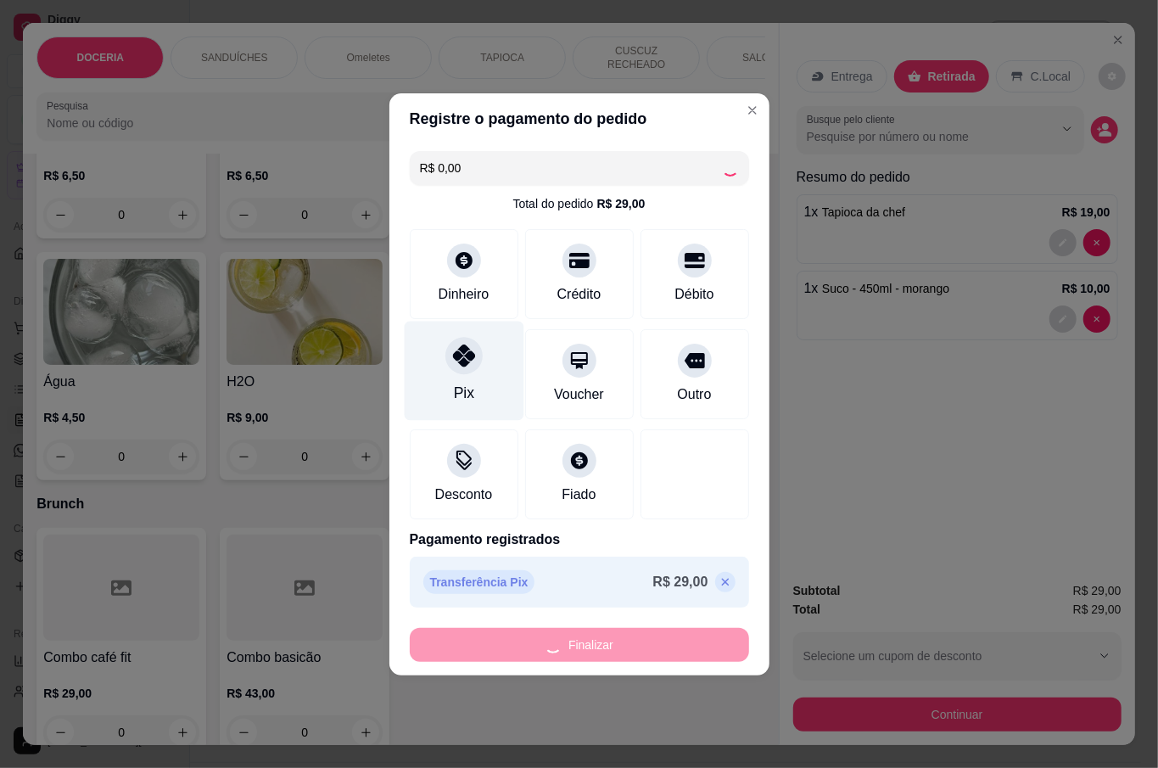
type input "0"
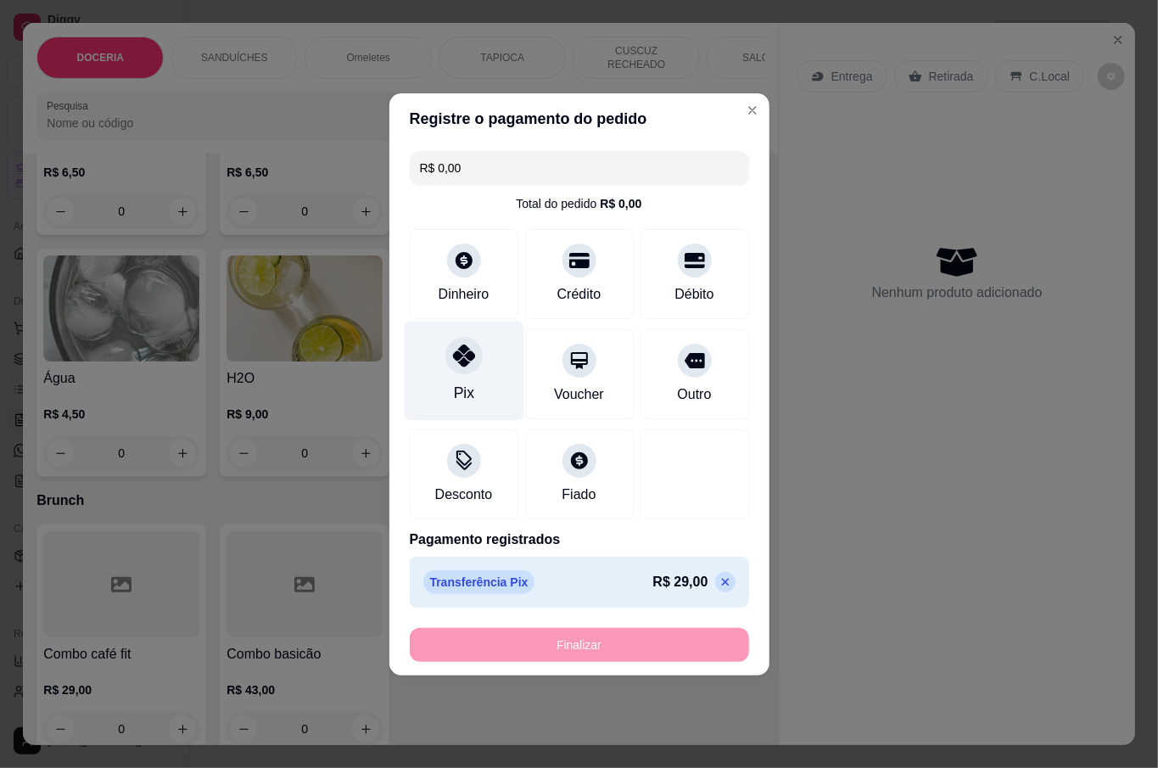
type input "-R$ 29,00"
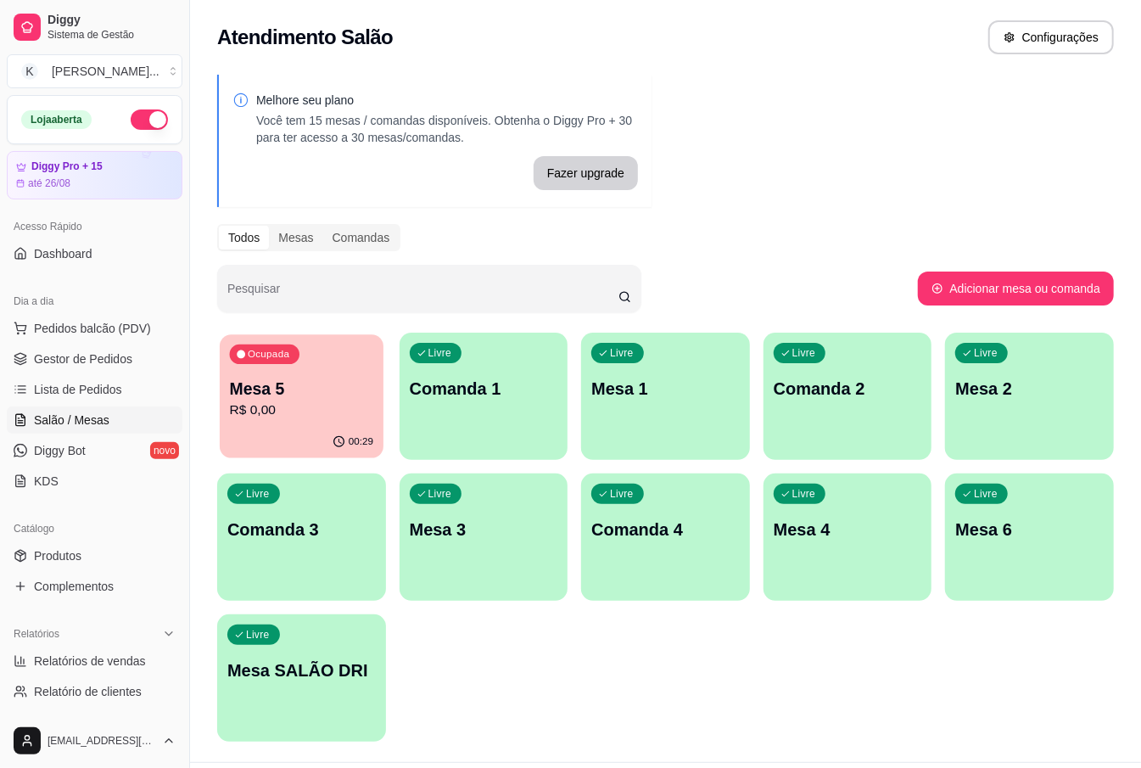
click at [292, 398] on p "Mesa 5" at bounding box center [301, 389] width 143 height 23
click at [83, 324] on span "Pedidos balcão (PDV)" at bounding box center [92, 328] width 117 height 17
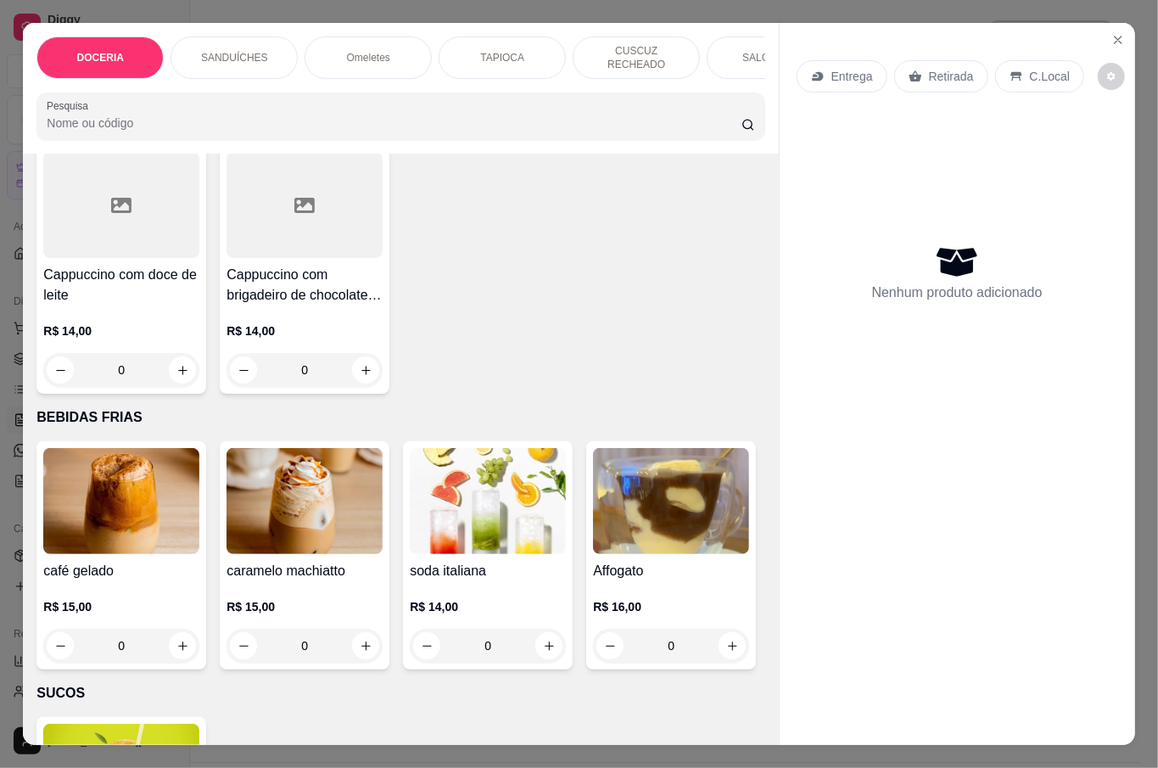
scroll to position [2601, 0]
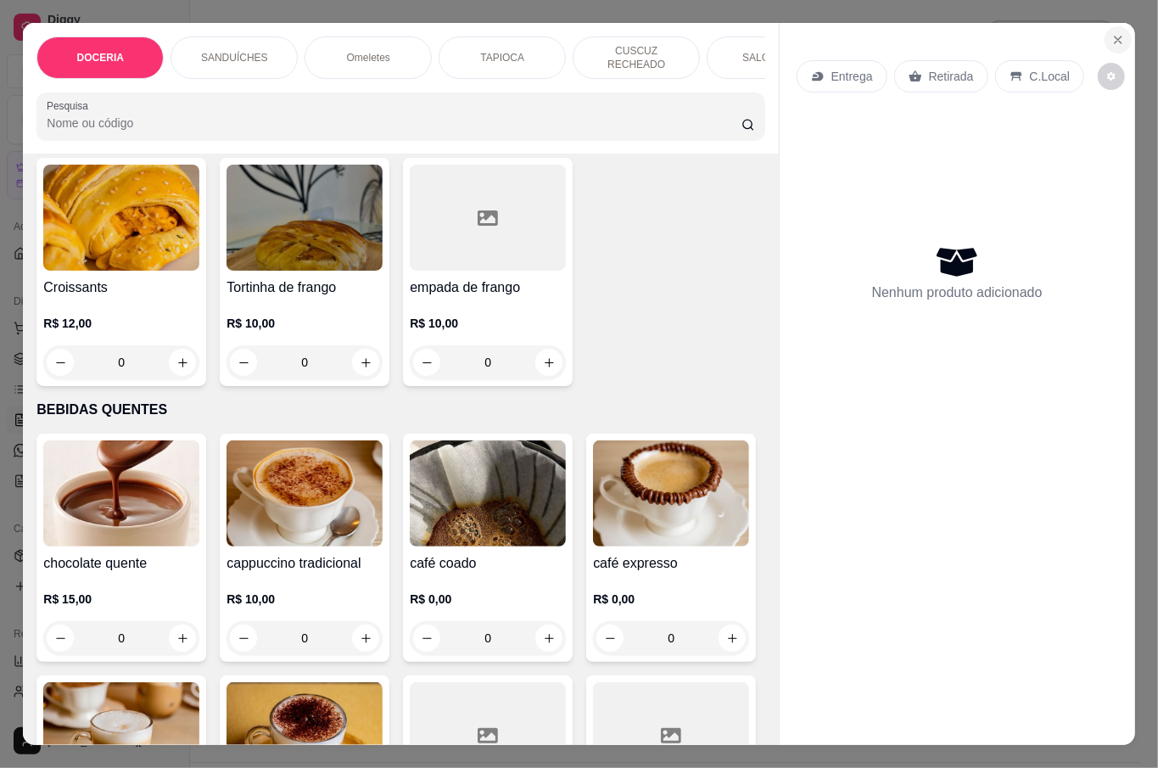
click at [1111, 33] on icon "Close" at bounding box center [1118, 40] width 14 height 14
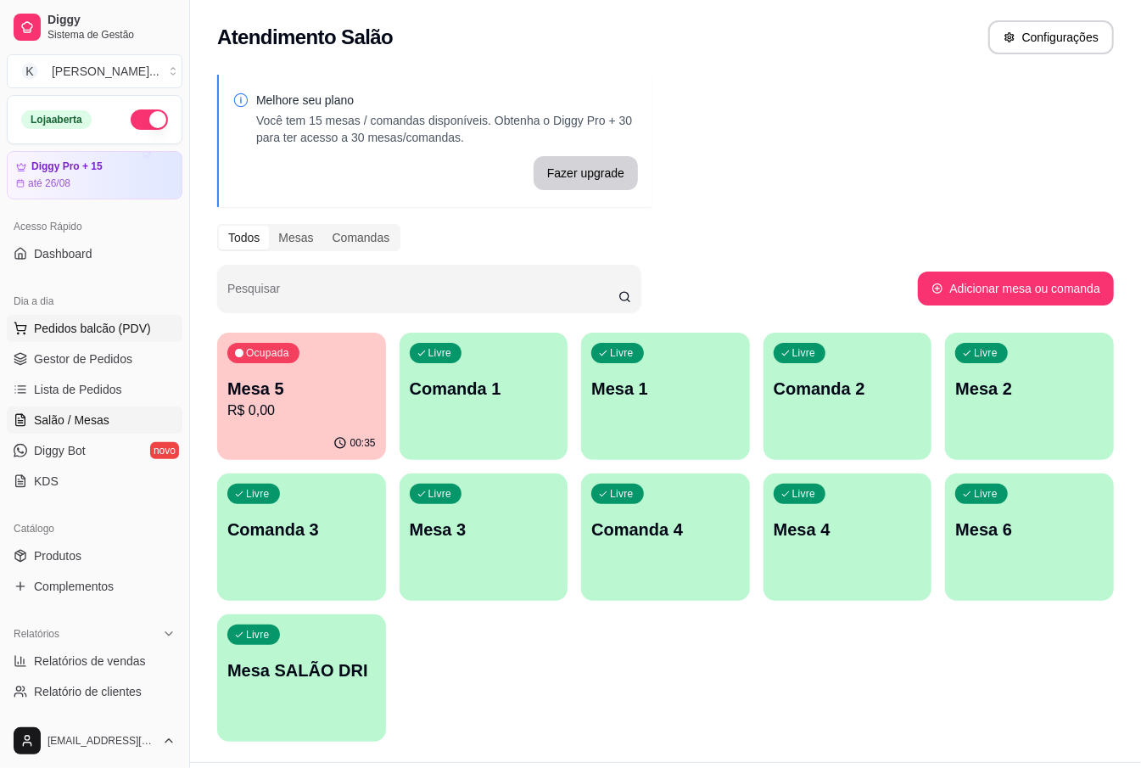
click at [105, 321] on span "Pedidos balcão (PDV)" at bounding box center [92, 328] width 117 height 17
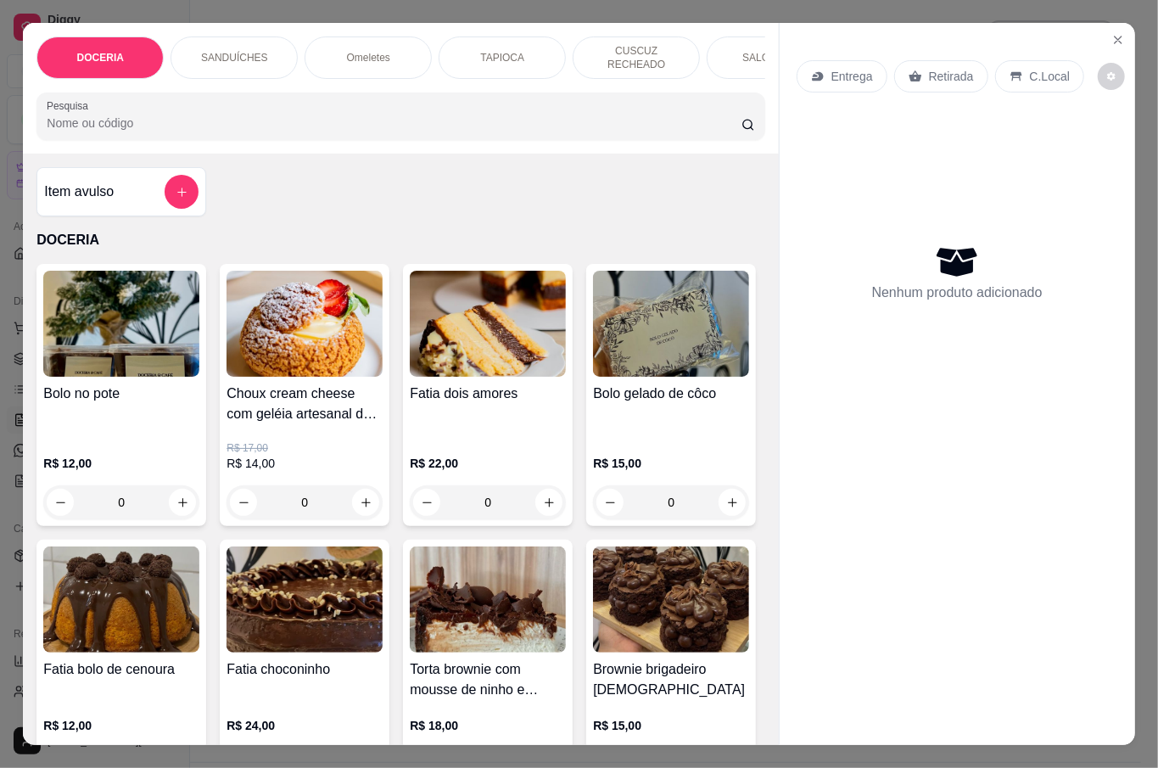
scroll to position [226, 0]
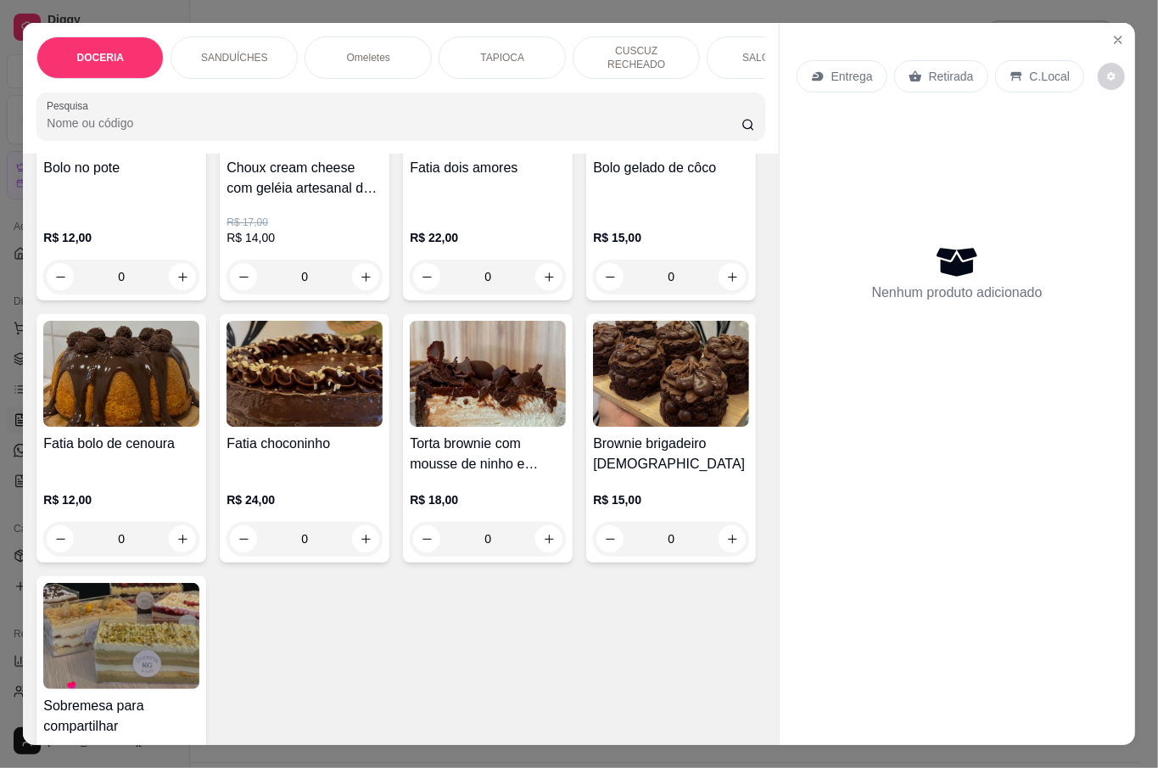
click at [185, 272] on div "0" at bounding box center [121, 277] width 156 height 34
click at [1111, 33] on icon "Close" at bounding box center [1118, 40] width 14 height 14
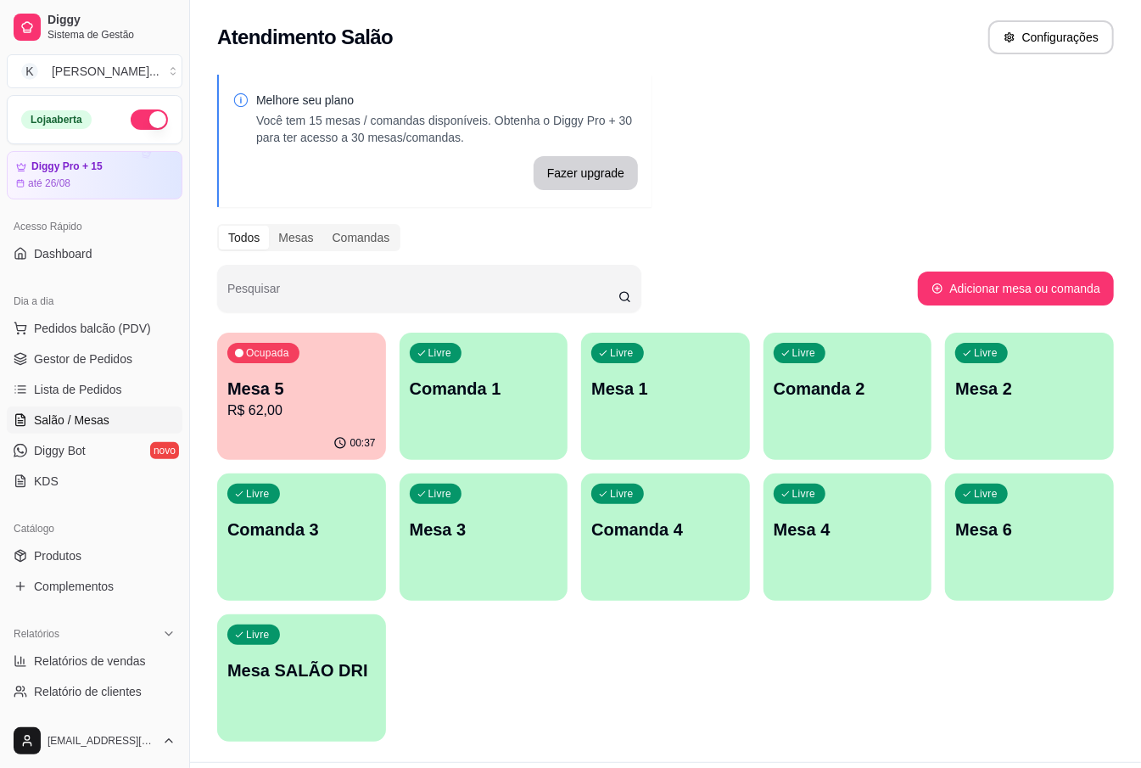
click at [327, 411] on p "R$ 62,00" at bounding box center [301, 410] width 148 height 20
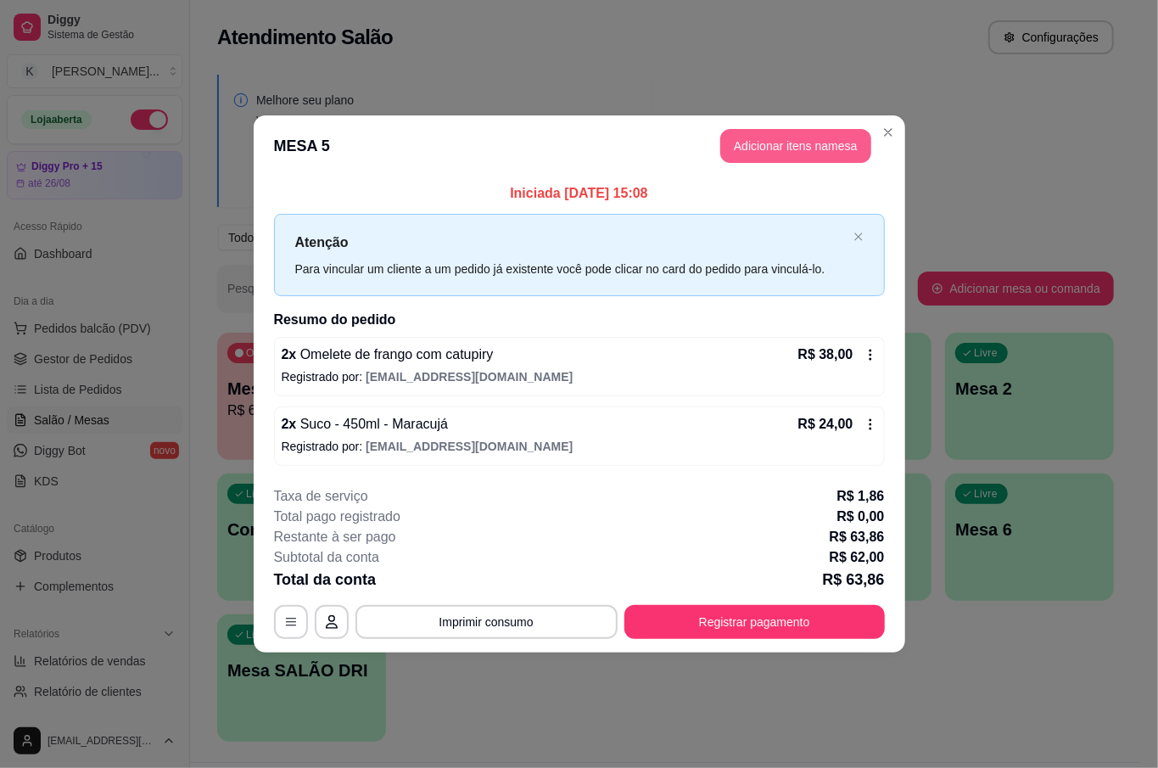
click at [750, 147] on button "Adicionar itens na mesa" at bounding box center [795, 146] width 151 height 34
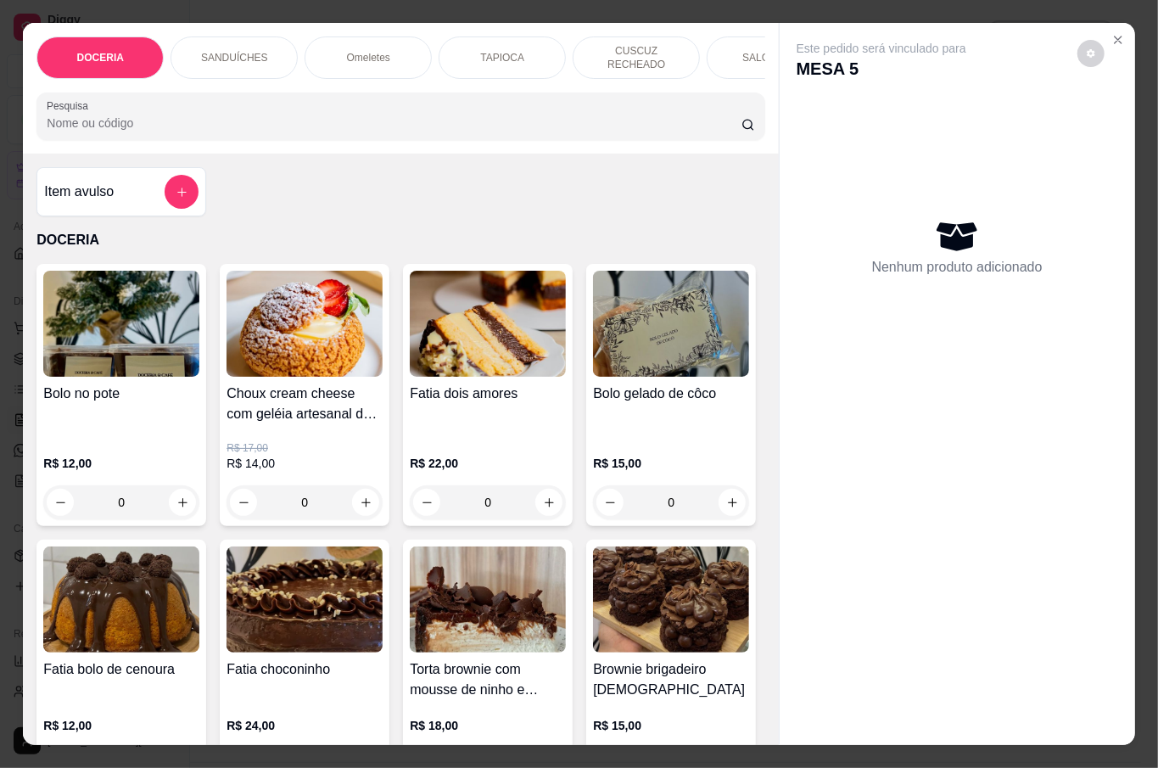
click at [183, 494] on div "0" at bounding box center [121, 502] width 156 height 34
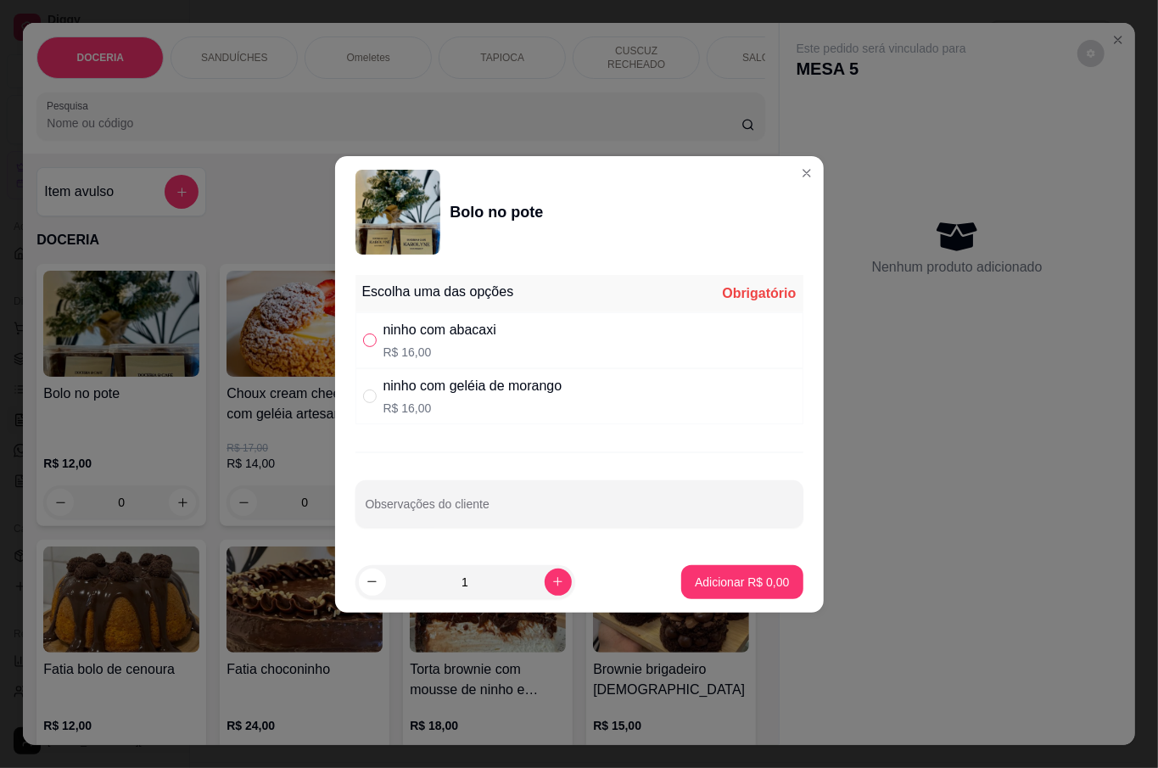
click at [375, 334] on div "" at bounding box center [373, 340] width 20 height 19
radio input "true"
click at [694, 591] on p "Adicionar R$ 16,00" at bounding box center [738, 582] width 101 height 17
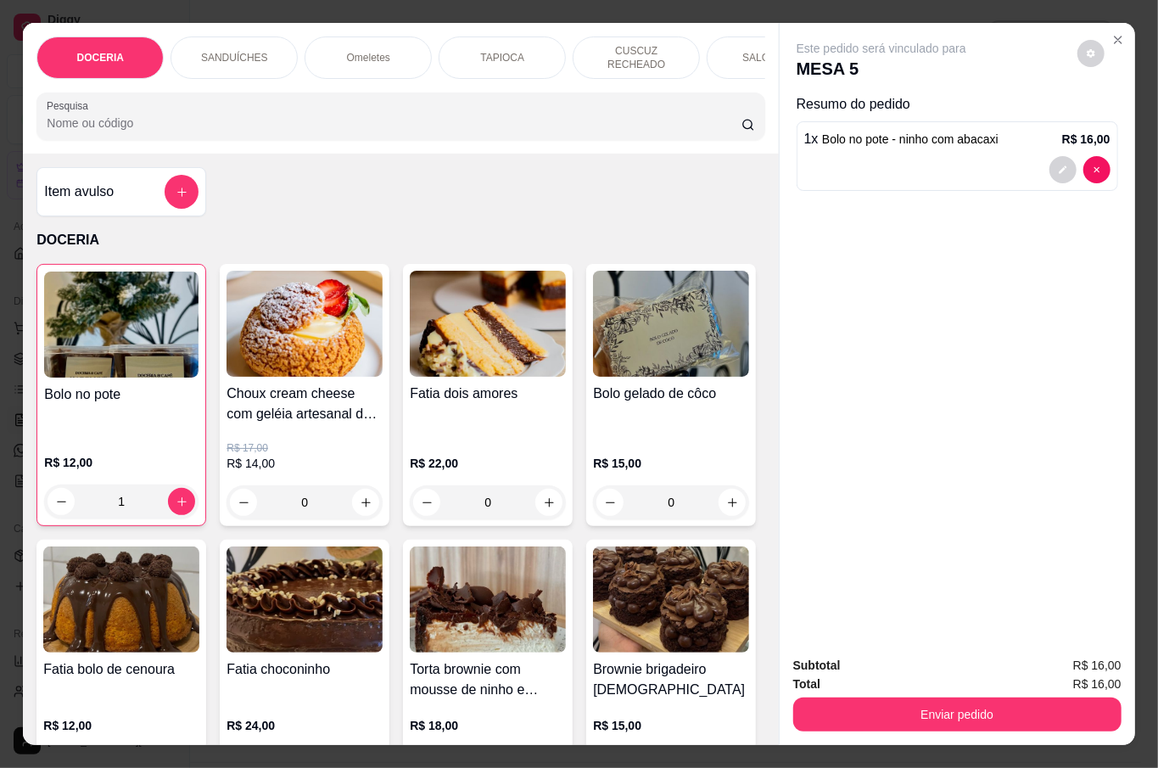
type input "1"
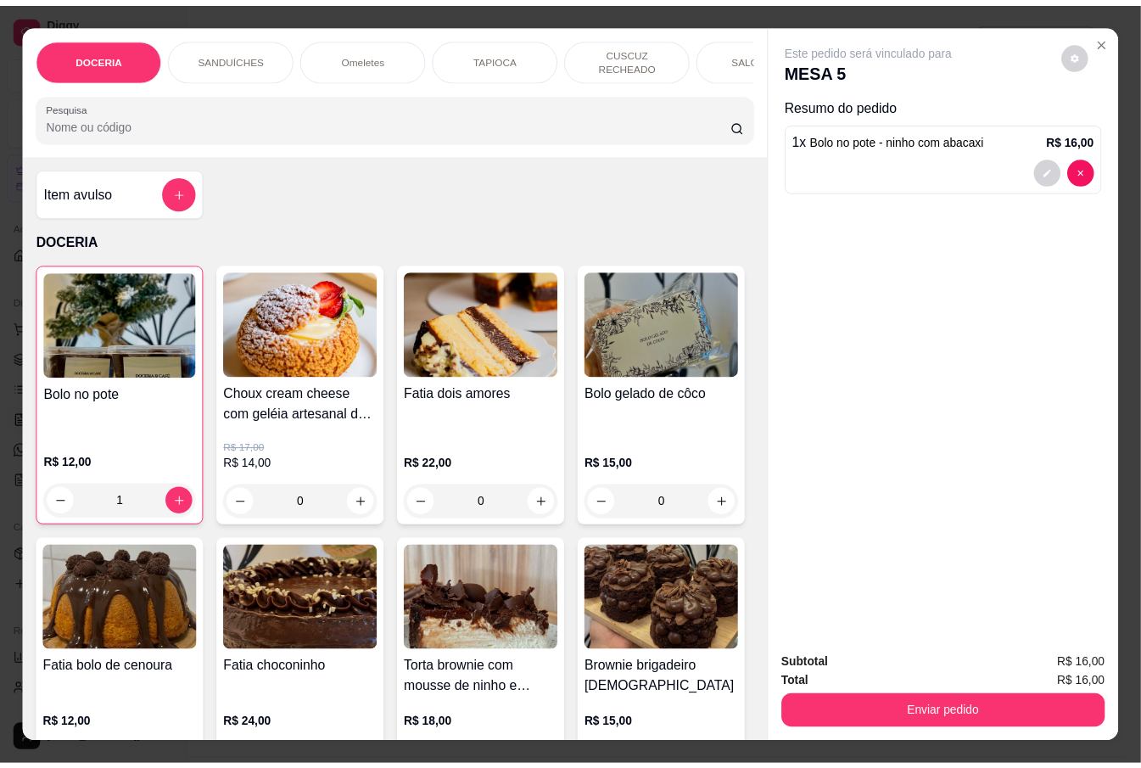
scroll to position [226, 0]
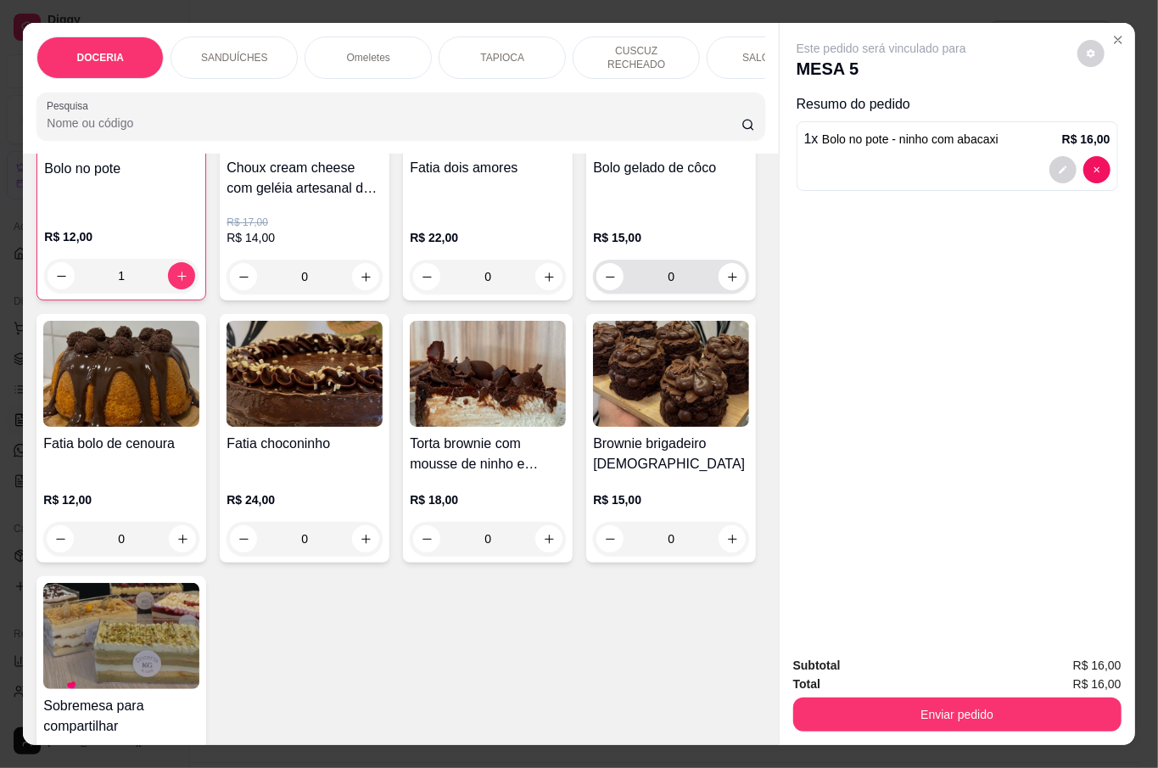
click at [596, 294] on div "0" at bounding box center [670, 277] width 149 height 34
click at [726, 283] on icon "increase-product-quantity" at bounding box center [732, 277] width 13 height 13
type input "1"
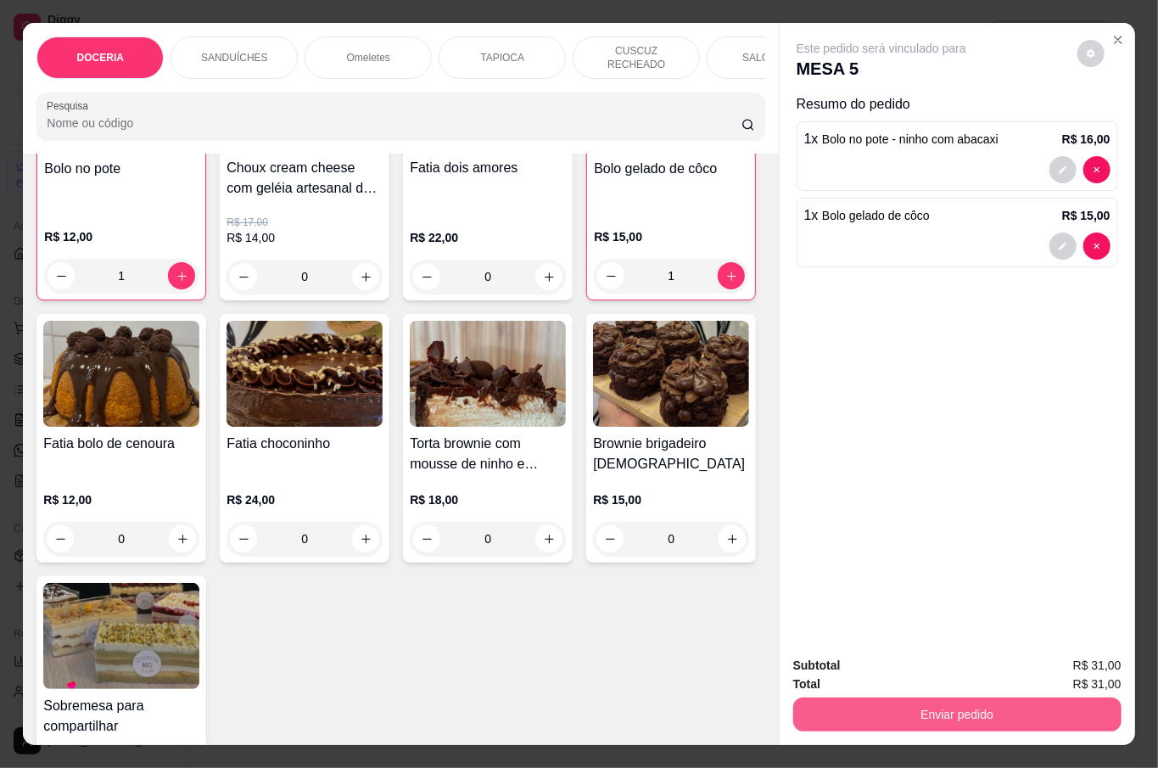
click at [1025, 700] on button "Enviar pedido" at bounding box center [957, 714] width 328 height 34
click at [897, 679] on button "Não registrar e enviar pedido" at bounding box center [899, 664] width 176 height 32
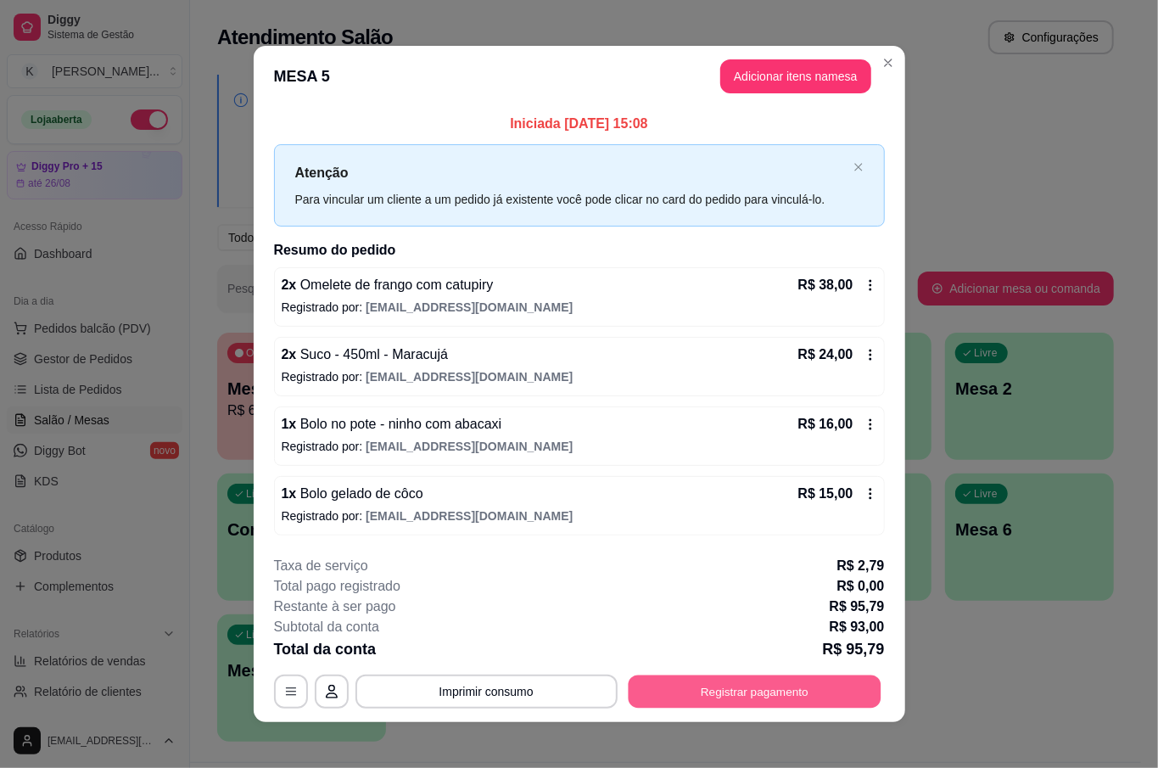
click at [789, 694] on button "Registrar pagamento" at bounding box center [754, 691] width 253 height 33
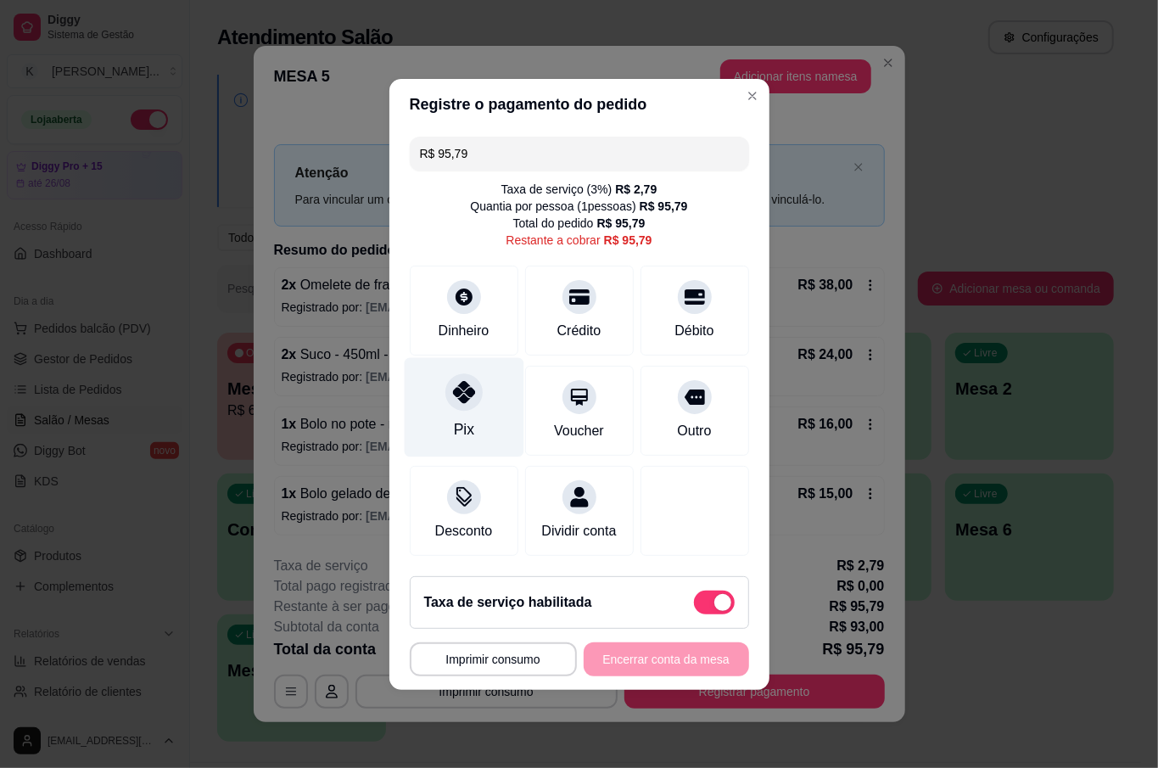
click at [455, 418] on div "Pix" at bounding box center [463, 429] width 20 height 22
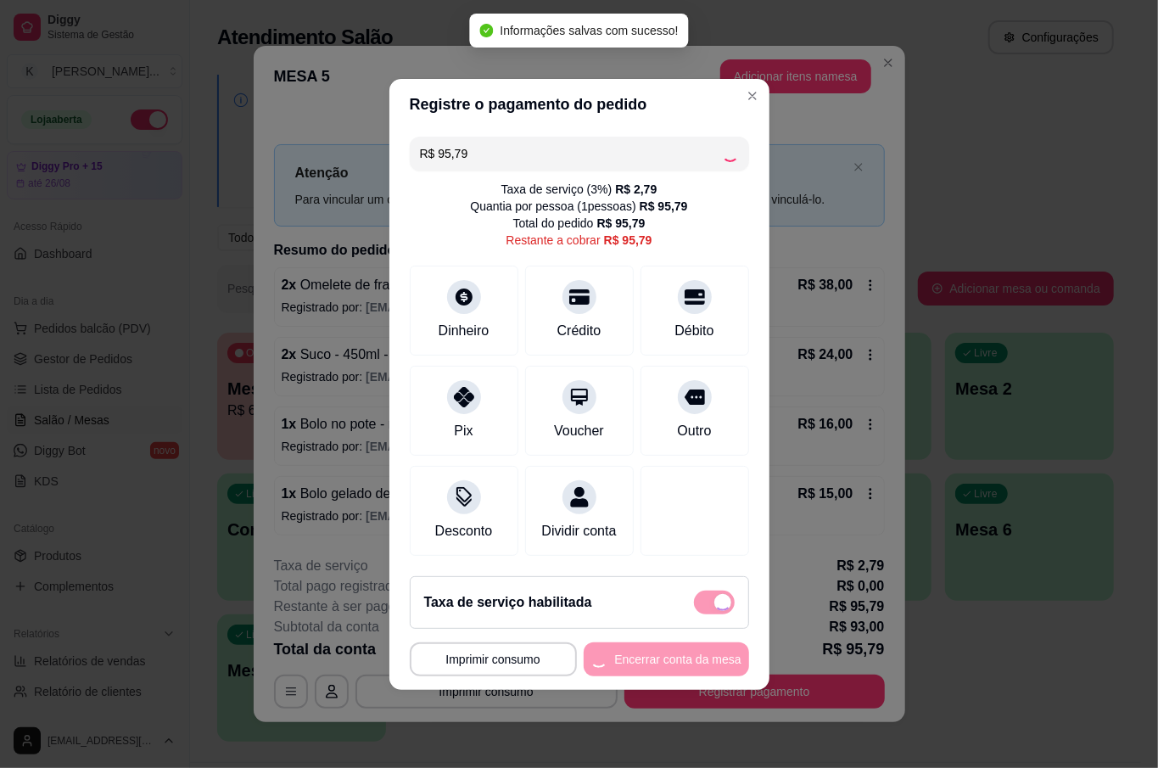
type input "R$ 0,00"
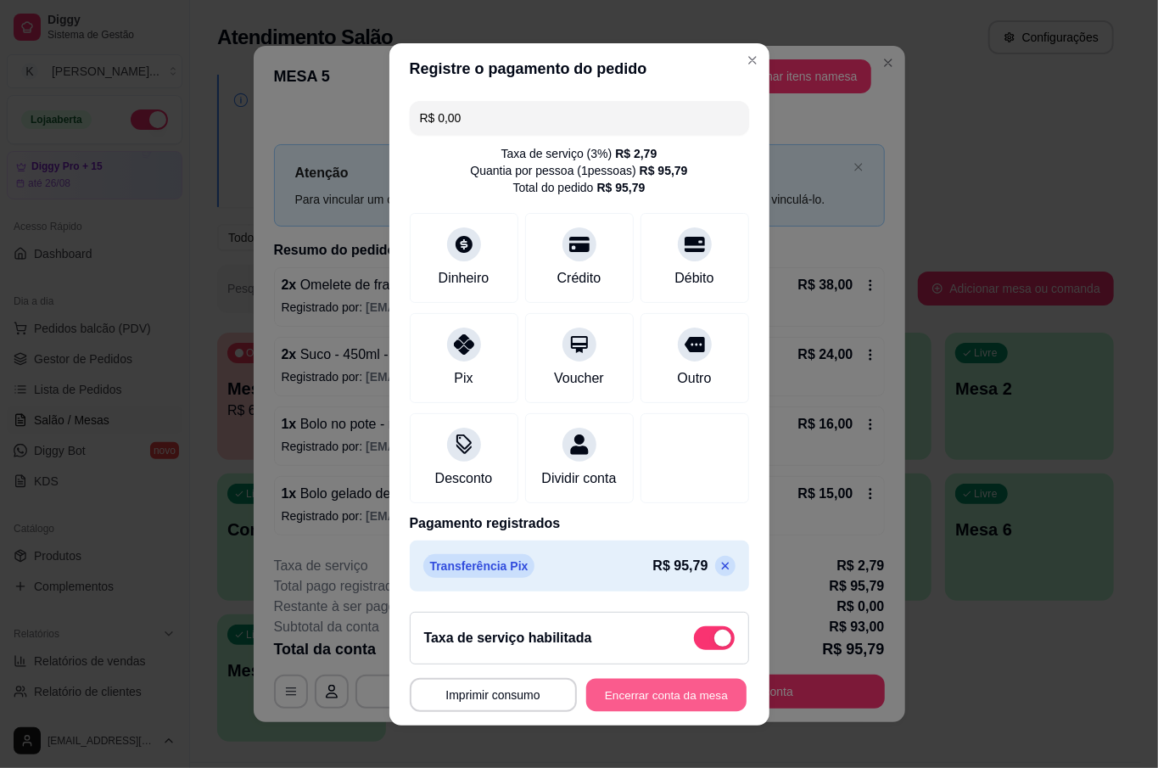
click at [657, 687] on button "Encerrar conta da mesa" at bounding box center [666, 694] width 160 height 33
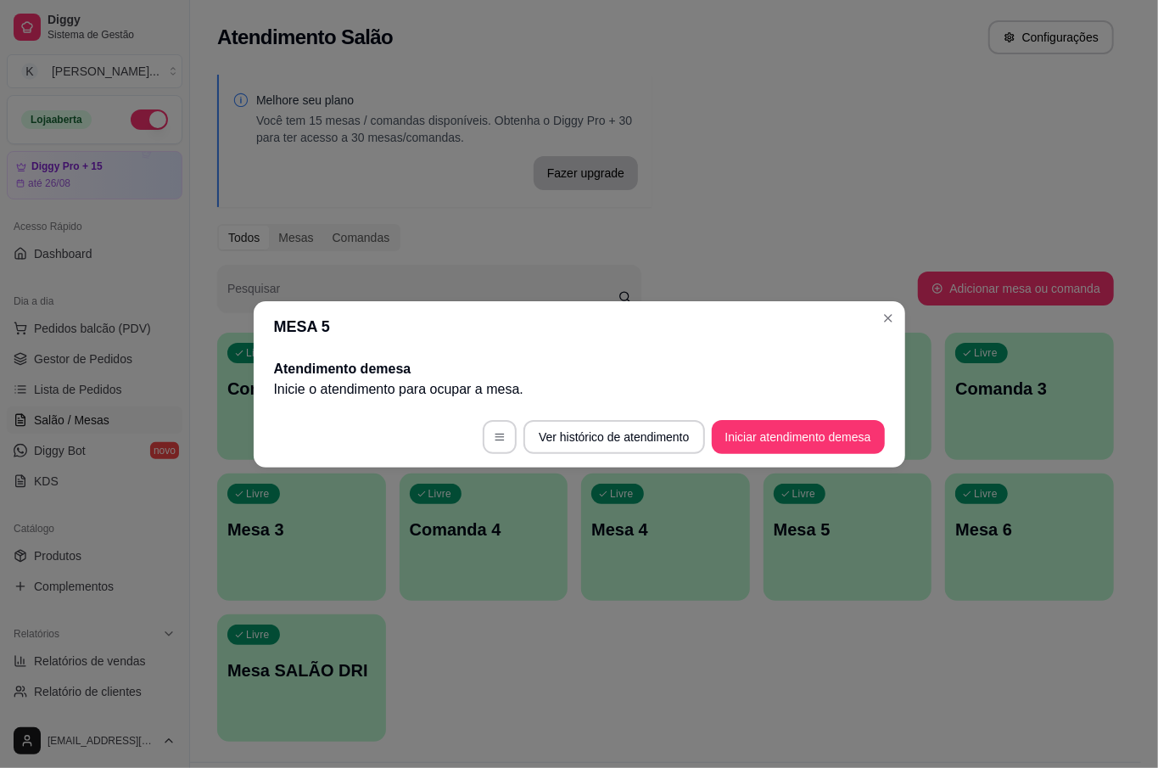
click at [874, 323] on header "MESA 5" at bounding box center [580, 326] width 652 height 51
